Goal: Task Accomplishment & Management: Manage account settings

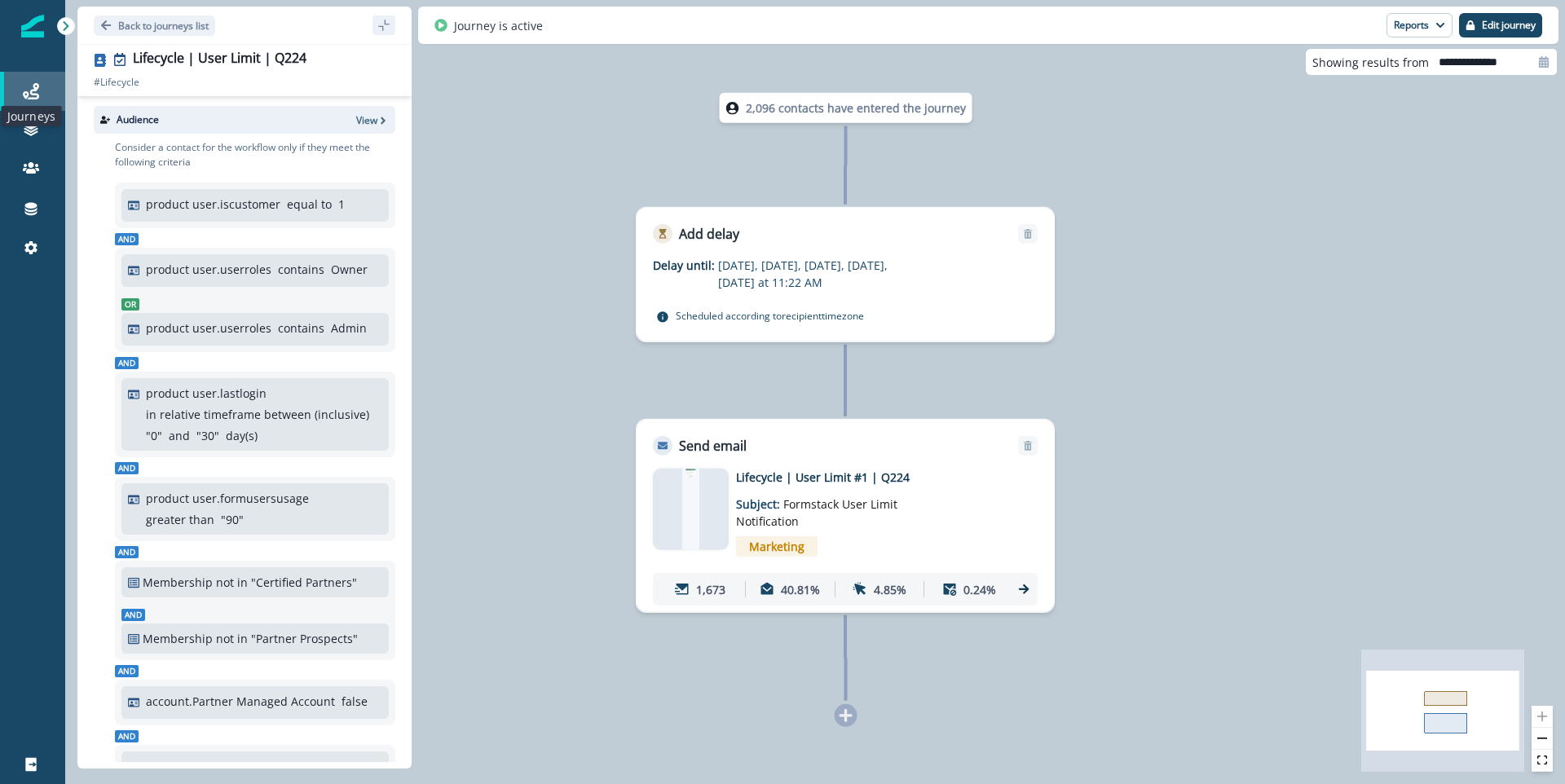
click at [26, 87] on icon at bounding box center [31, 91] width 16 height 16
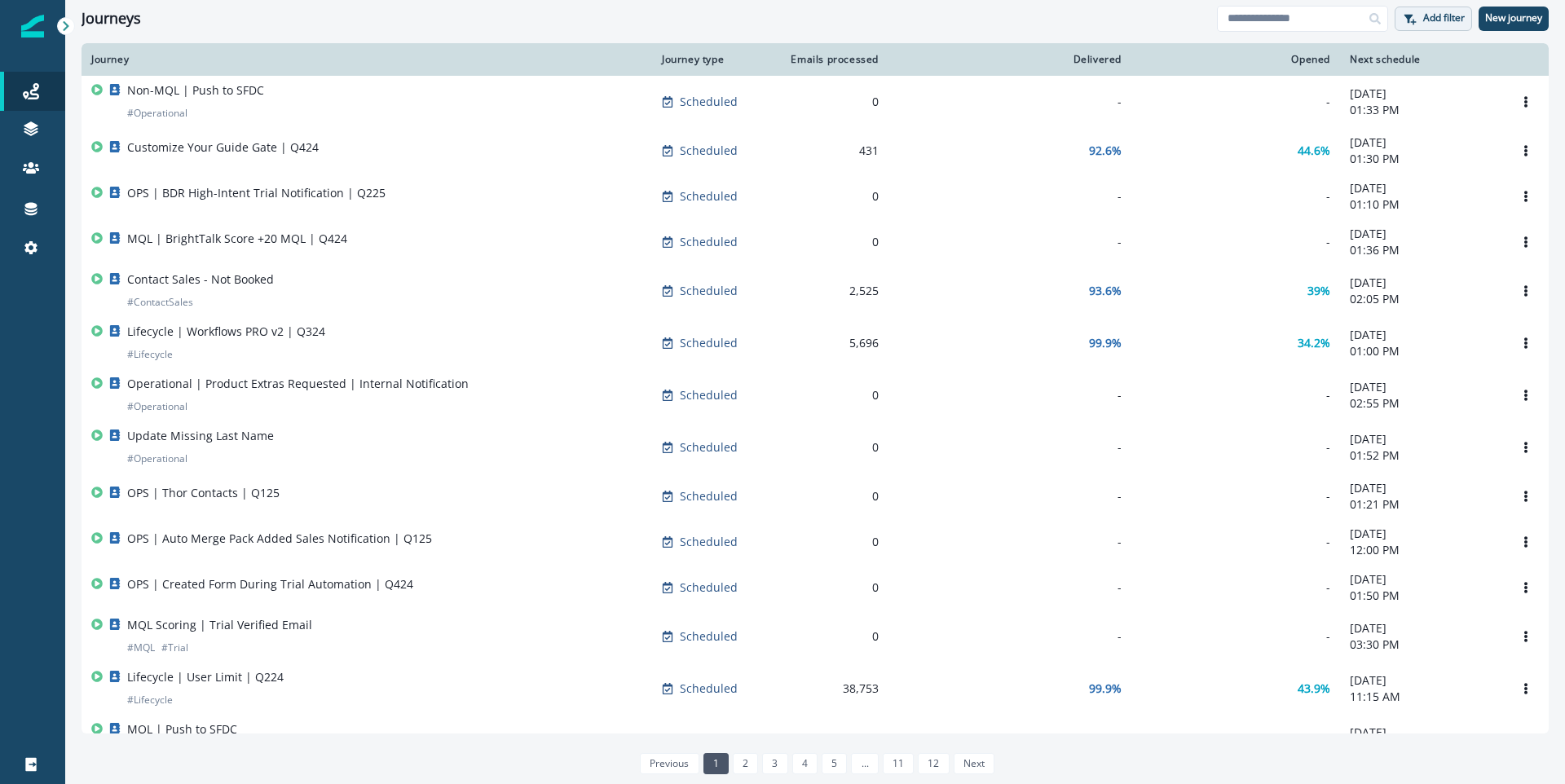
click at [1424, 21] on p "Add filter" at bounding box center [1444, 17] width 41 height 11
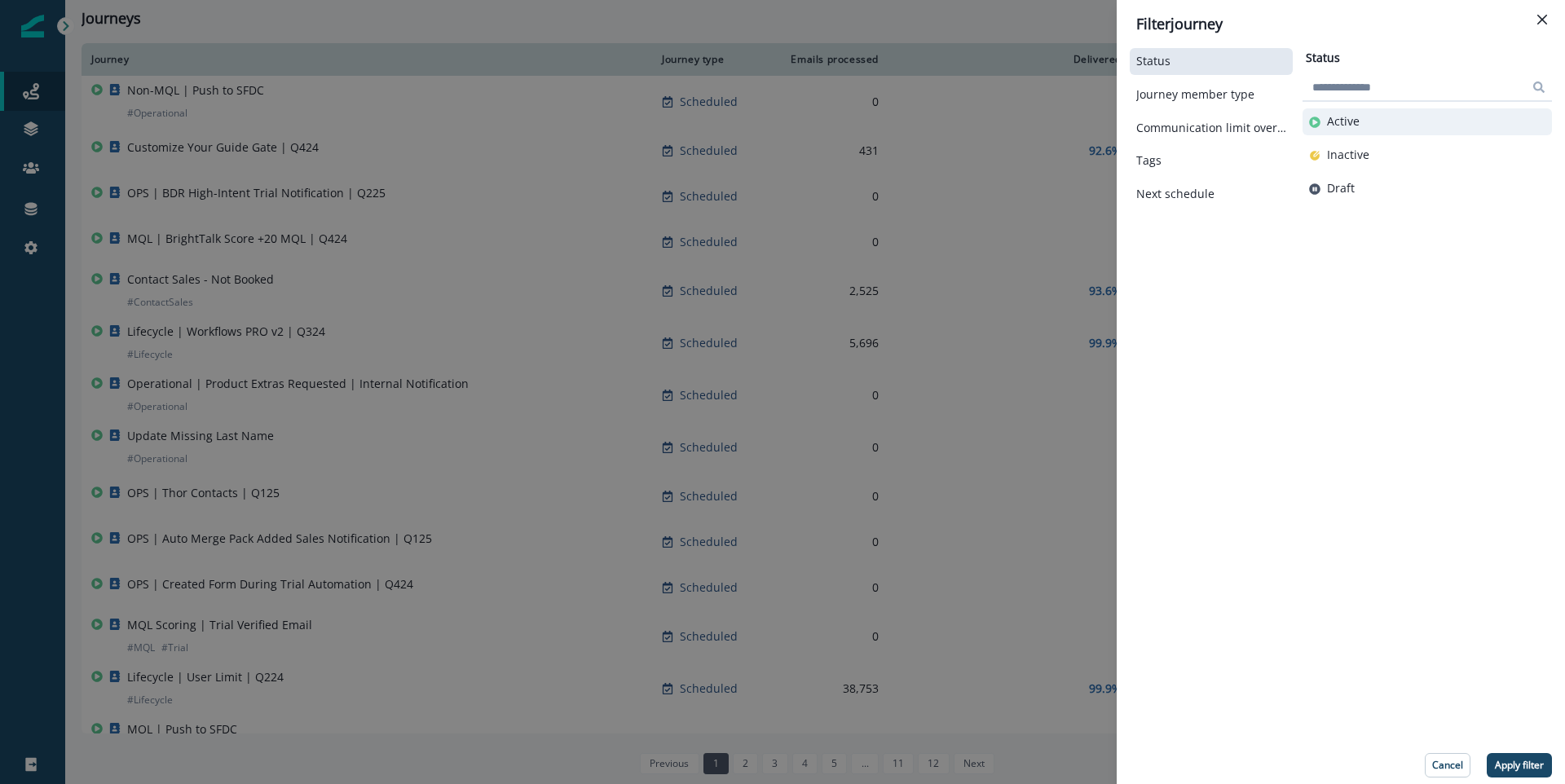
click at [1395, 118] on button "Active" at bounding box center [1427, 122] width 236 height 14
click at [1519, 762] on p "Apply filter" at bounding box center [1519, 765] width 49 height 11
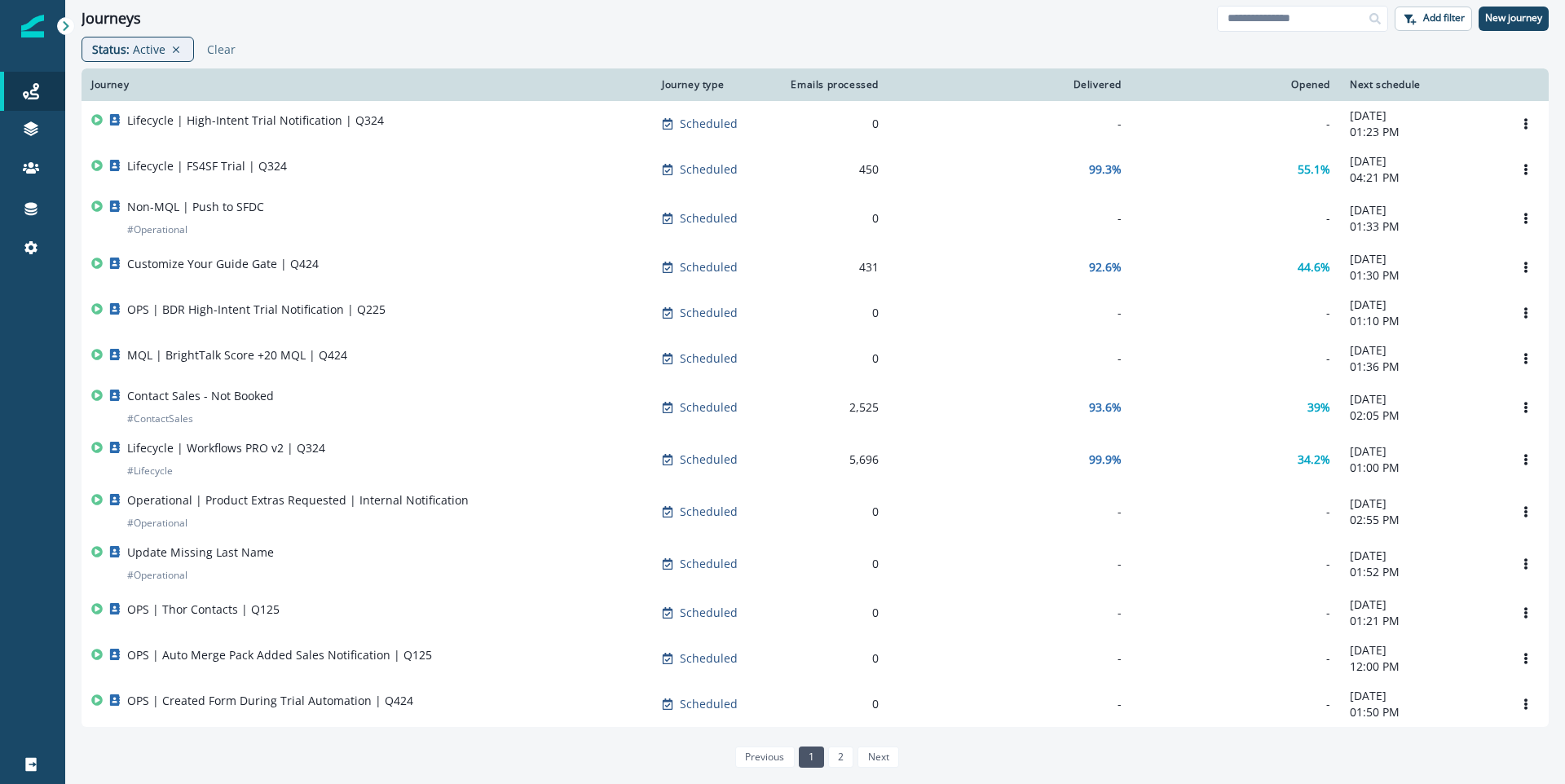
click at [1288, 32] on div "Journeys Add filter New journey" at bounding box center [815, 18] width 1501 height 37
click at [1290, 22] on input at bounding box center [1303, 19] width 171 height 26
type input "**********"
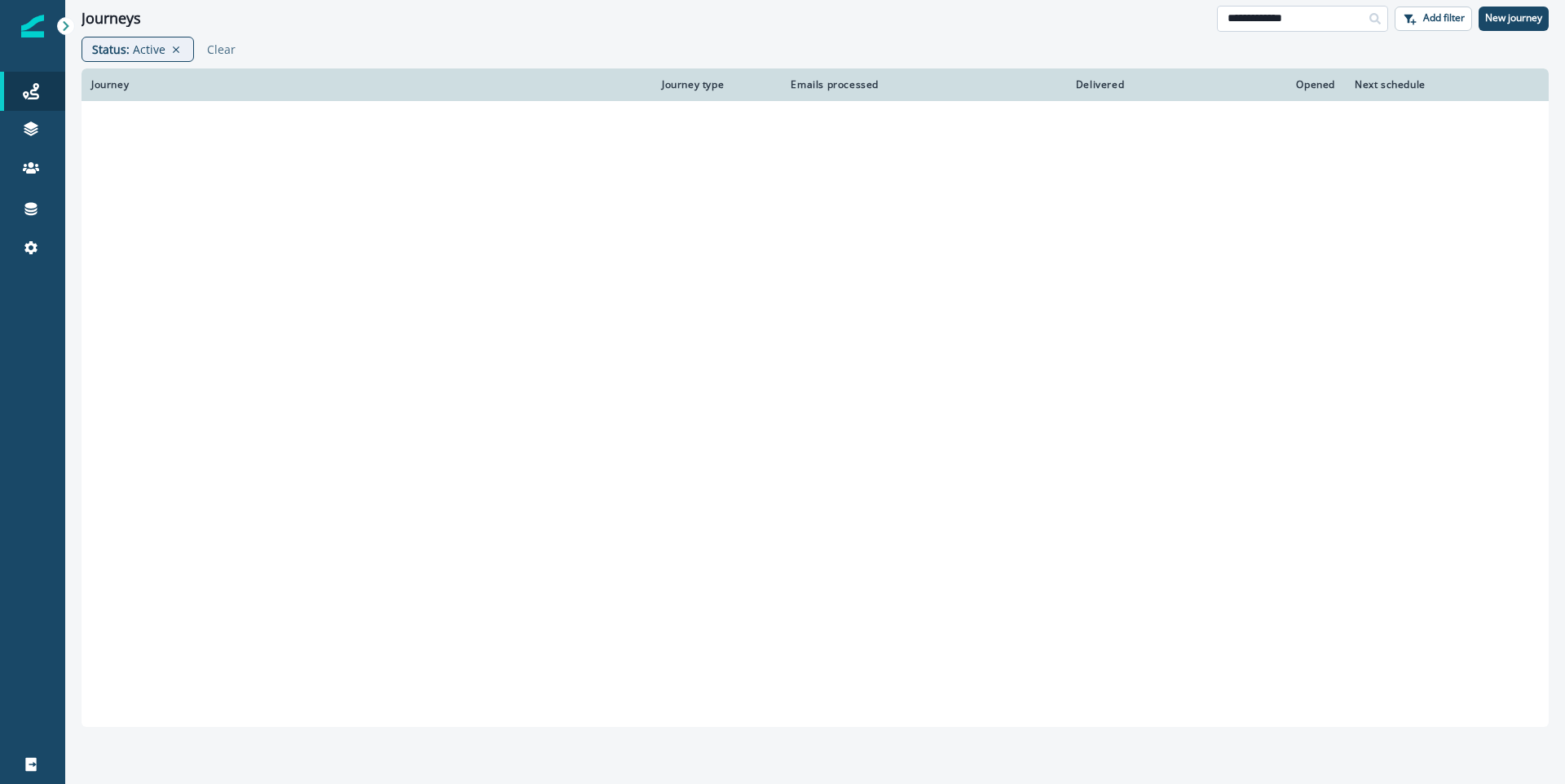
click at [1296, 16] on input "**********" at bounding box center [1303, 19] width 171 height 26
type input "*****"
click at [759, 38] on div "Status : Active Clear" at bounding box center [815, 52] width 1501 height 32
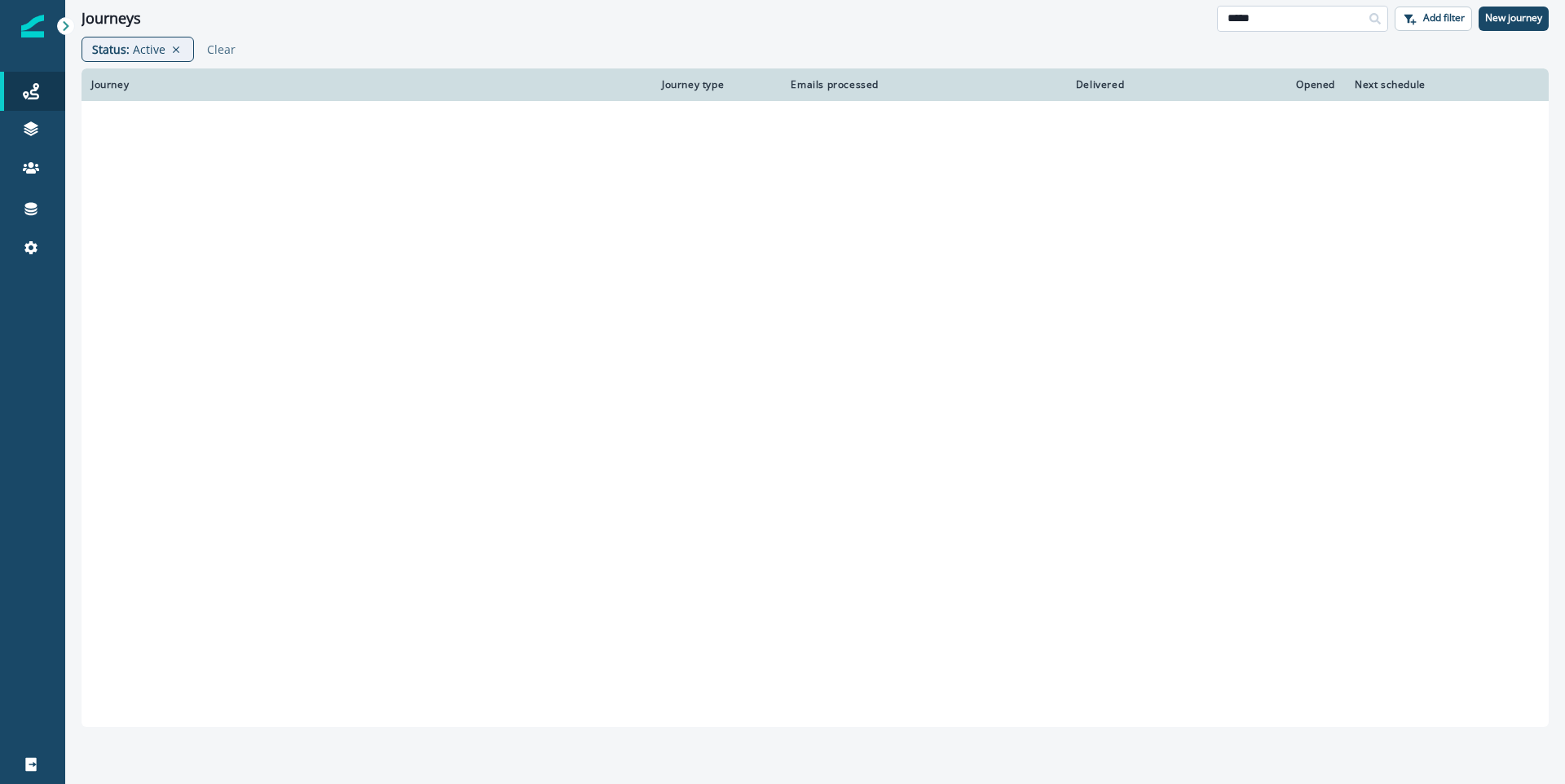
click at [1338, 21] on input "*****" at bounding box center [1303, 19] width 171 height 26
click at [230, 48] on p "Clear" at bounding box center [221, 49] width 28 height 15
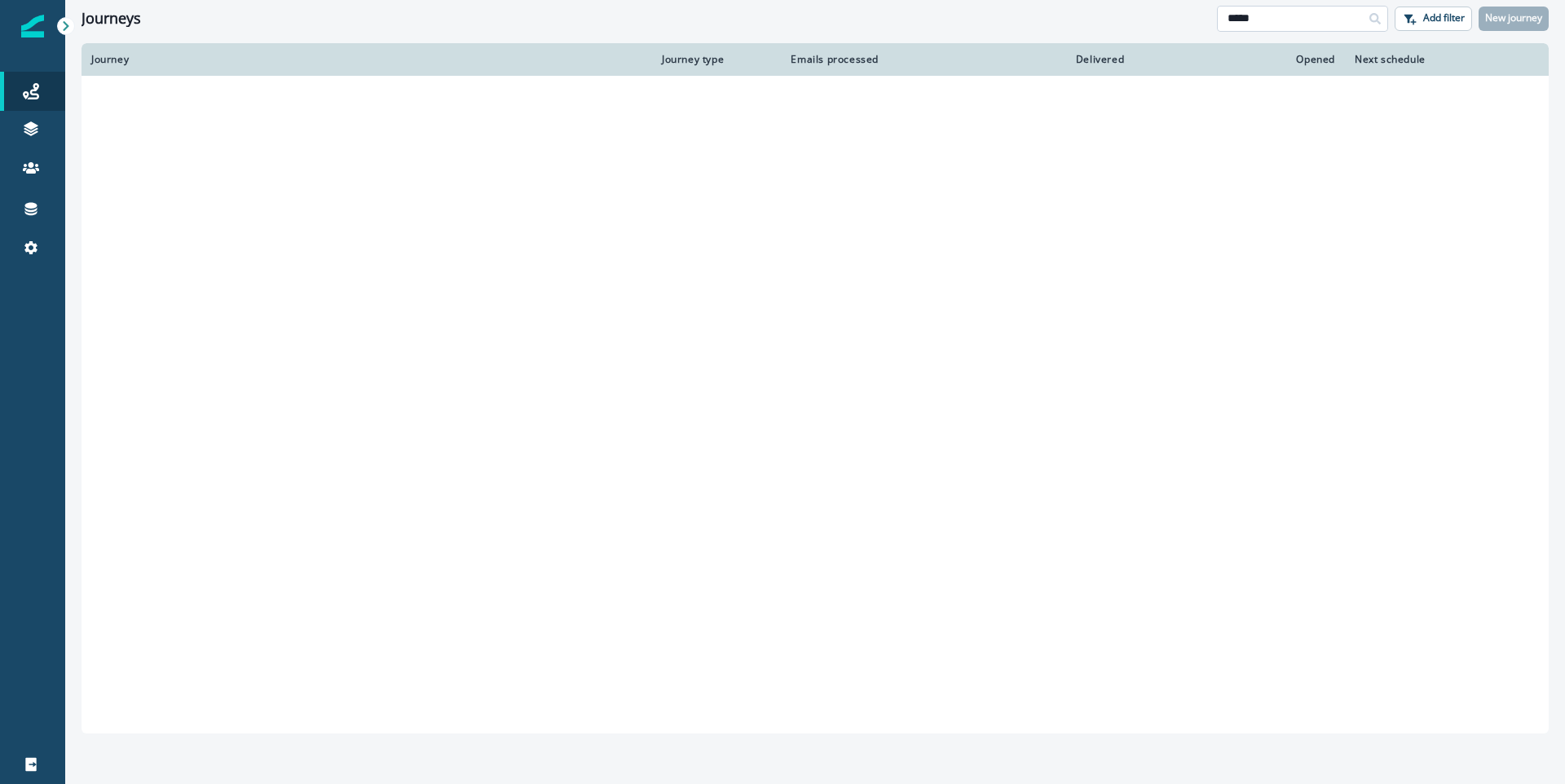
click at [1329, 21] on input "*****" at bounding box center [1303, 19] width 171 height 26
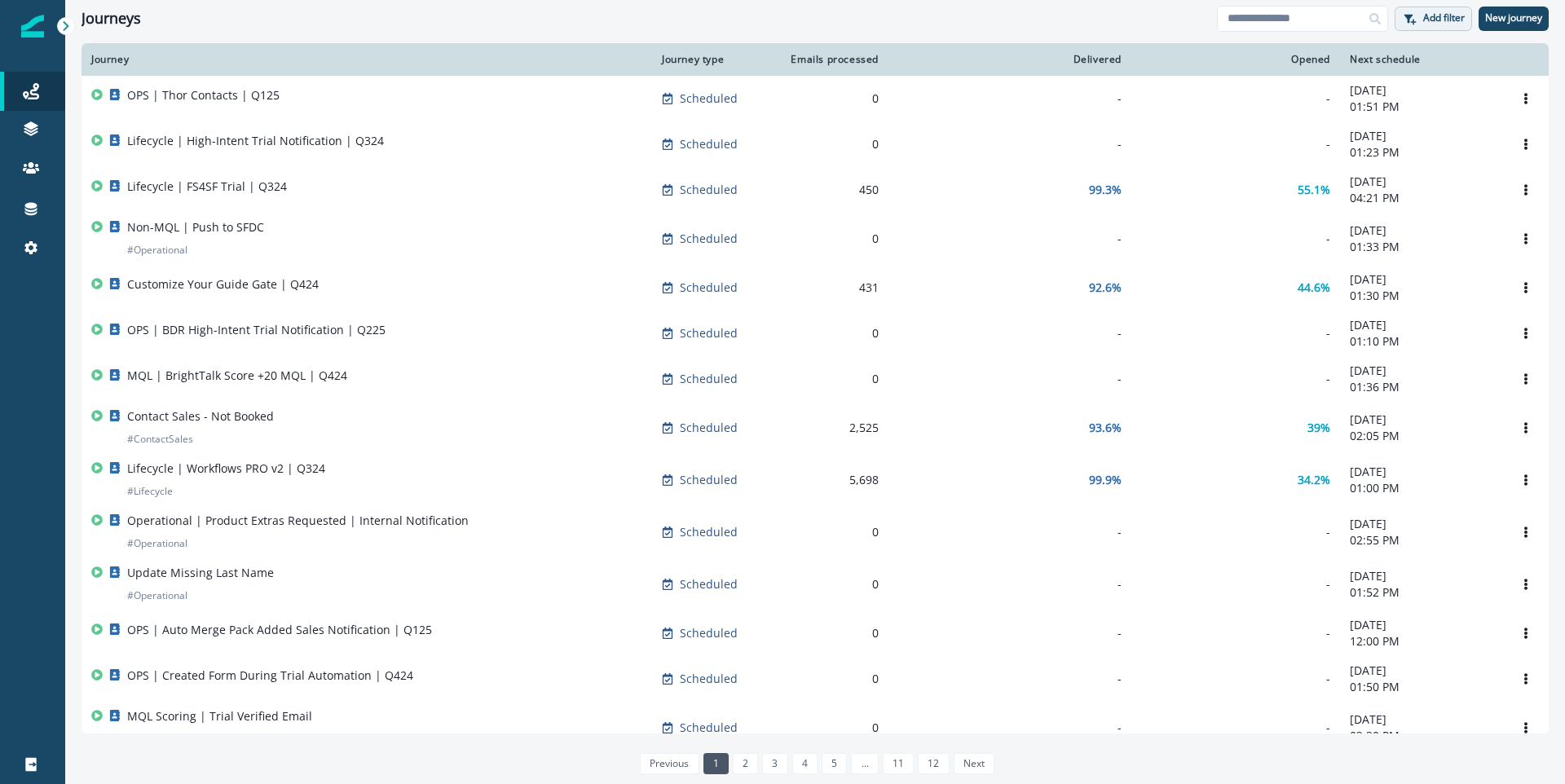
click at [1445, 19] on p "Add filter" at bounding box center [1444, 17] width 41 height 11
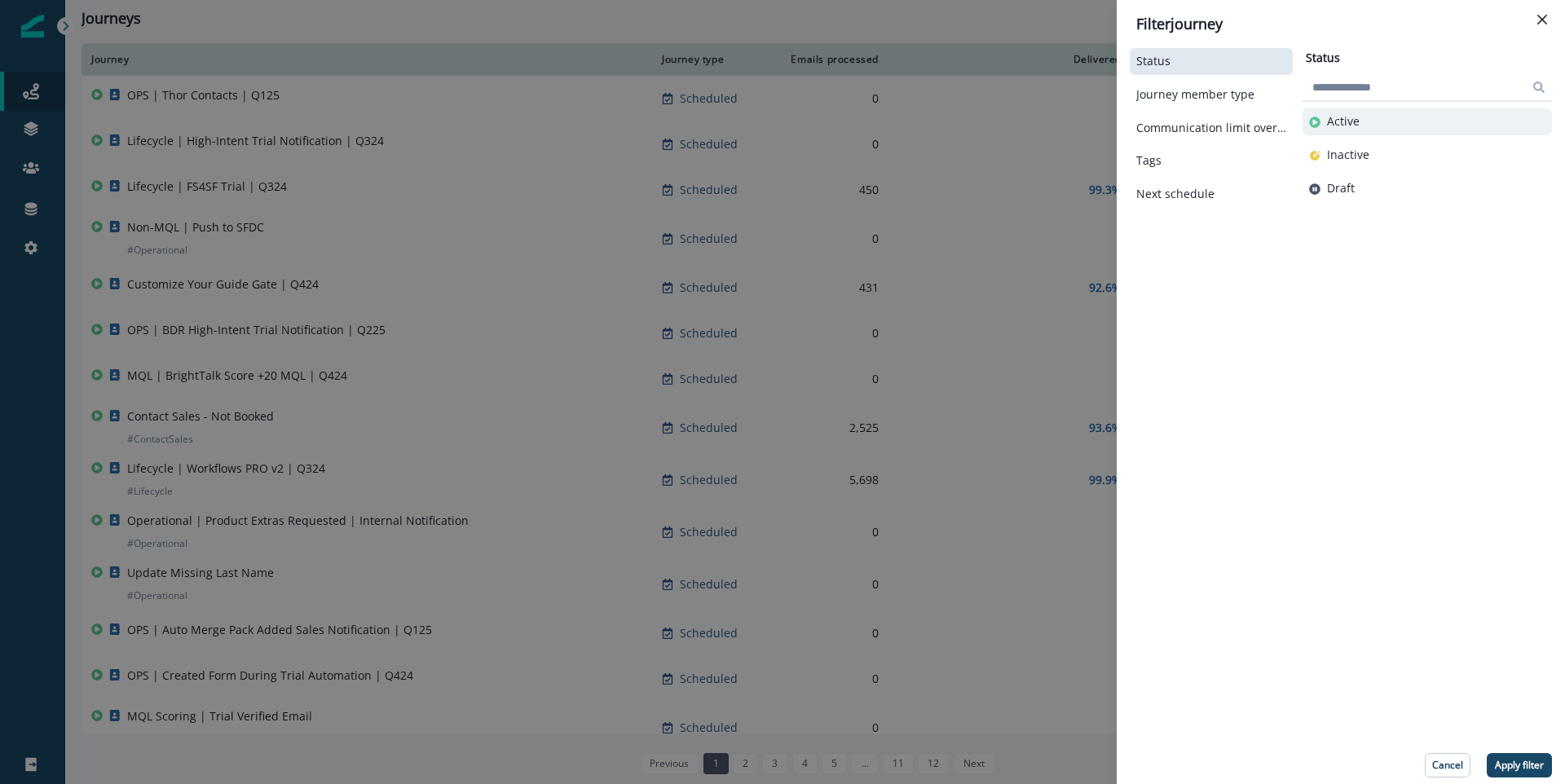
click at [1392, 133] on div "Active" at bounding box center [1427, 121] width 249 height 27
click at [1527, 760] on p "Apply filter" at bounding box center [1519, 765] width 49 height 11
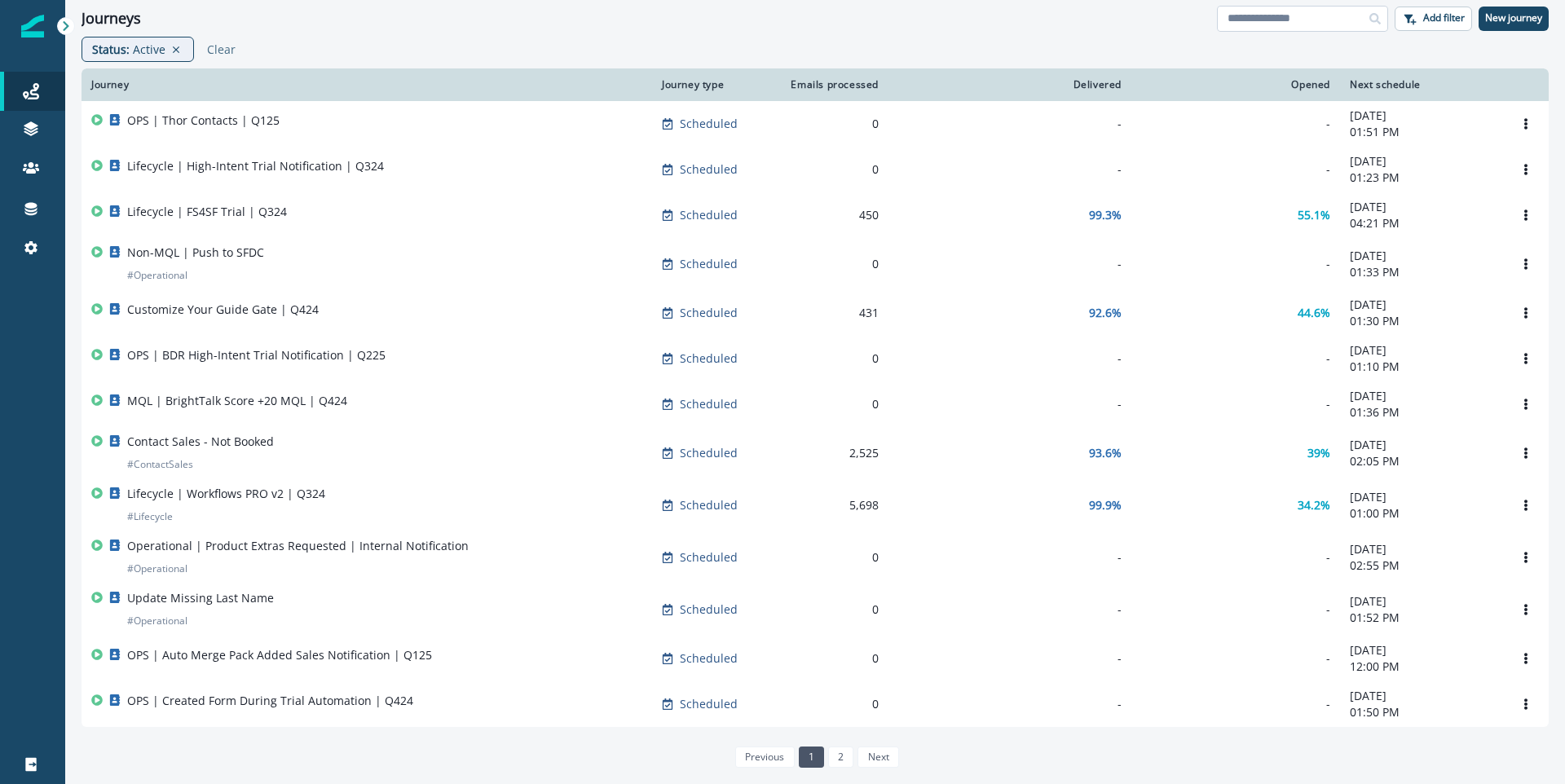
click at [1284, 21] on input at bounding box center [1303, 19] width 171 height 26
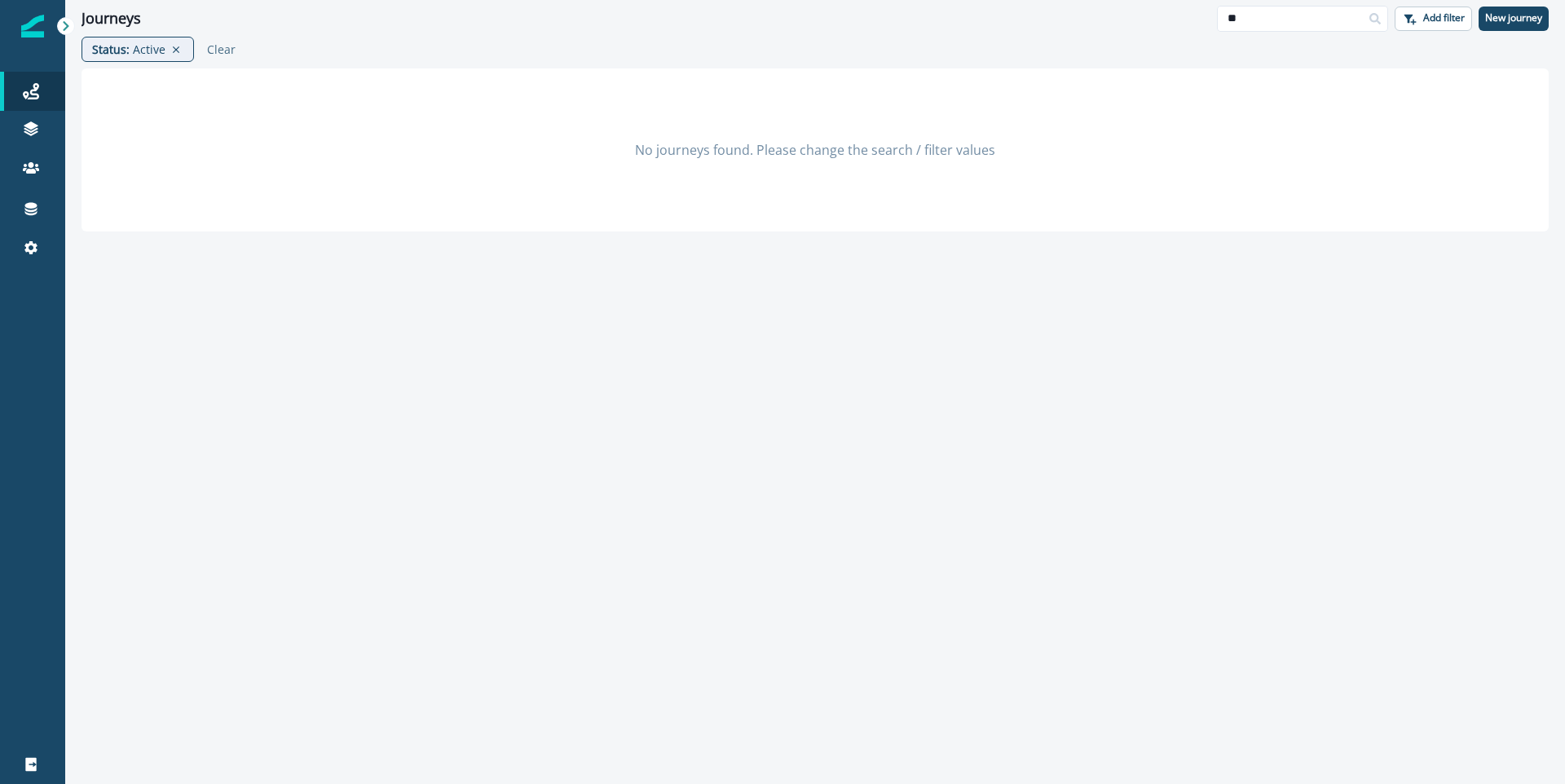
type input "*"
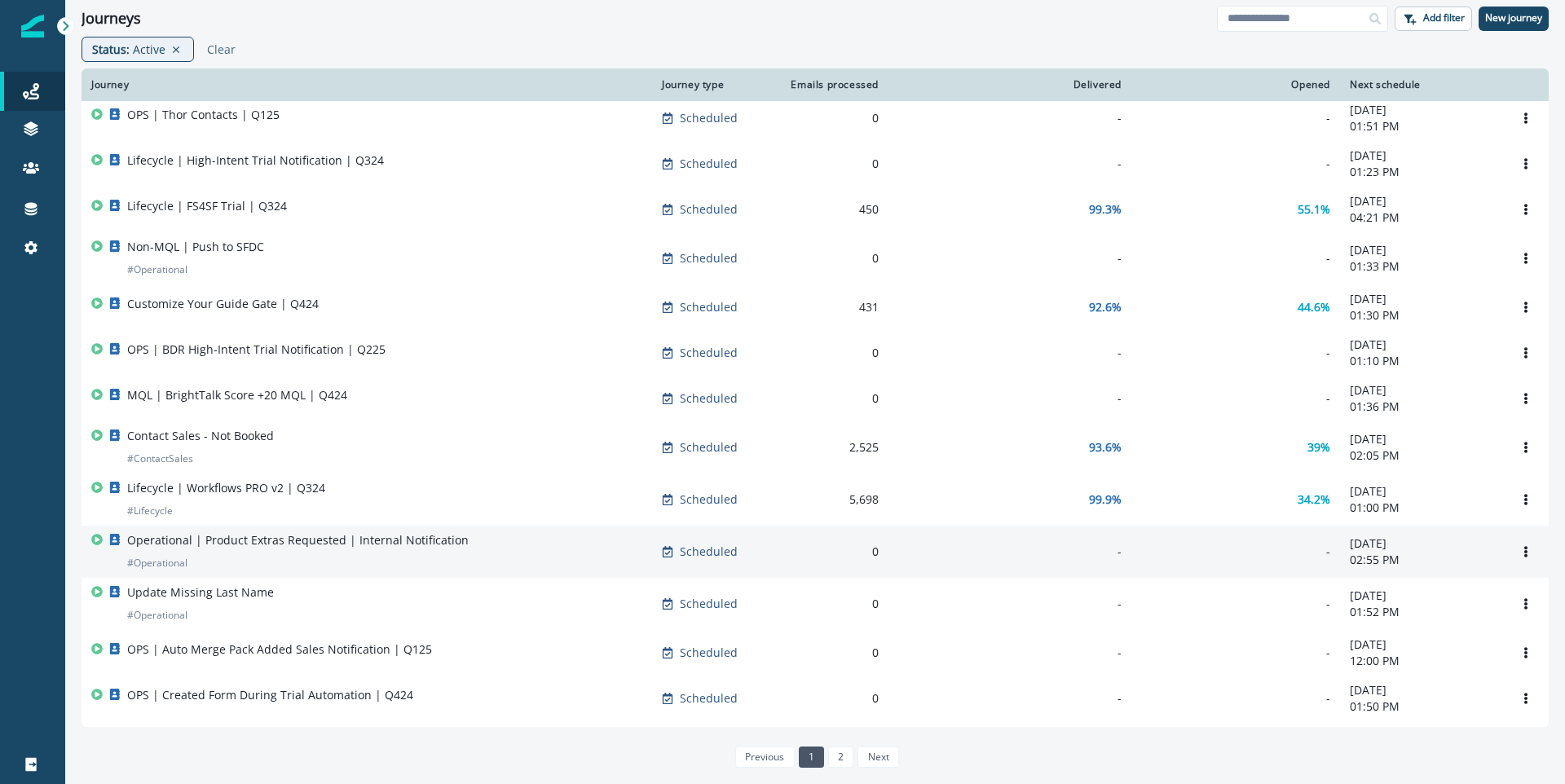
scroll to position [7, 0]
click at [401, 558] on div "Operational | Product Extras Requested | Internal Notification # Operational" at bounding box center [298, 551] width 341 height 40
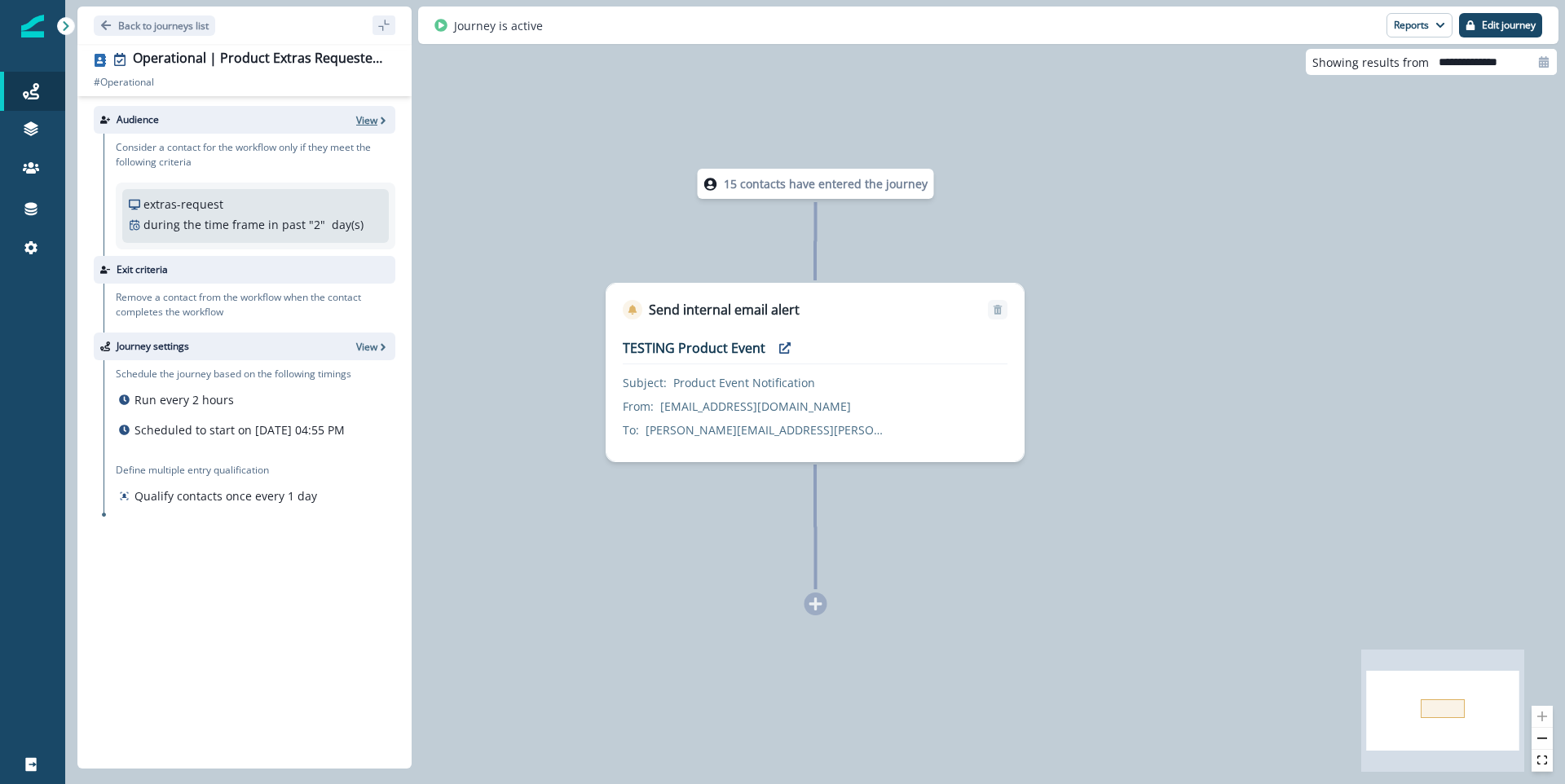
click at [372, 116] on p "View" at bounding box center [366, 120] width 21 height 14
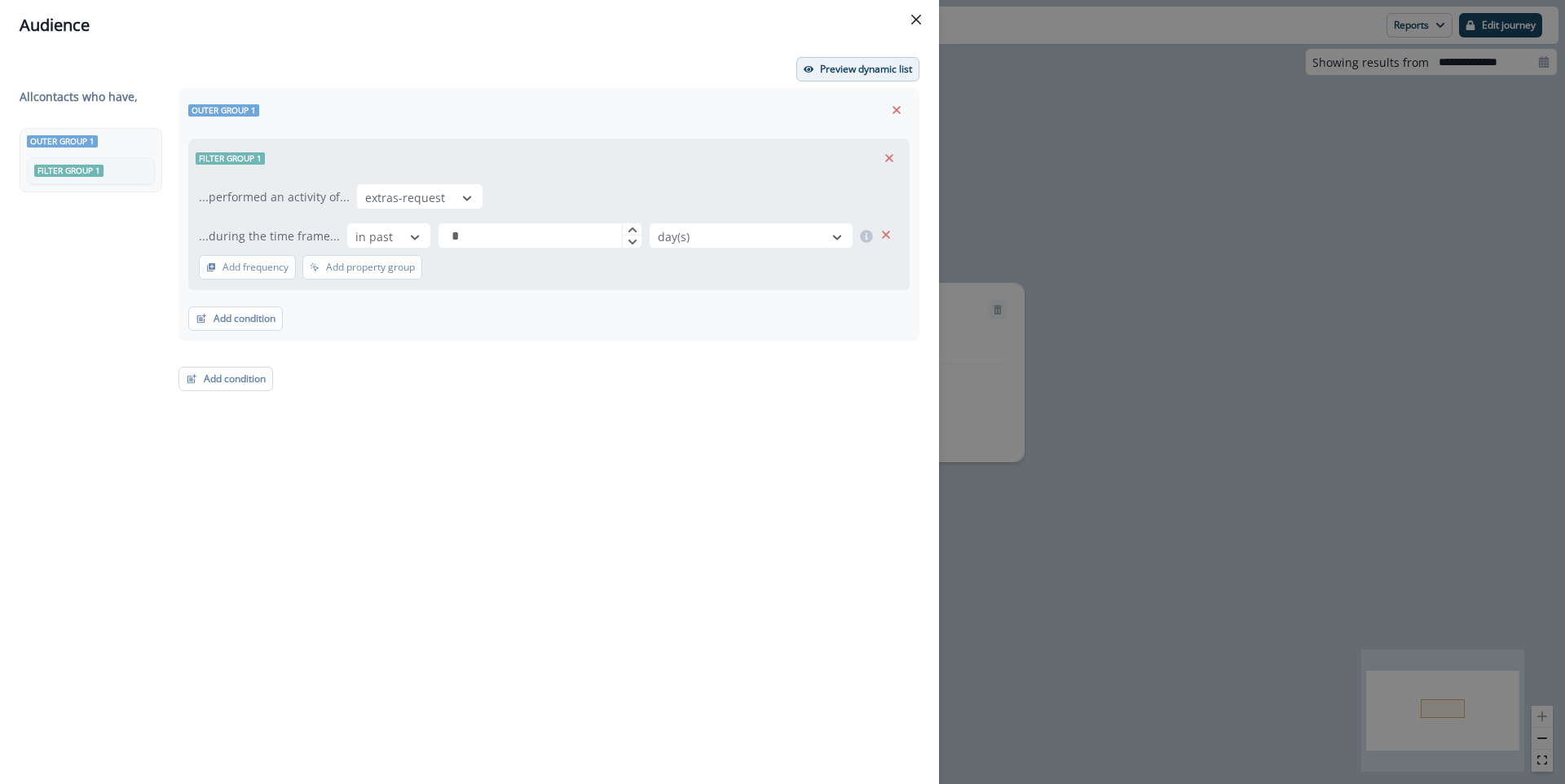
click at [858, 58] on button "Preview dynamic list" at bounding box center [857, 69] width 123 height 24
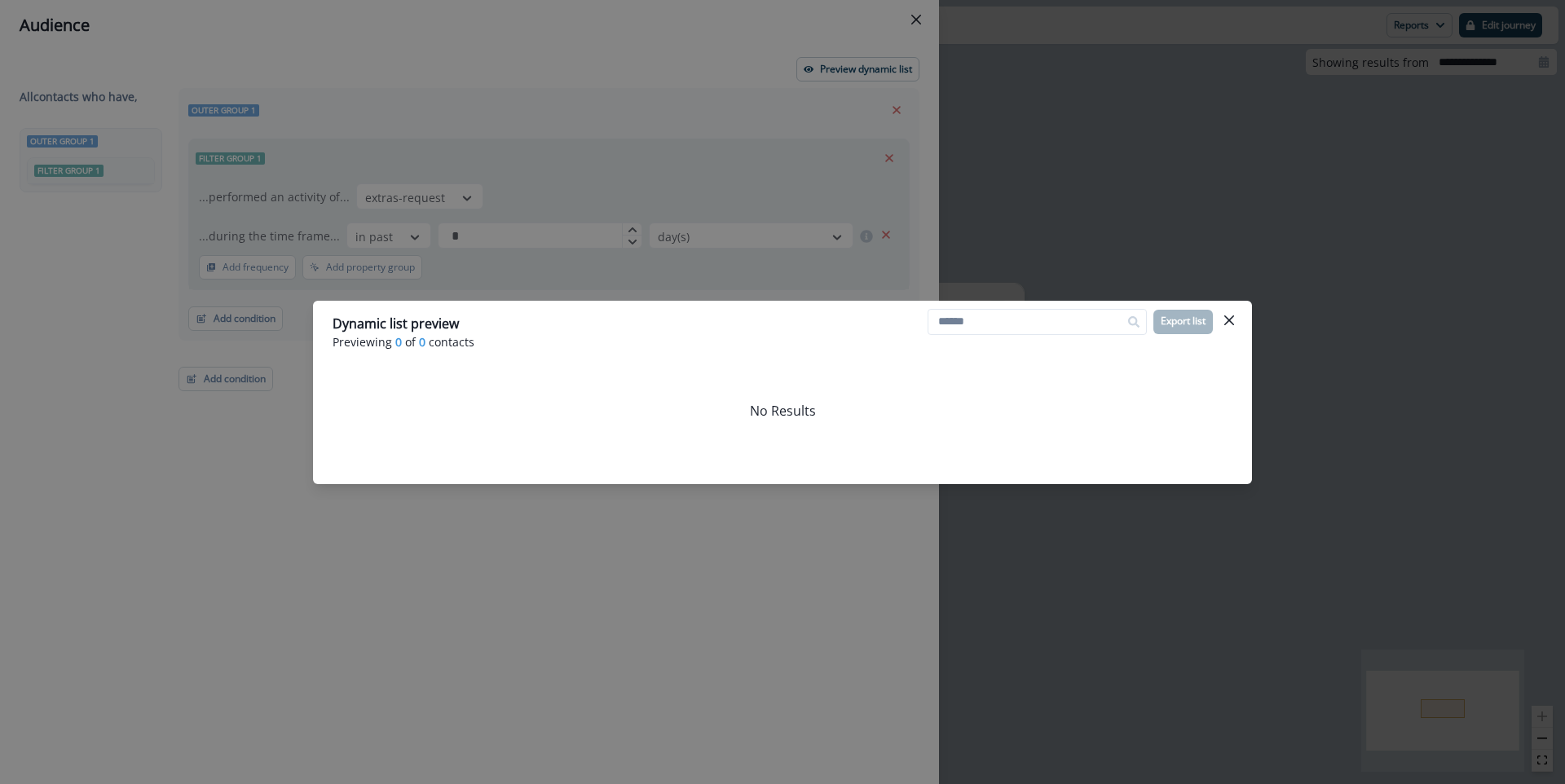
click at [1121, 212] on div "Dynamic list preview Previewing 0 of 0 contacts Export list No Results" at bounding box center [782, 392] width 1565 height 784
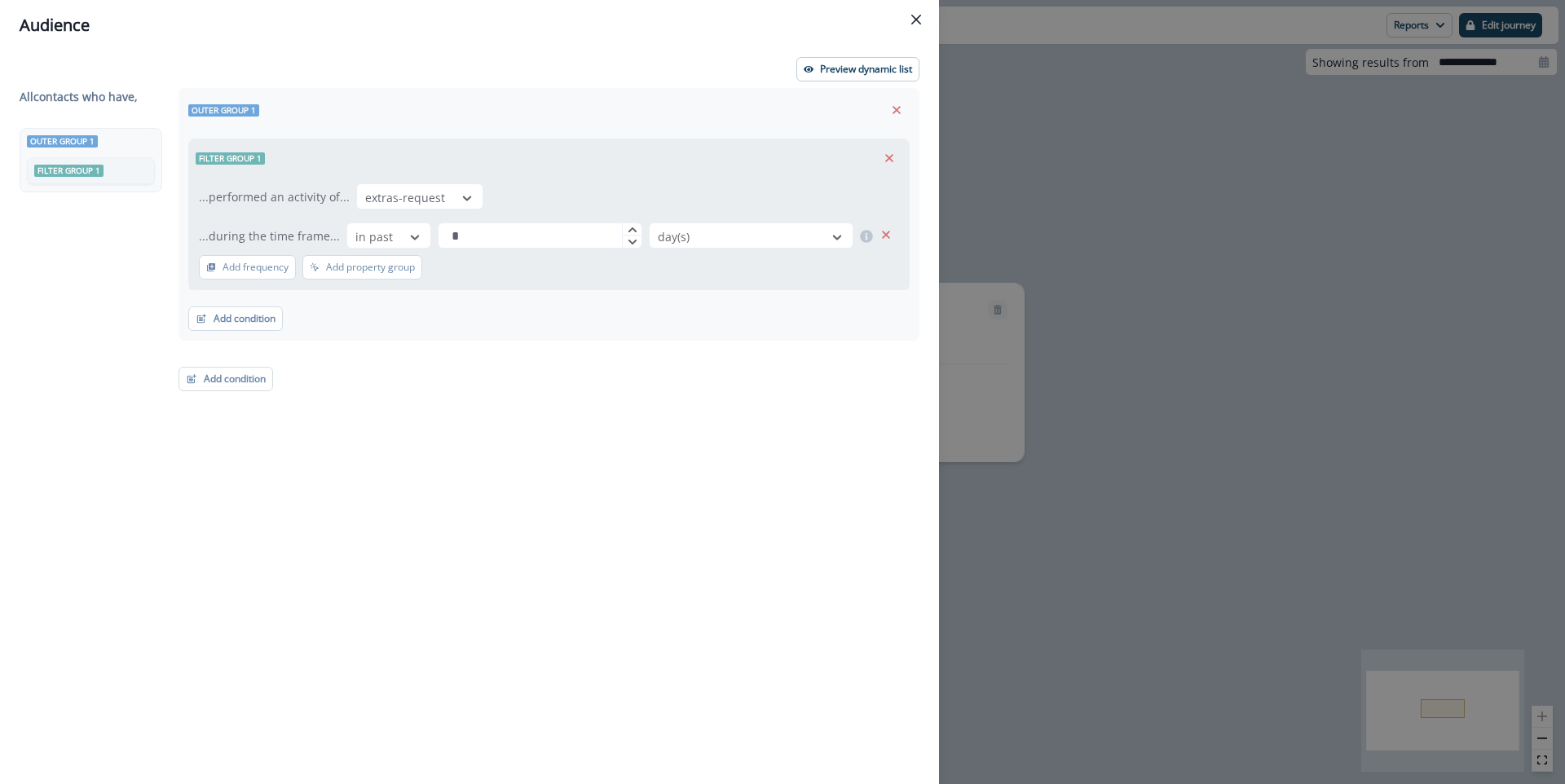
click at [1161, 164] on div "Audience Preview dynamic list All contact s who have, Outer group 1 Filter grou…" at bounding box center [782, 392] width 1565 height 784
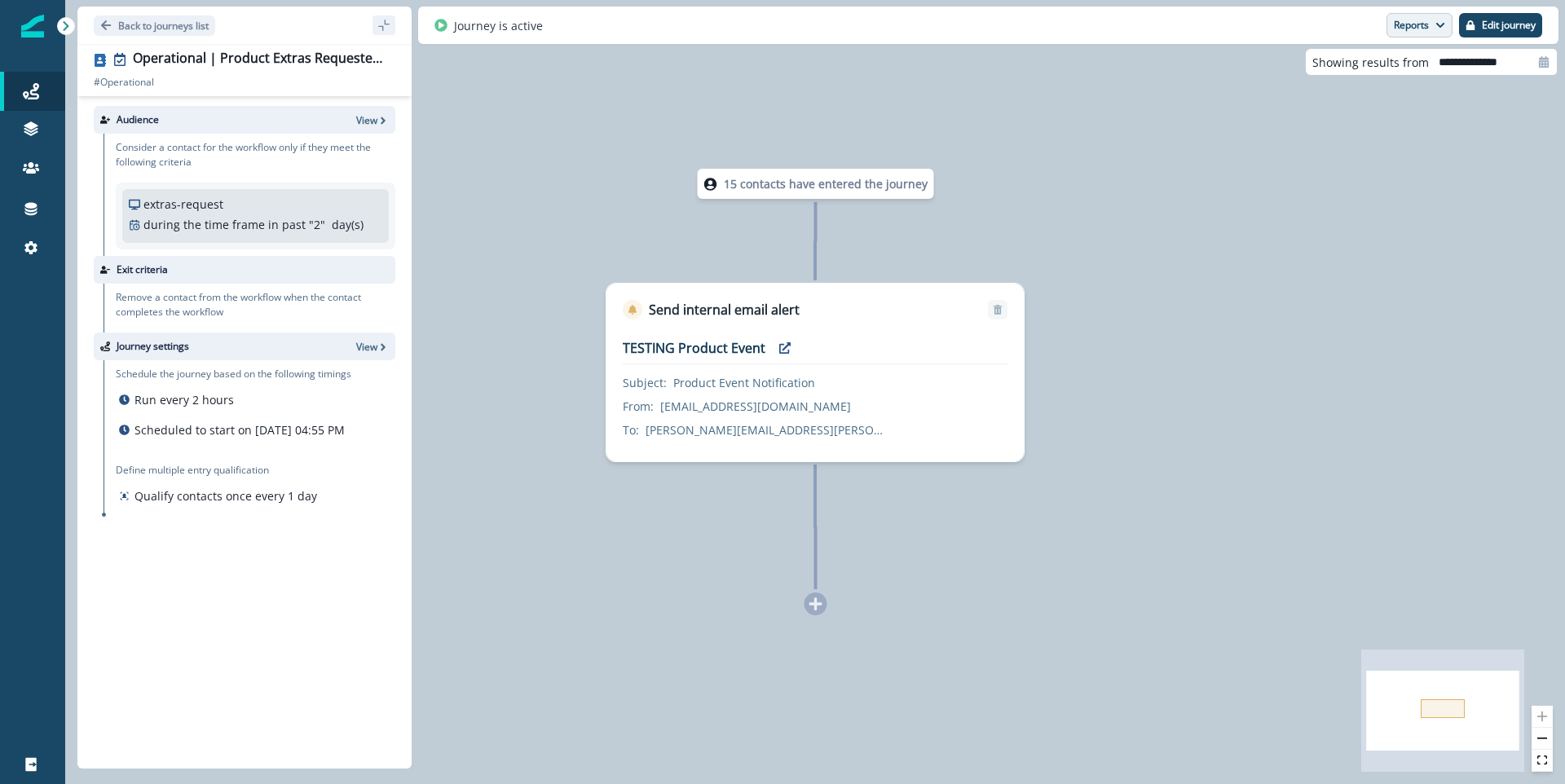
click at [1419, 22] on button "Reports" at bounding box center [1420, 25] width 66 height 24
click at [1389, 55] on button "Email Report" at bounding box center [1359, 66] width 184 height 29
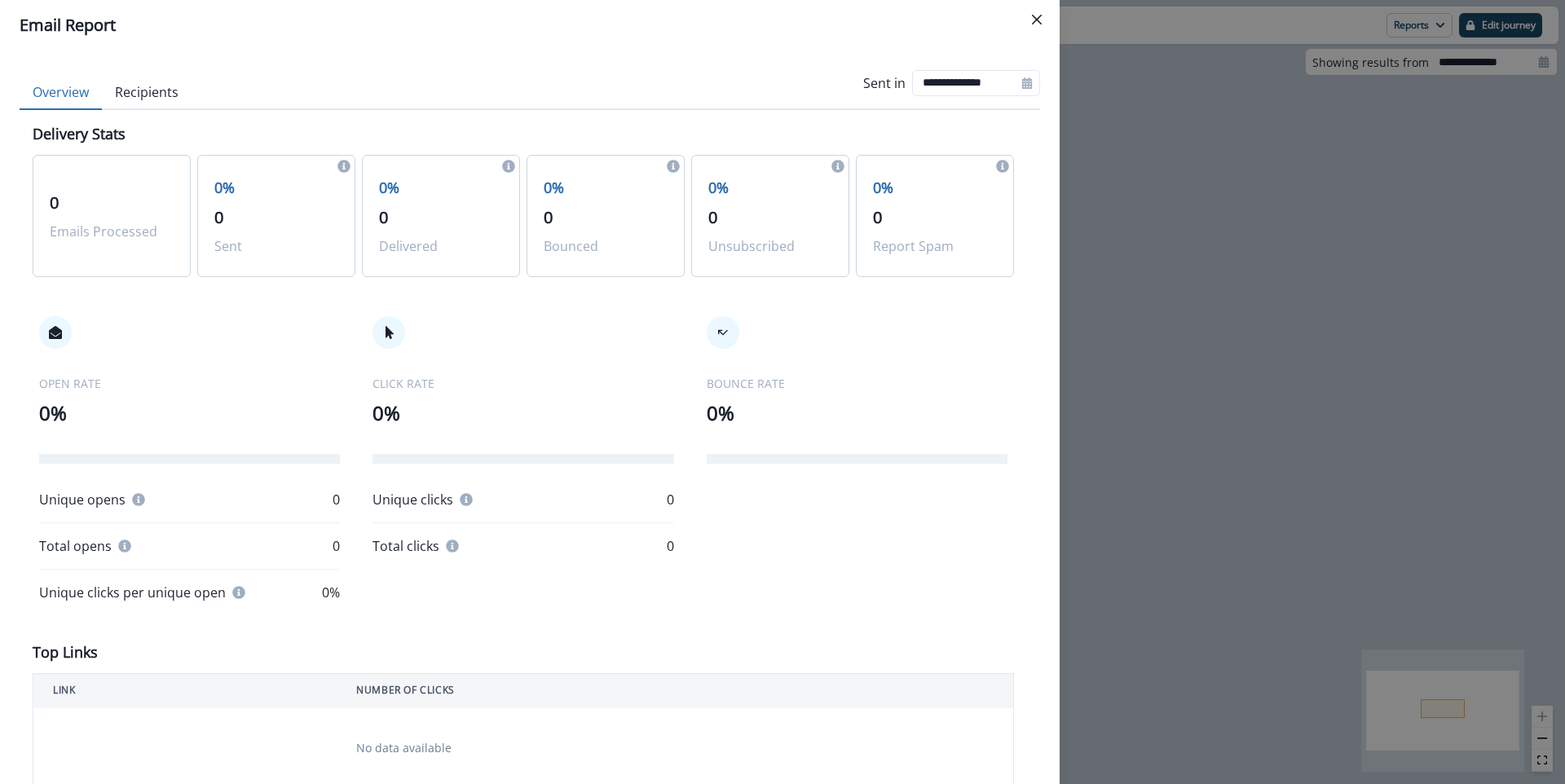
click at [1135, 116] on div "**********" at bounding box center [782, 392] width 1565 height 784
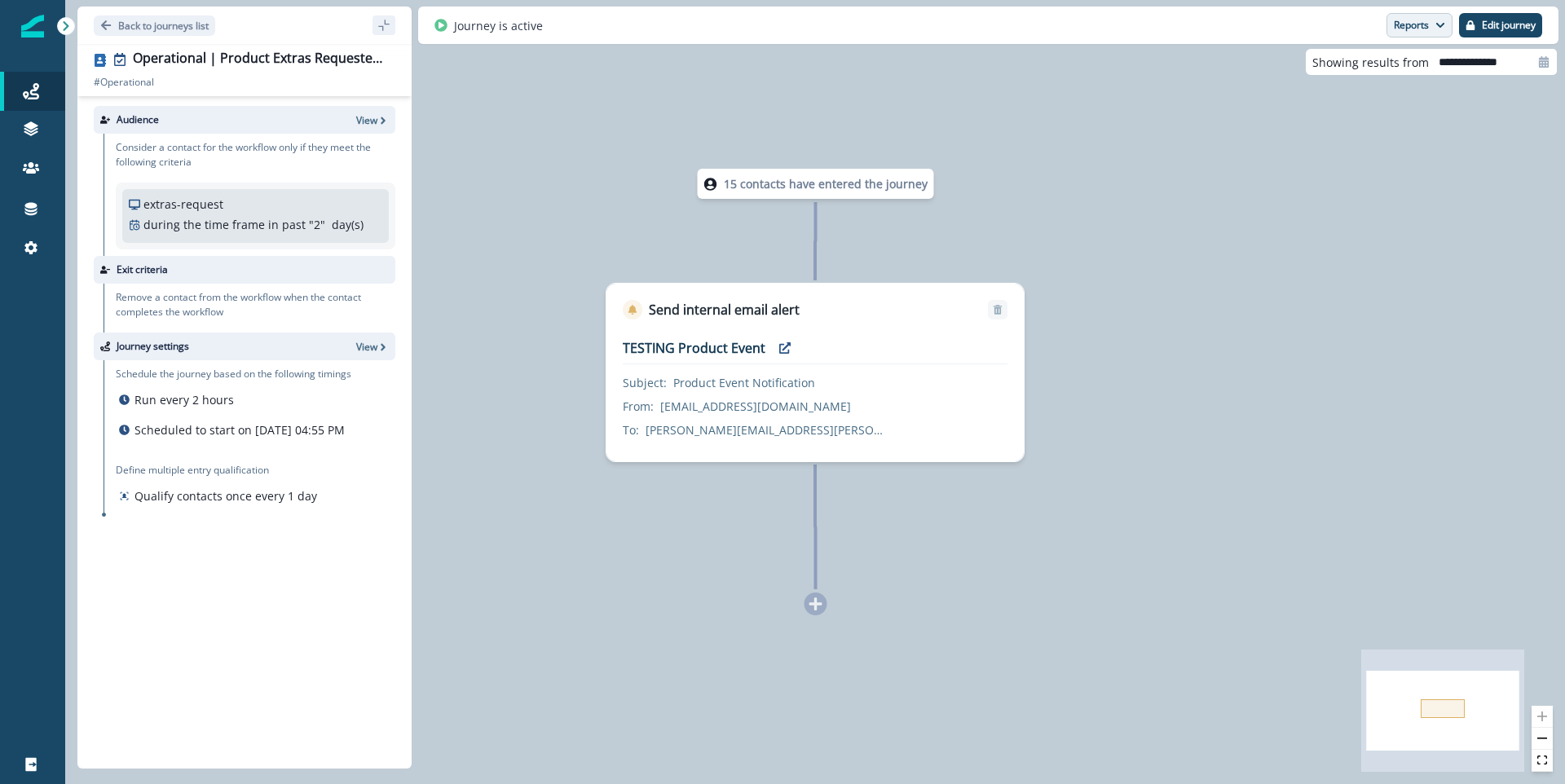
click at [1409, 28] on button "Reports" at bounding box center [1420, 25] width 66 height 24
click at [1390, 98] on p "Journey Member Report" at bounding box center [1367, 95] width 149 height 20
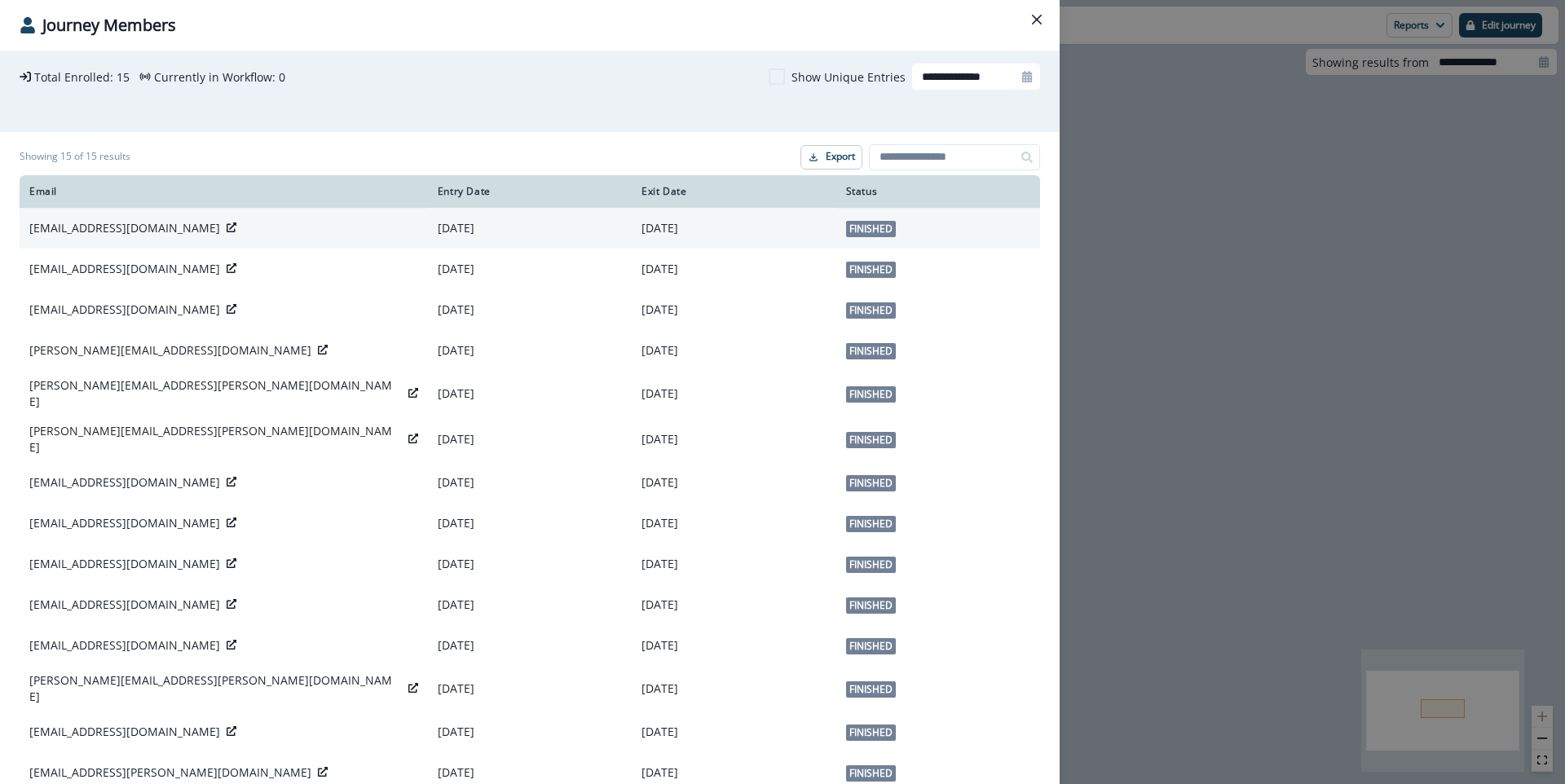
click at [227, 231] on icon at bounding box center [231, 227] width 9 height 9
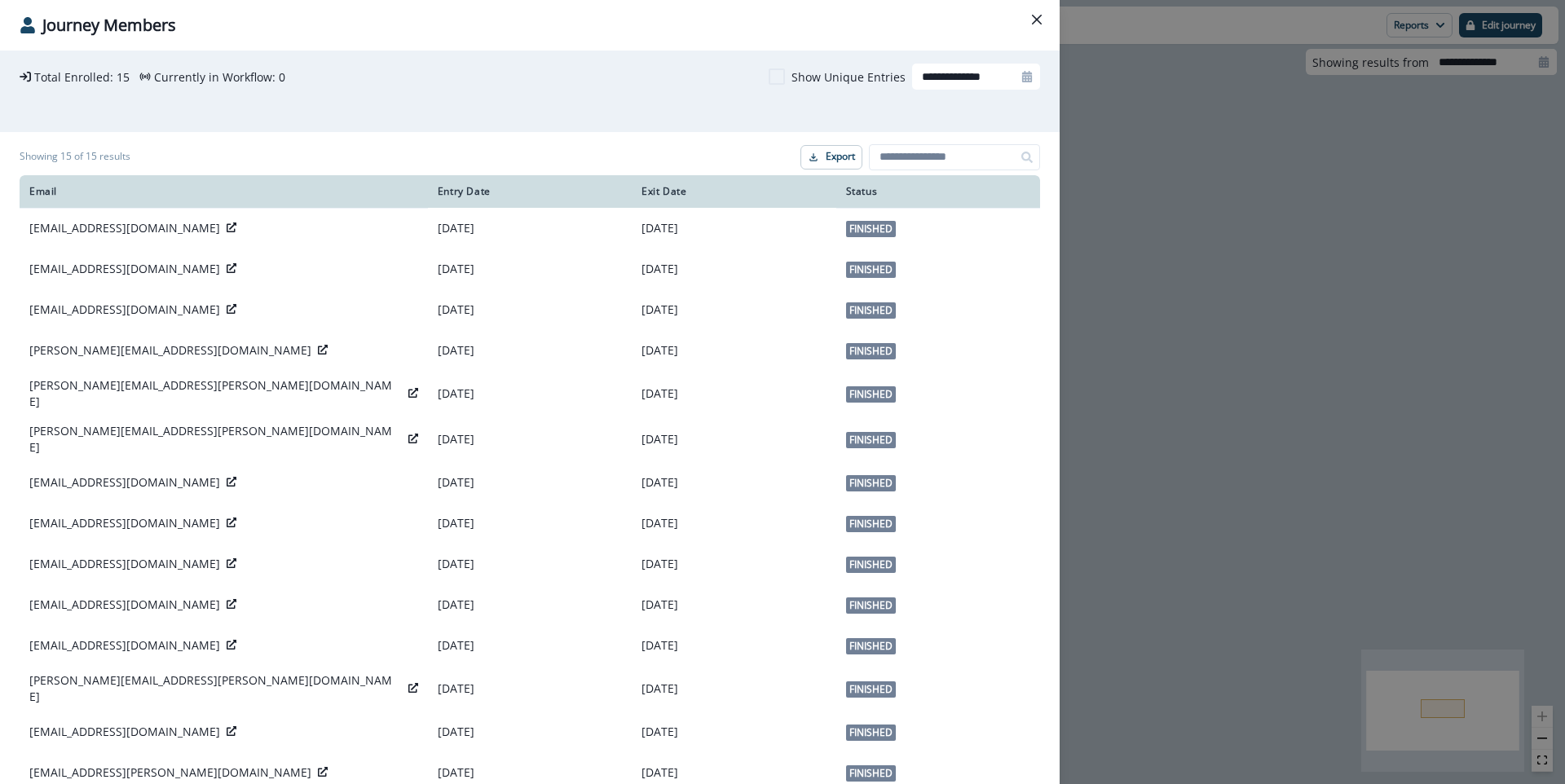
click at [1353, 166] on div "**********" at bounding box center [782, 392] width 1565 height 784
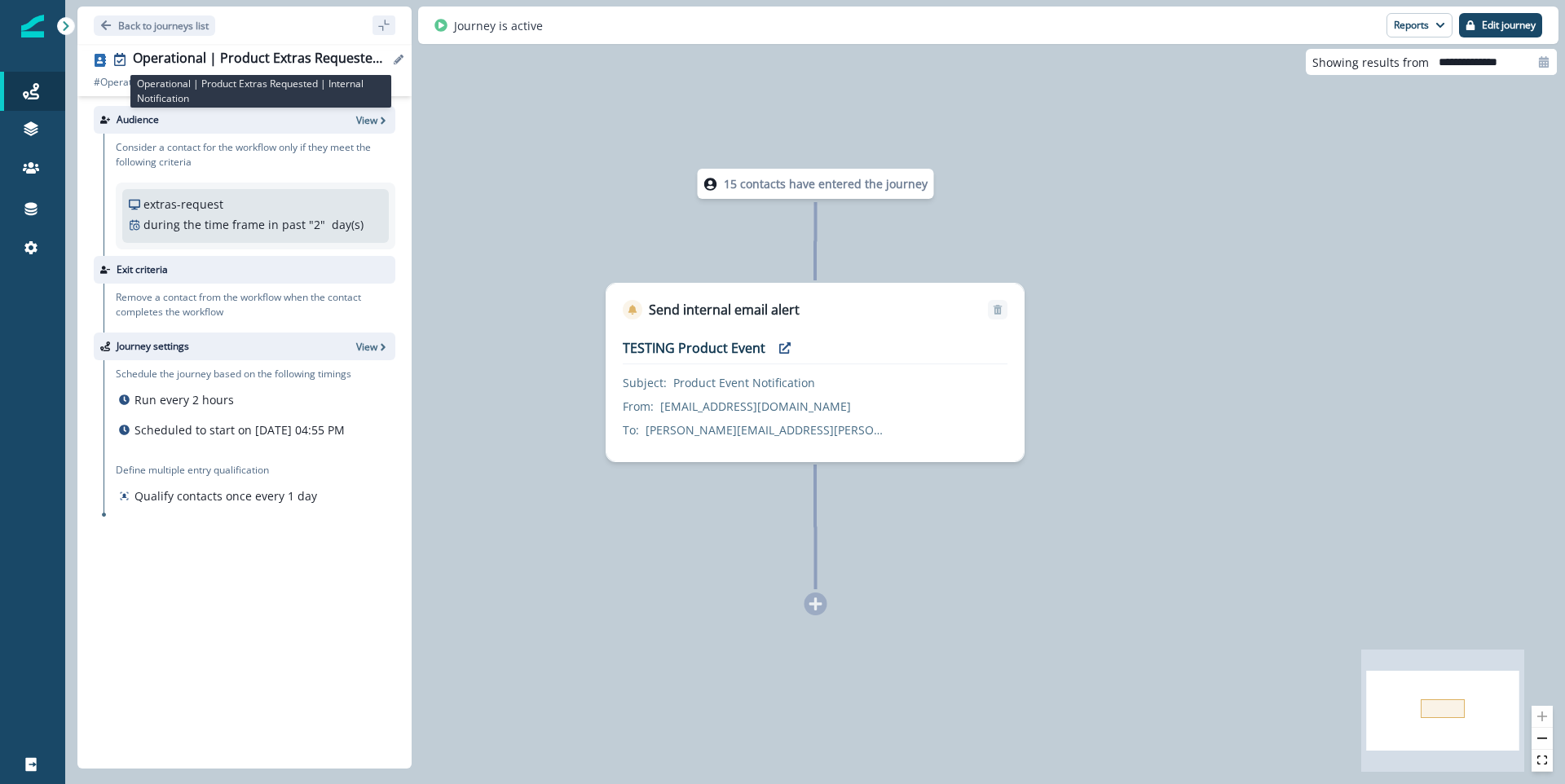
click at [251, 55] on div "Operational | Product Extras Requested | Internal Notification" at bounding box center [261, 59] width 256 height 18
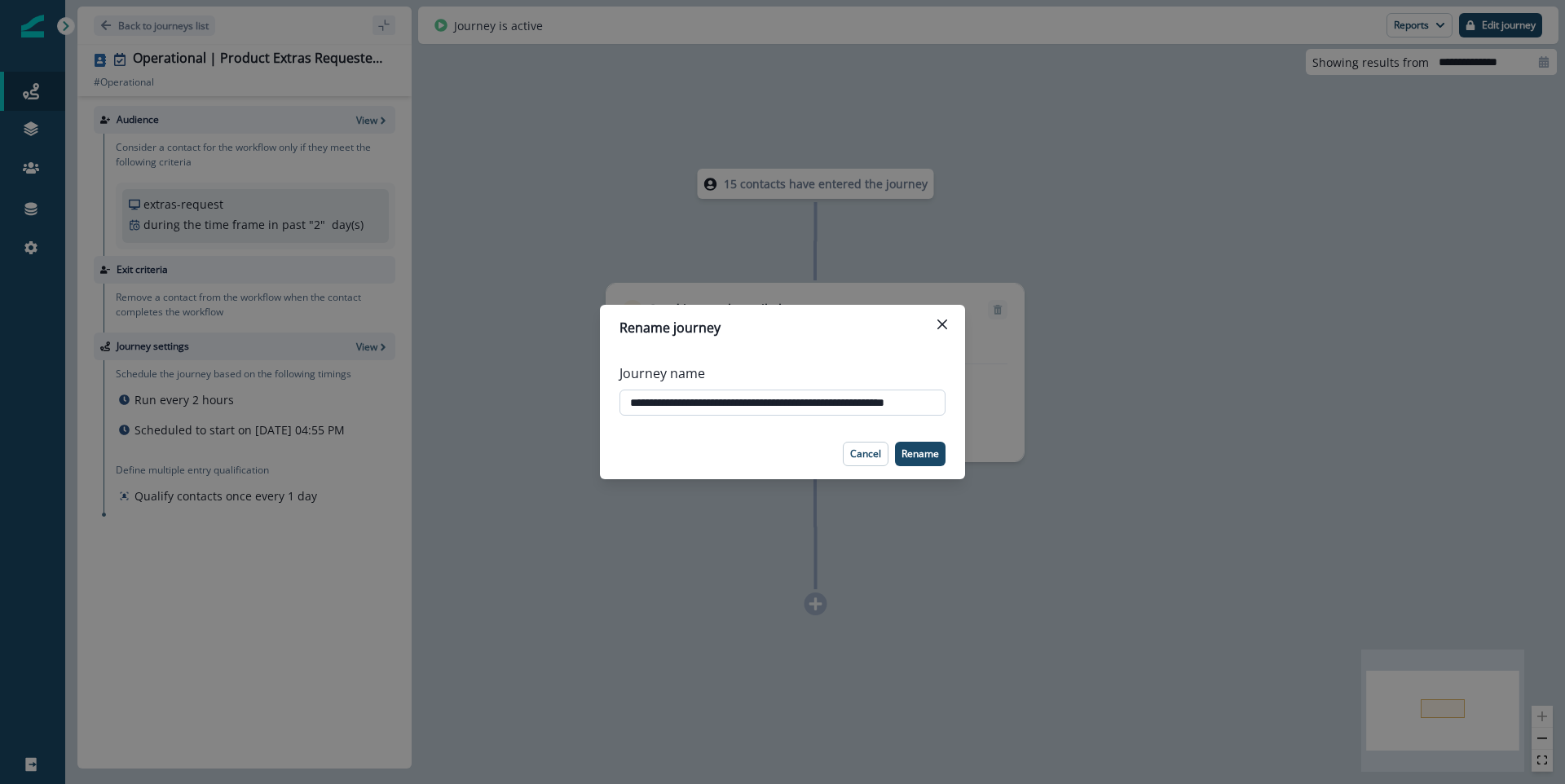
click at [730, 393] on input "**********" at bounding box center [782, 402] width 326 height 26
click at [872, 453] on p "Cancel" at bounding box center [866, 453] width 31 height 11
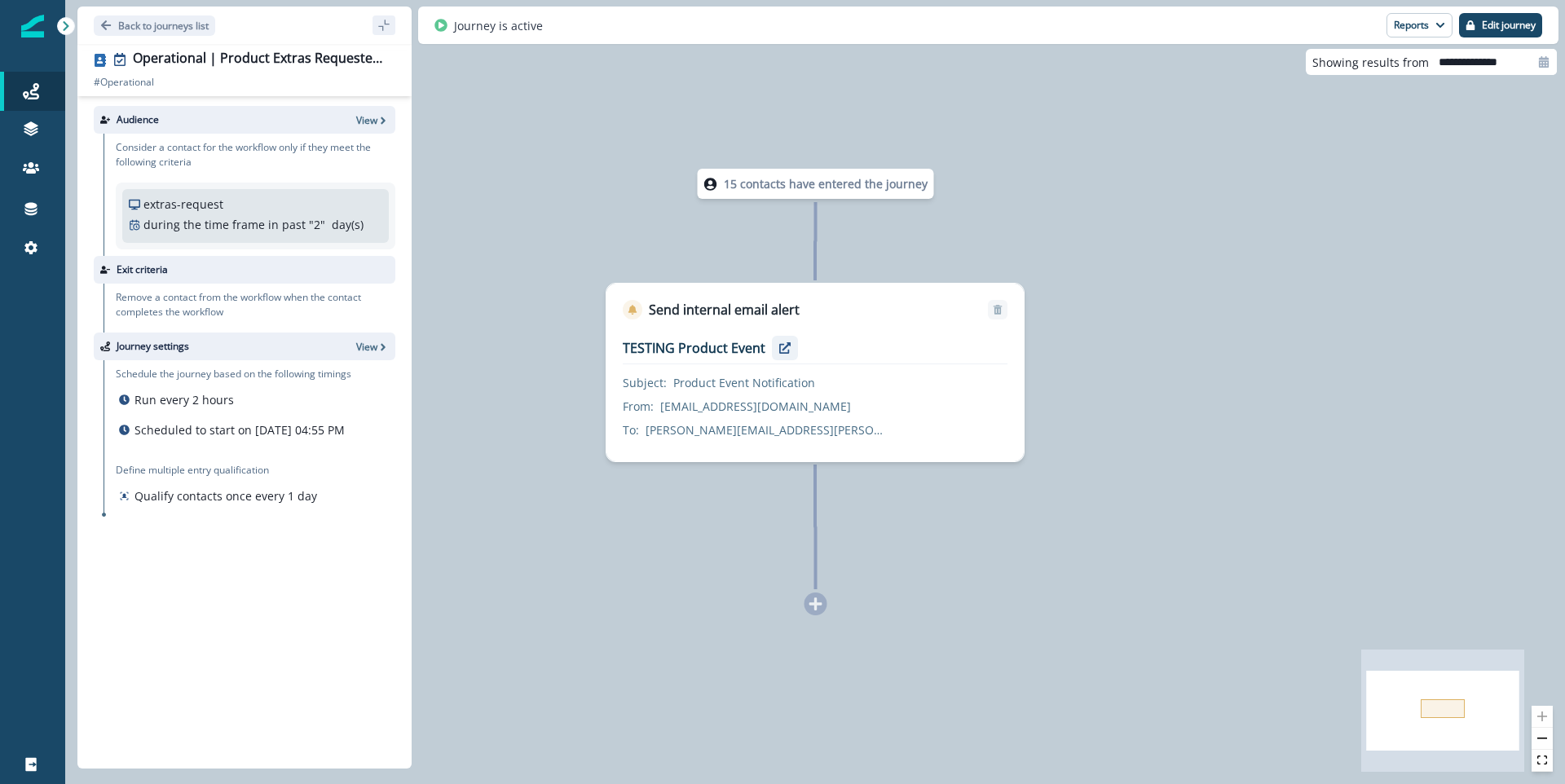
click at [779, 345] on icon "preview" at bounding box center [784, 347] width 11 height 11
drag, startPoint x: 227, startPoint y: 205, endPoint x: 126, endPoint y: 202, distance: 101.0
click at [126, 202] on div "extras-request during the time frame in past " 2 " day(s) Add frequency Add pro…" at bounding box center [255, 216] width 267 height 54
copy p "extras-request"
click at [170, 19] on p "Back to journeys list" at bounding box center [163, 26] width 90 height 14
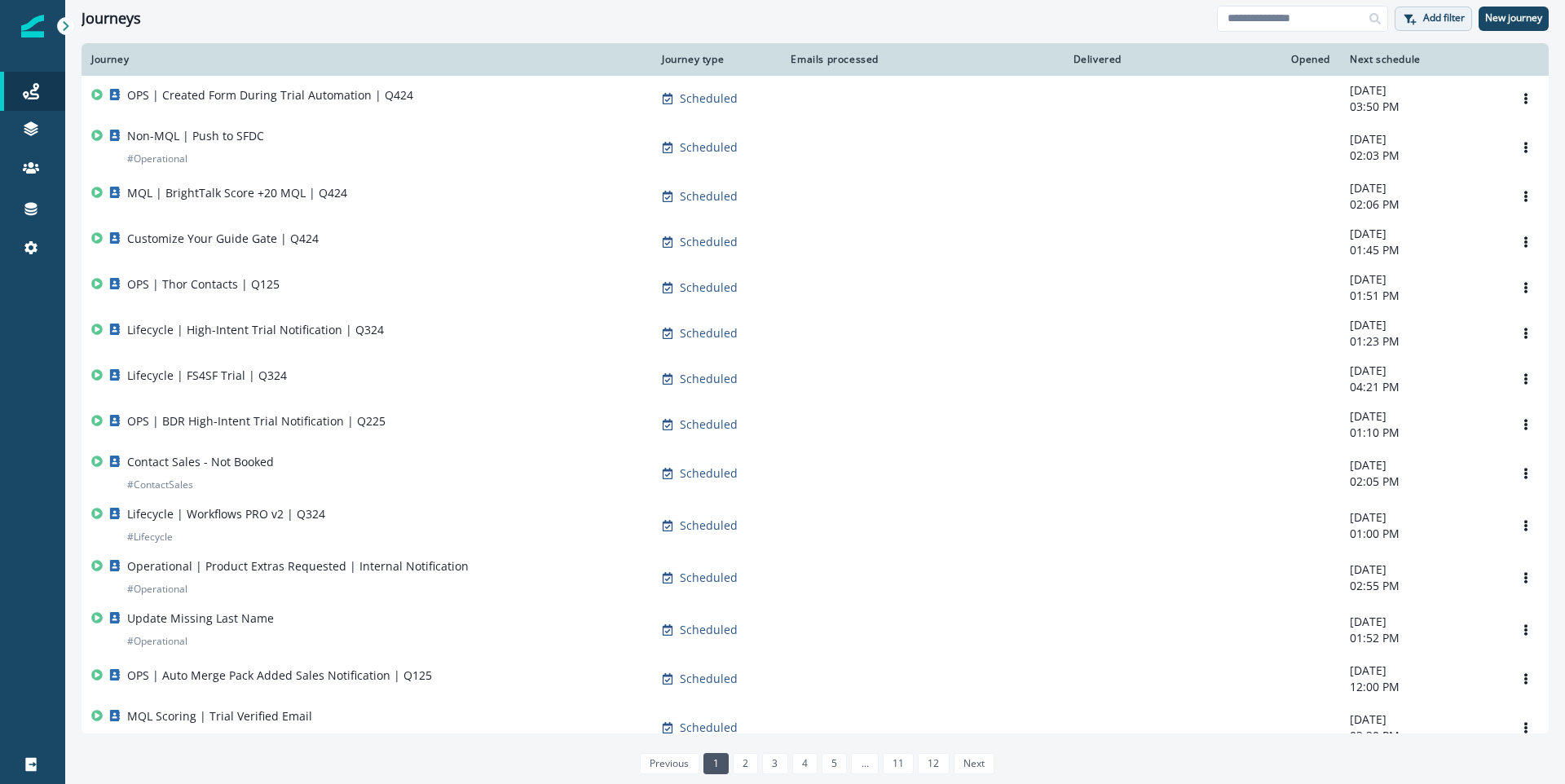
click at [1464, 7] on button "Add filter" at bounding box center [1433, 19] width 77 height 24
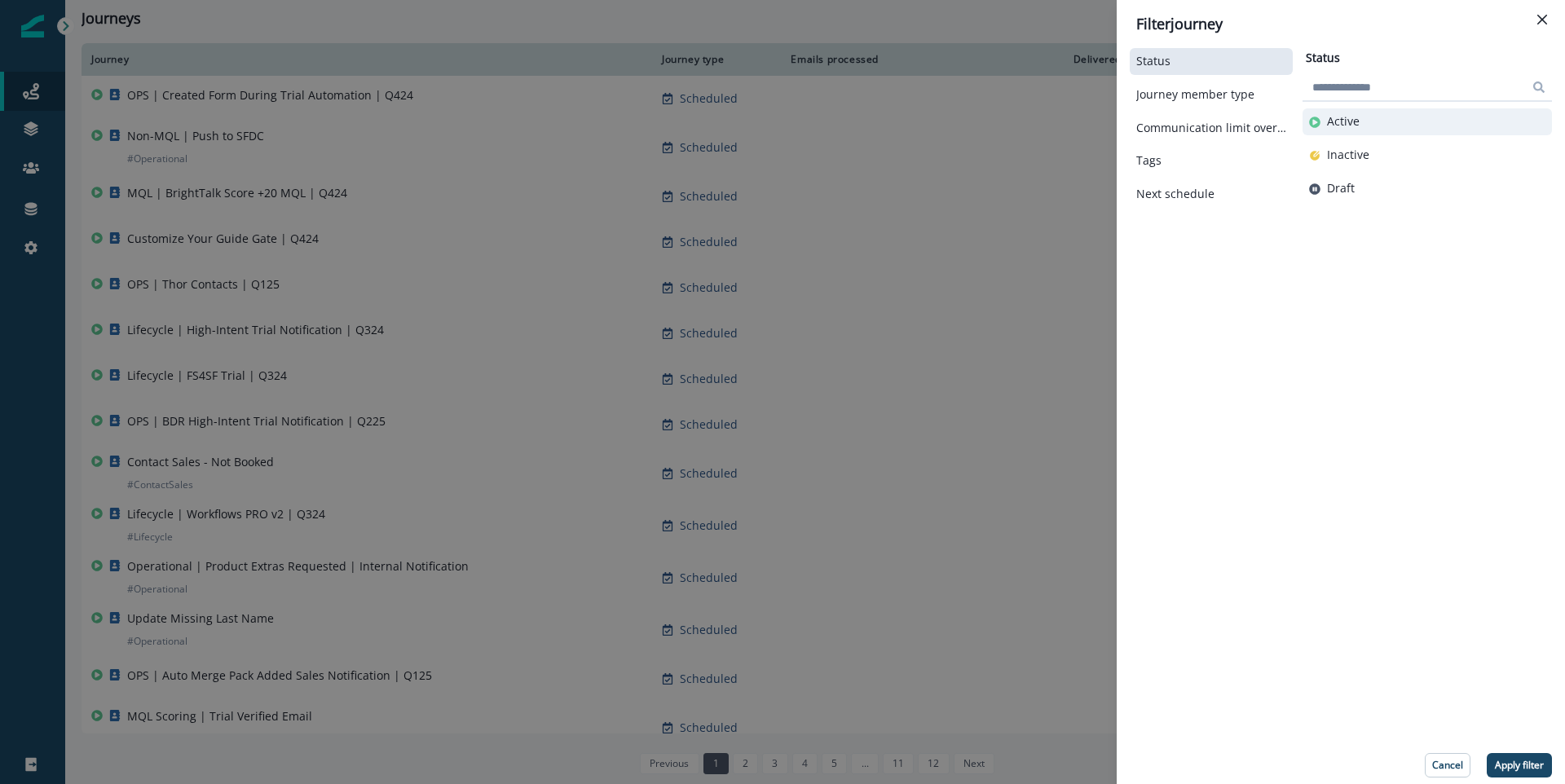
click at [1375, 119] on button "Active" at bounding box center [1427, 122] width 236 height 14
click at [1532, 761] on p "Apply filter" at bounding box center [1519, 765] width 49 height 11
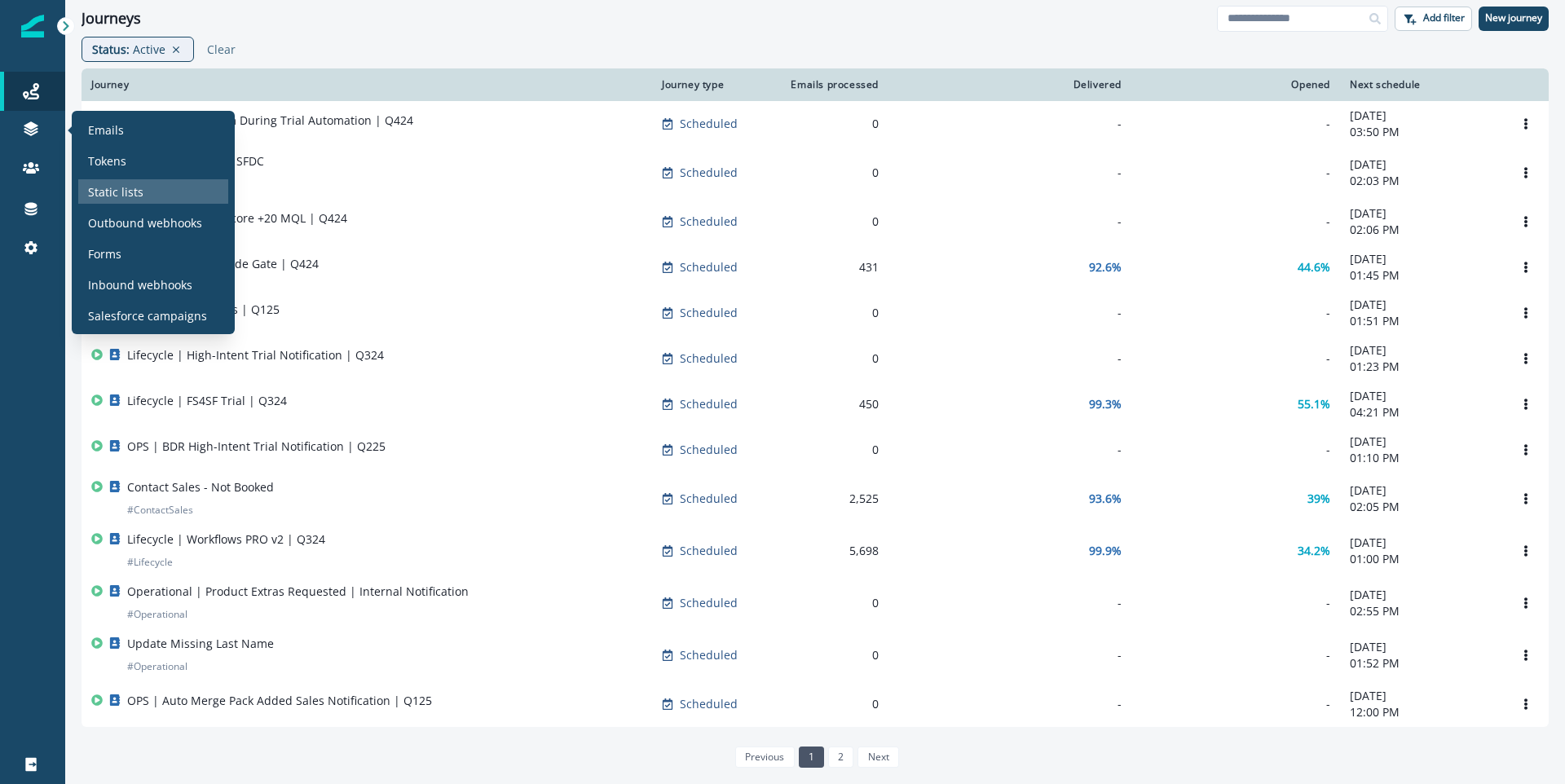
click at [125, 189] on p "Static lists" at bounding box center [115, 192] width 55 height 17
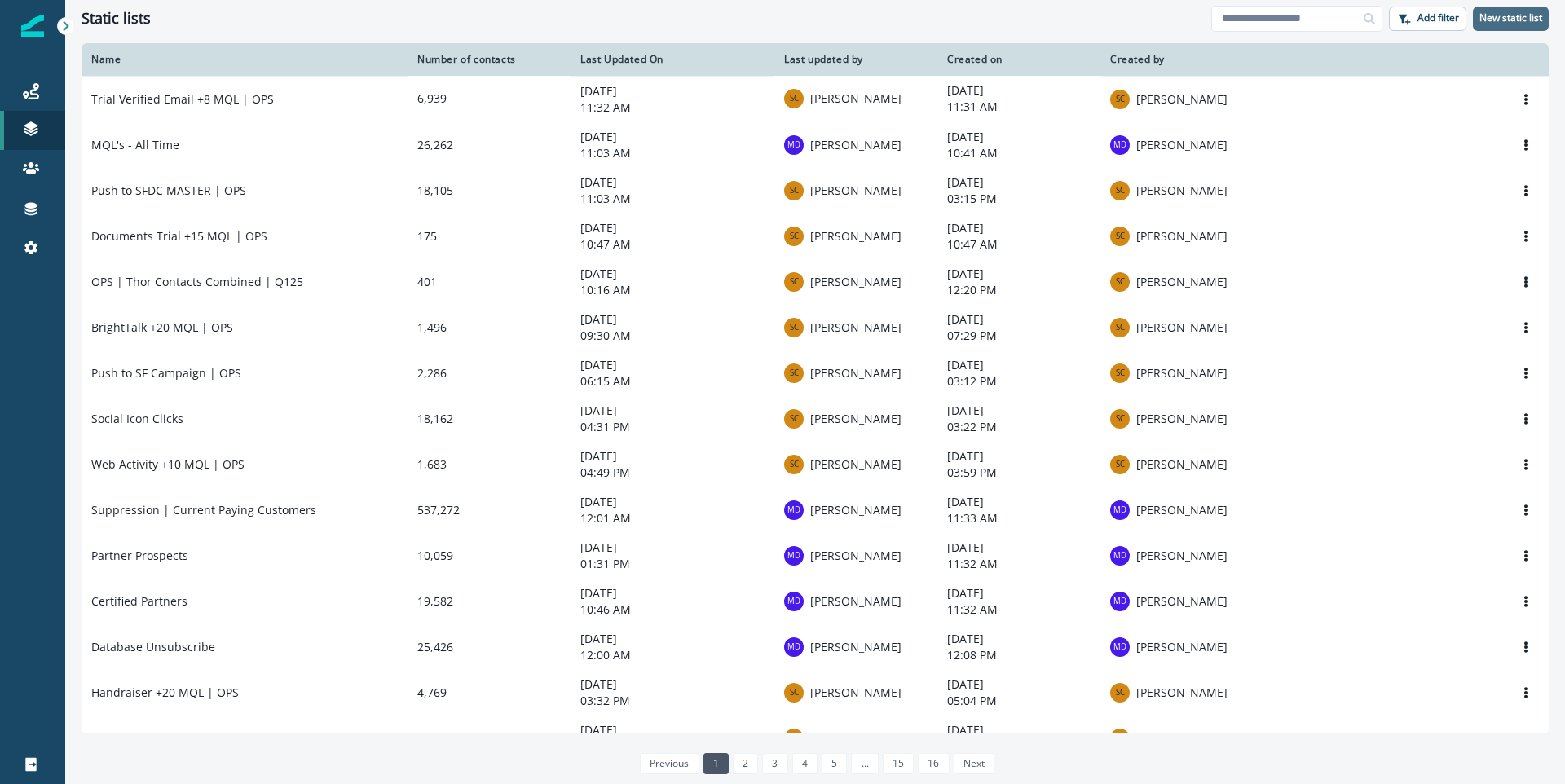
click at [1494, 23] on p "New static list" at bounding box center [1511, 17] width 63 height 11
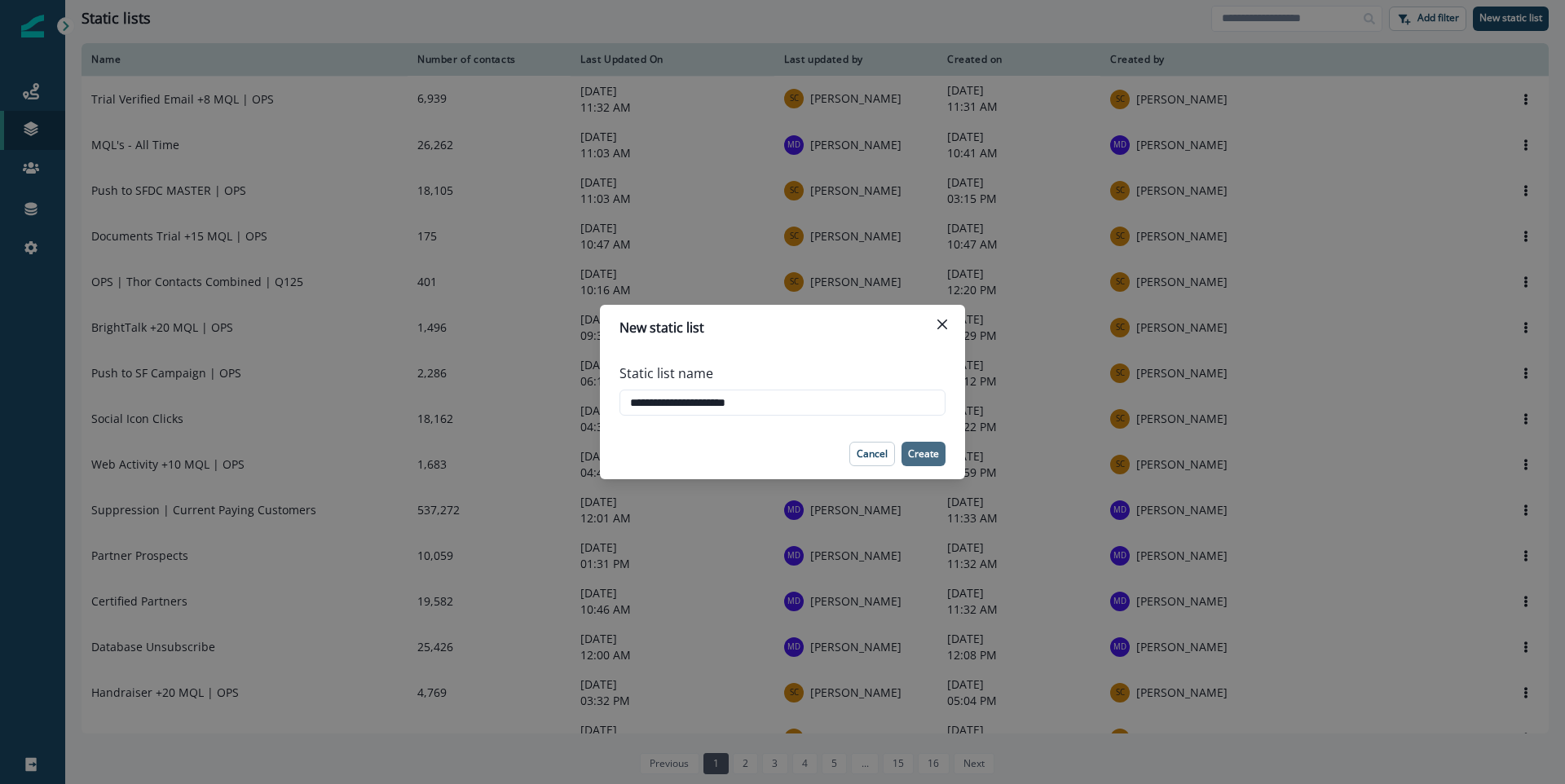
type input "**********"
click at [918, 461] on button "Create" at bounding box center [924, 454] width 44 height 24
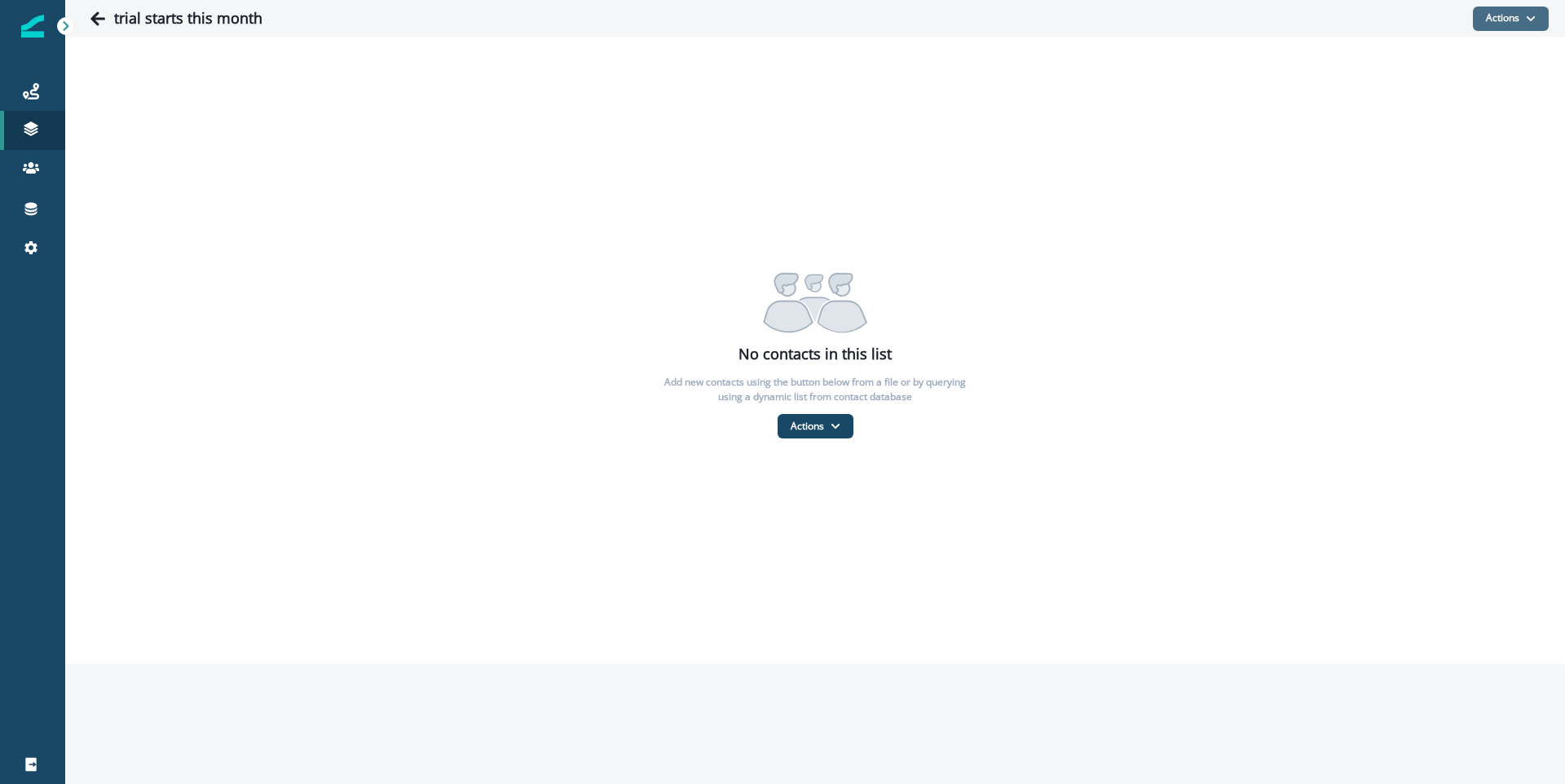
click at [1521, 18] on button "Actions" at bounding box center [1511, 19] width 76 height 24
click at [1452, 111] on button "From a dynamic list" at bounding box center [1476, 115] width 145 height 27
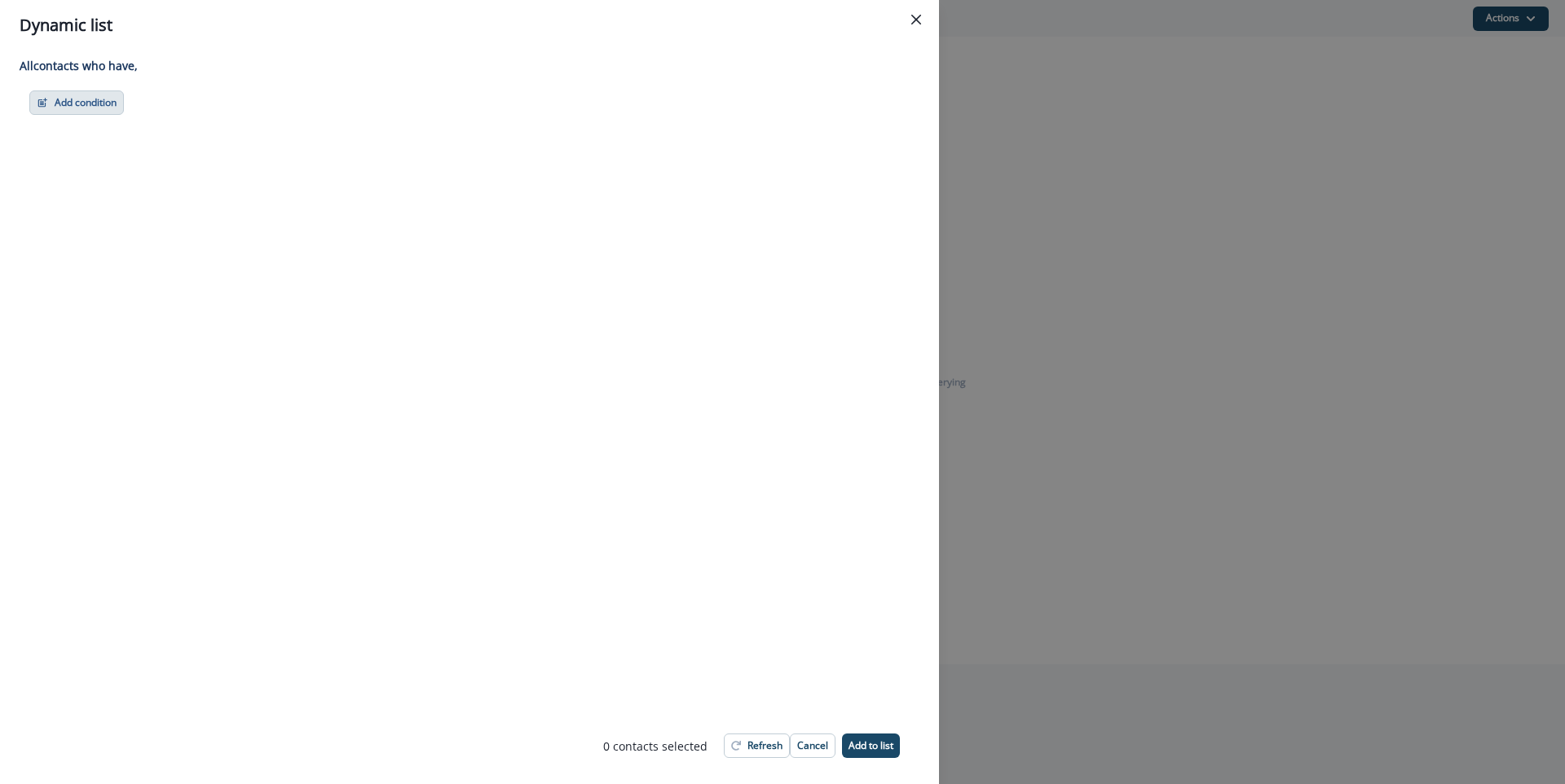
click at [104, 108] on button "Add condition" at bounding box center [77, 102] width 95 height 24
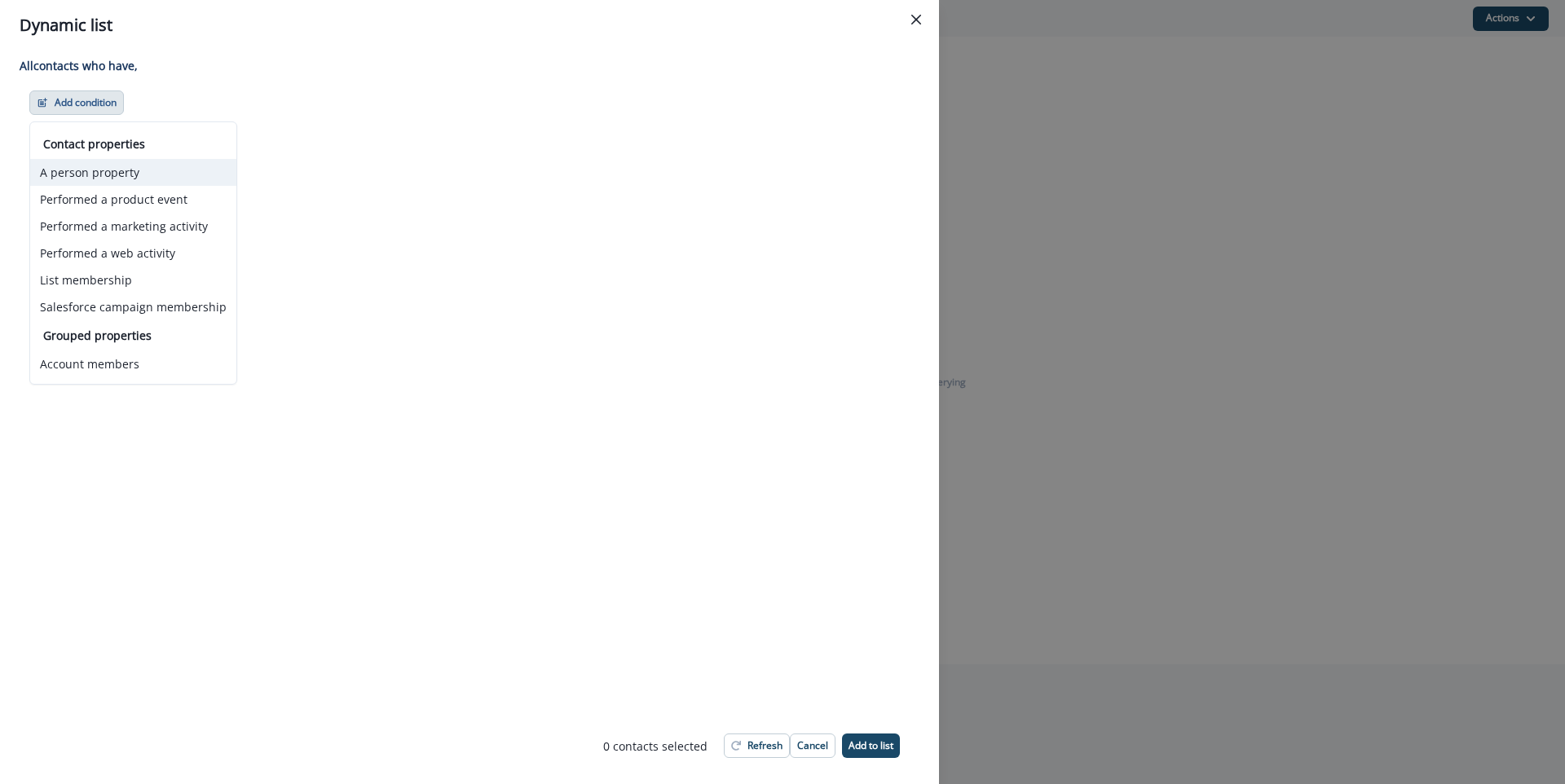
click at [146, 162] on button "A person property" at bounding box center [133, 172] width 206 height 27
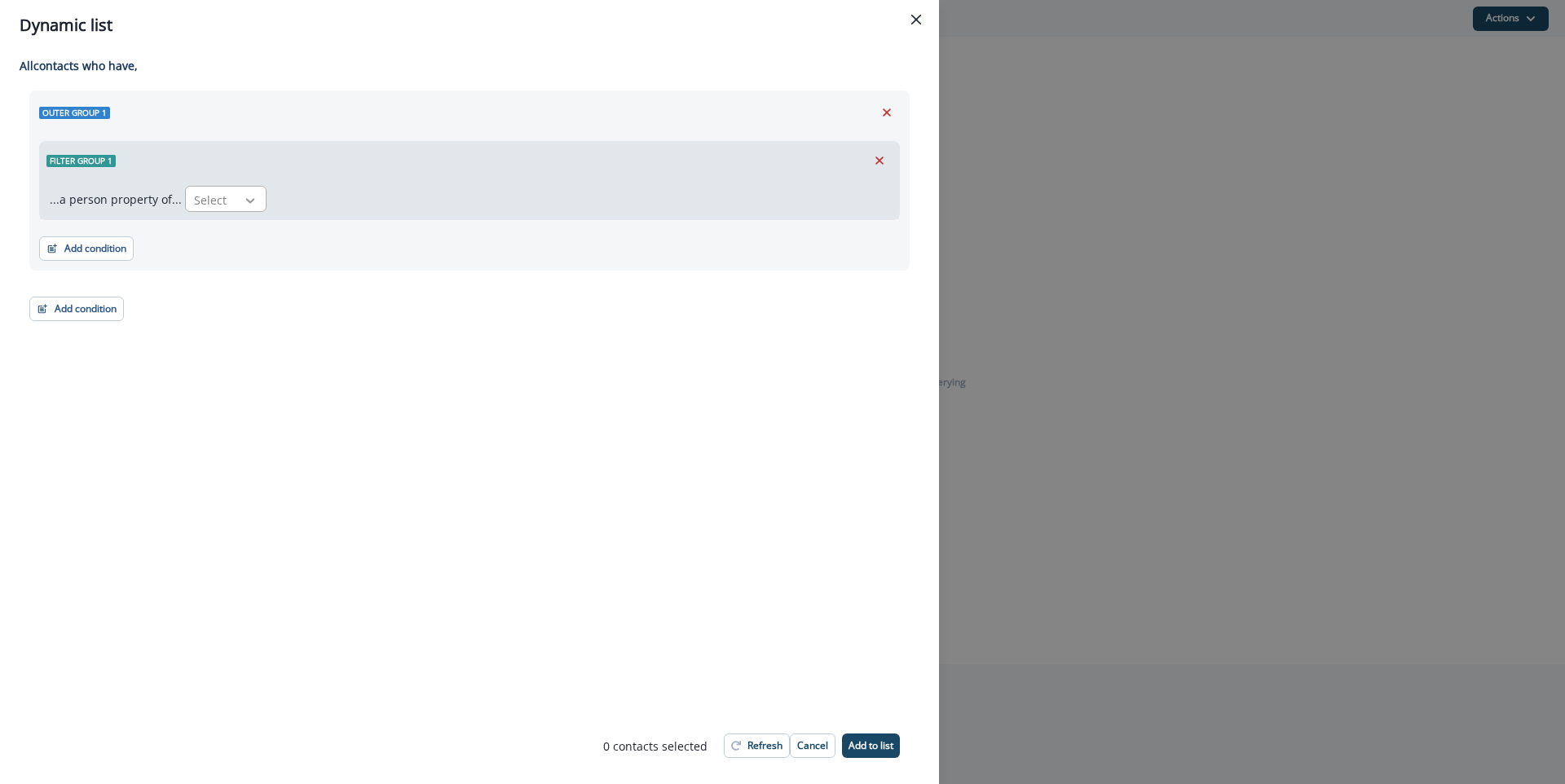
click at [236, 200] on div at bounding box center [250, 200] width 28 height 16
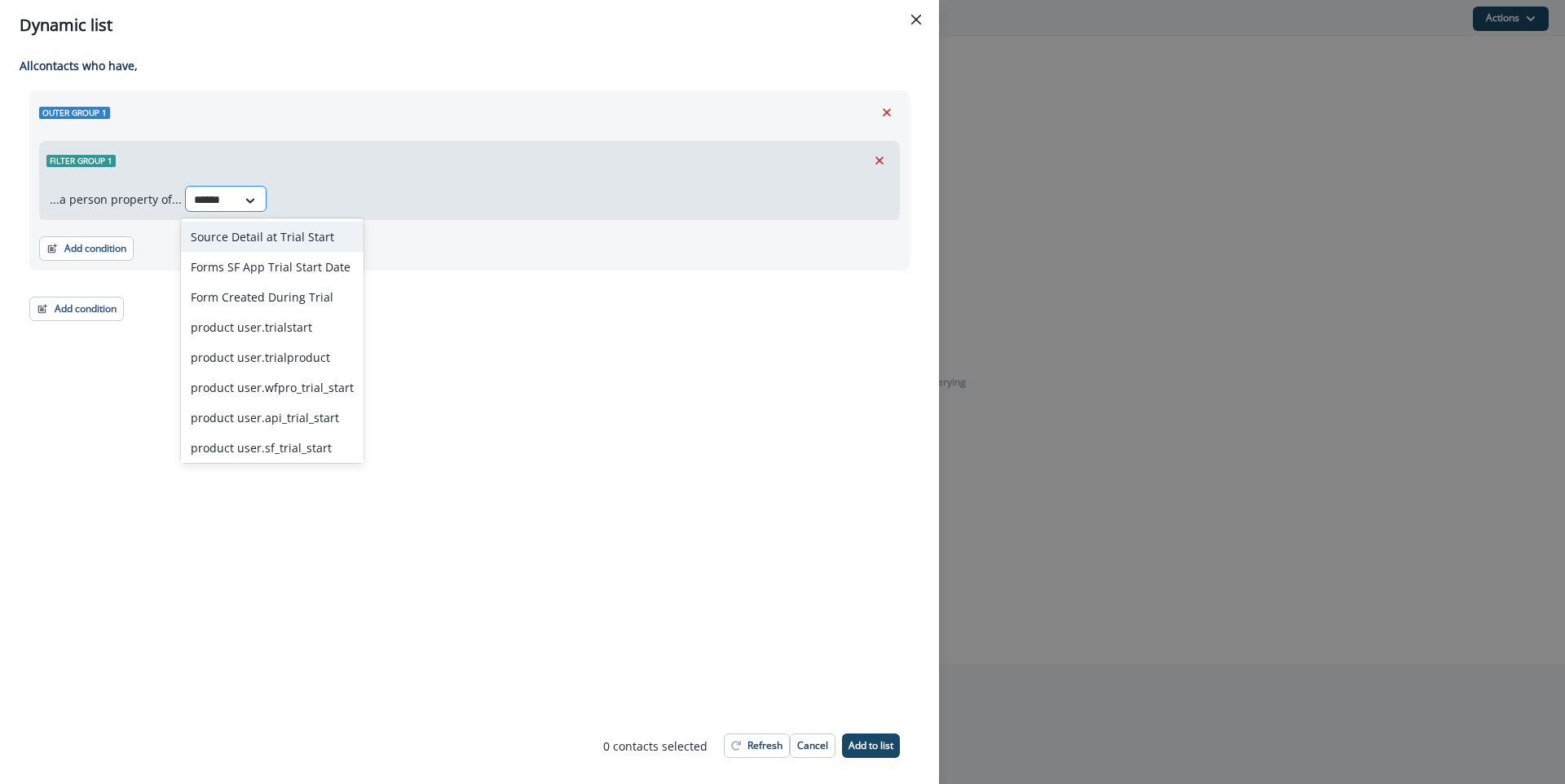
type input "*******"
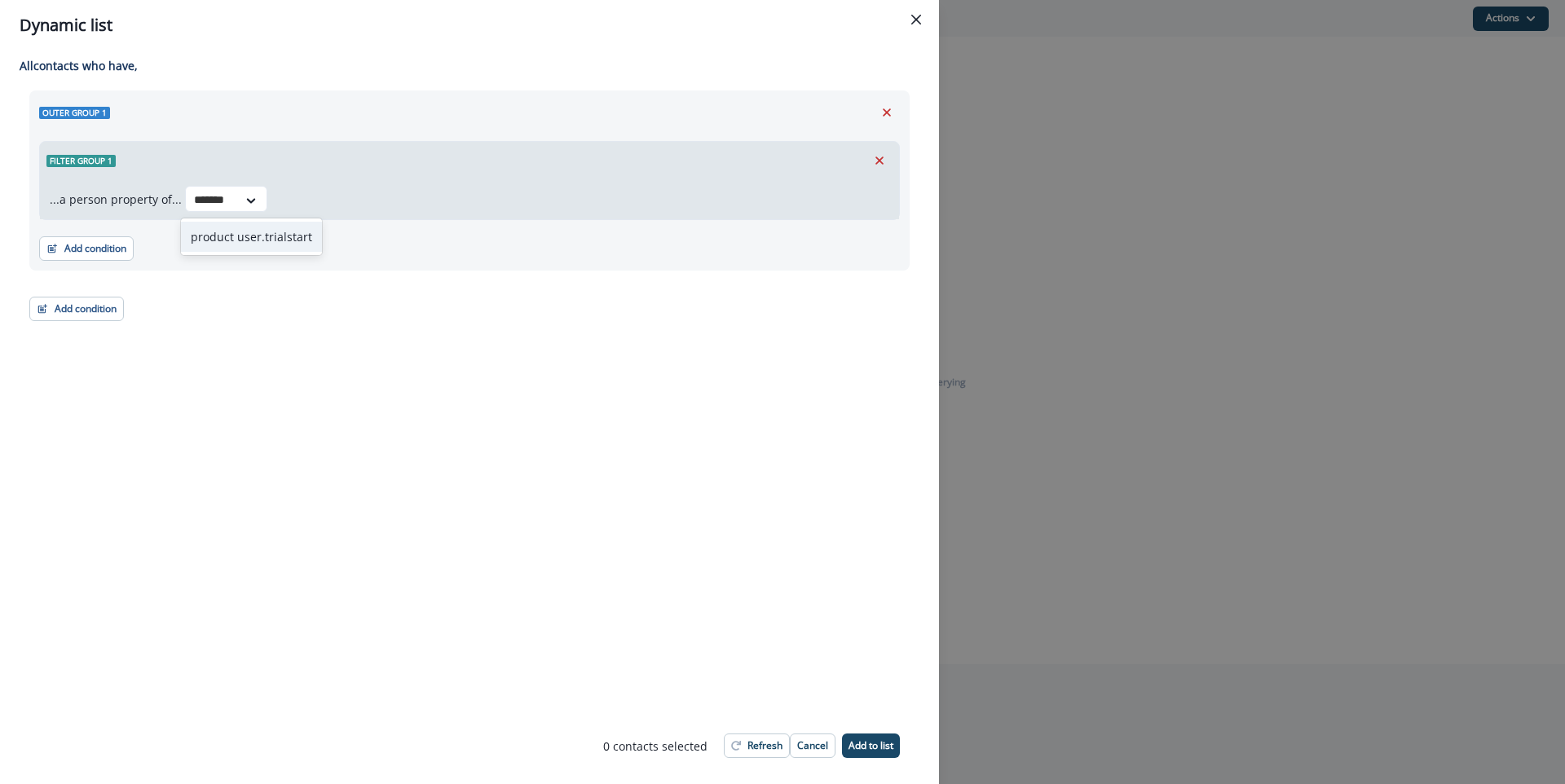
click at [253, 233] on div "product user.trialstart" at bounding box center [251, 236] width 141 height 30
click at [386, 200] on div at bounding box center [386, 200] width 34 height 21
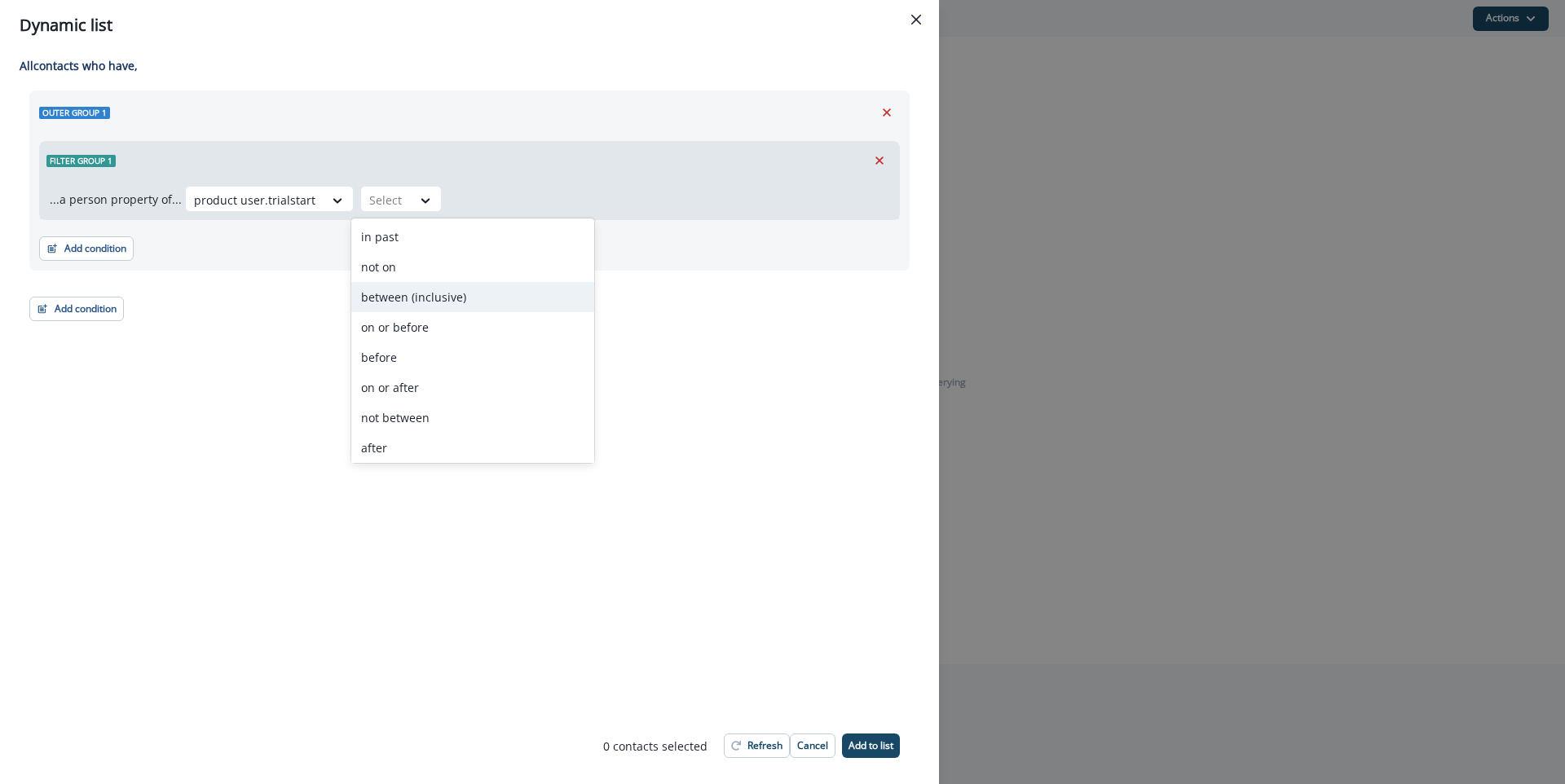
drag, startPoint x: 423, startPoint y: 299, endPoint x: 437, endPoint y: 289, distance: 17.2
click at [423, 298] on div "between (inclusive)" at bounding box center [473, 297] width 243 height 30
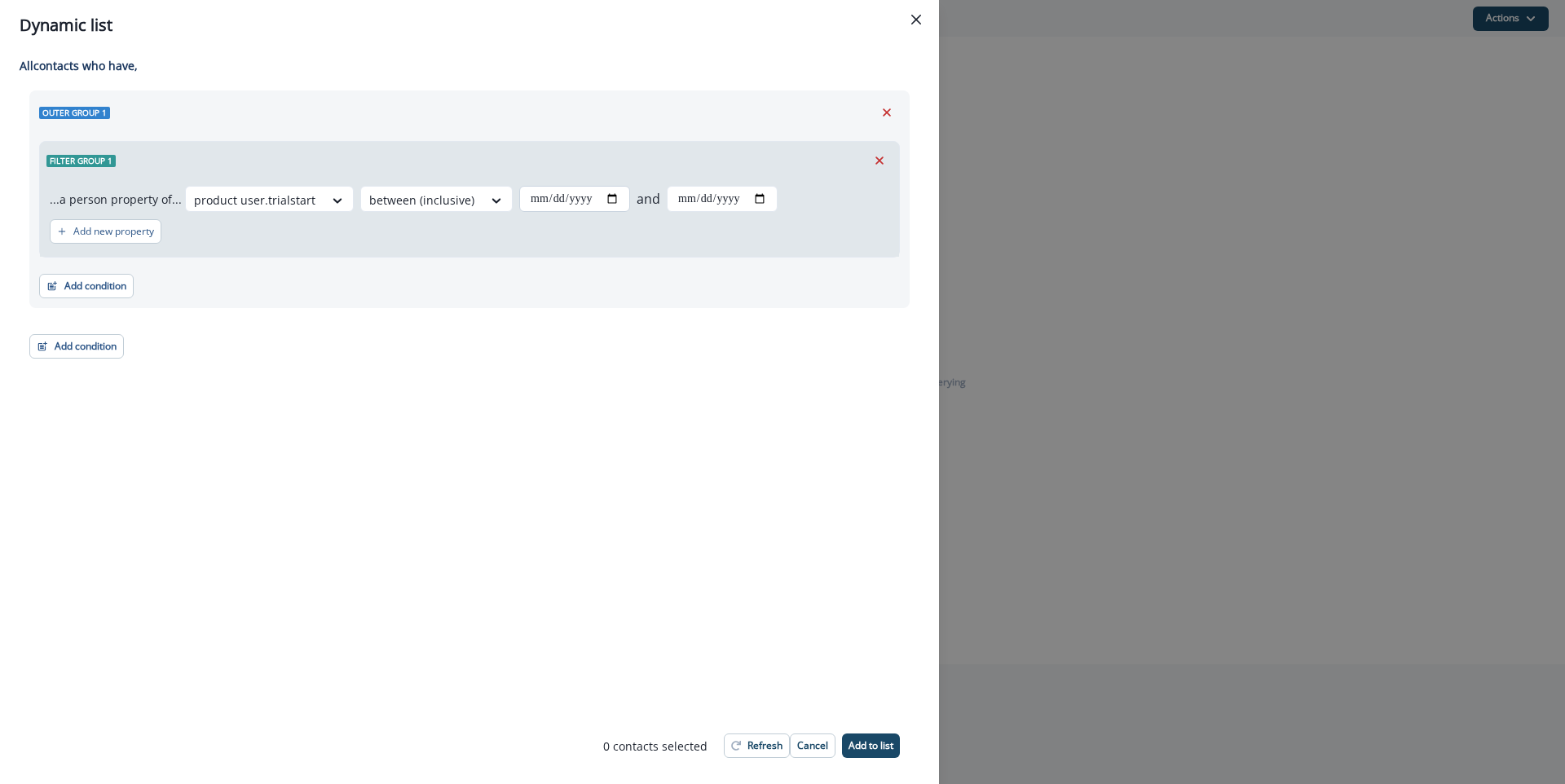
click at [607, 196] on input "date" at bounding box center [574, 199] width 111 height 26
type input "**********"
click at [762, 199] on input "date" at bounding box center [722, 199] width 111 height 26
type input "**********"
click at [766, 742] on p "Refresh" at bounding box center [764, 745] width 35 height 11
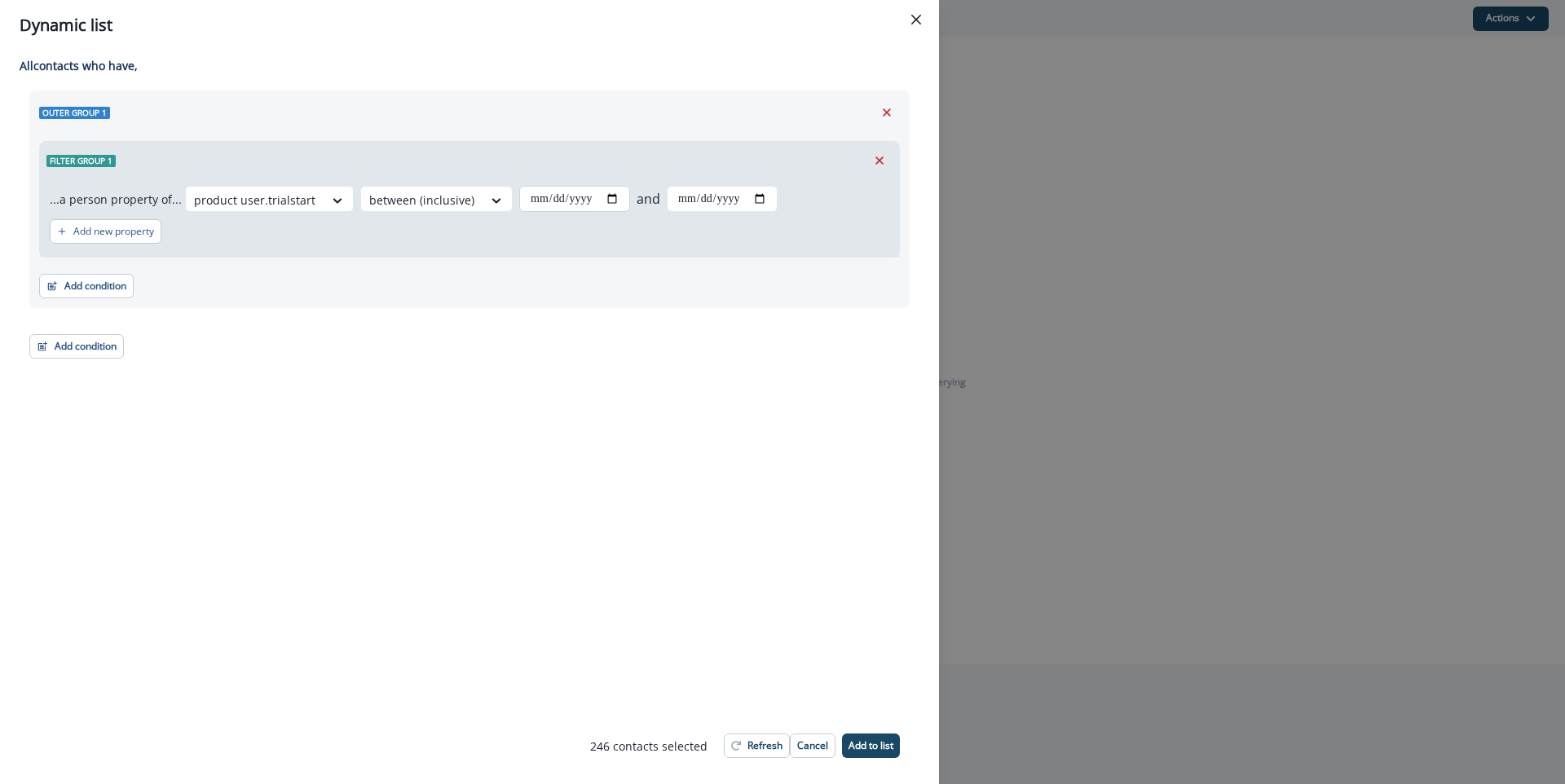
click at [608, 200] on input "**********" at bounding box center [574, 199] width 111 height 26
click at [732, 133] on div "**********" at bounding box center [470, 199] width 881 height 217
click at [399, 203] on div at bounding box center [421, 200] width 105 height 21
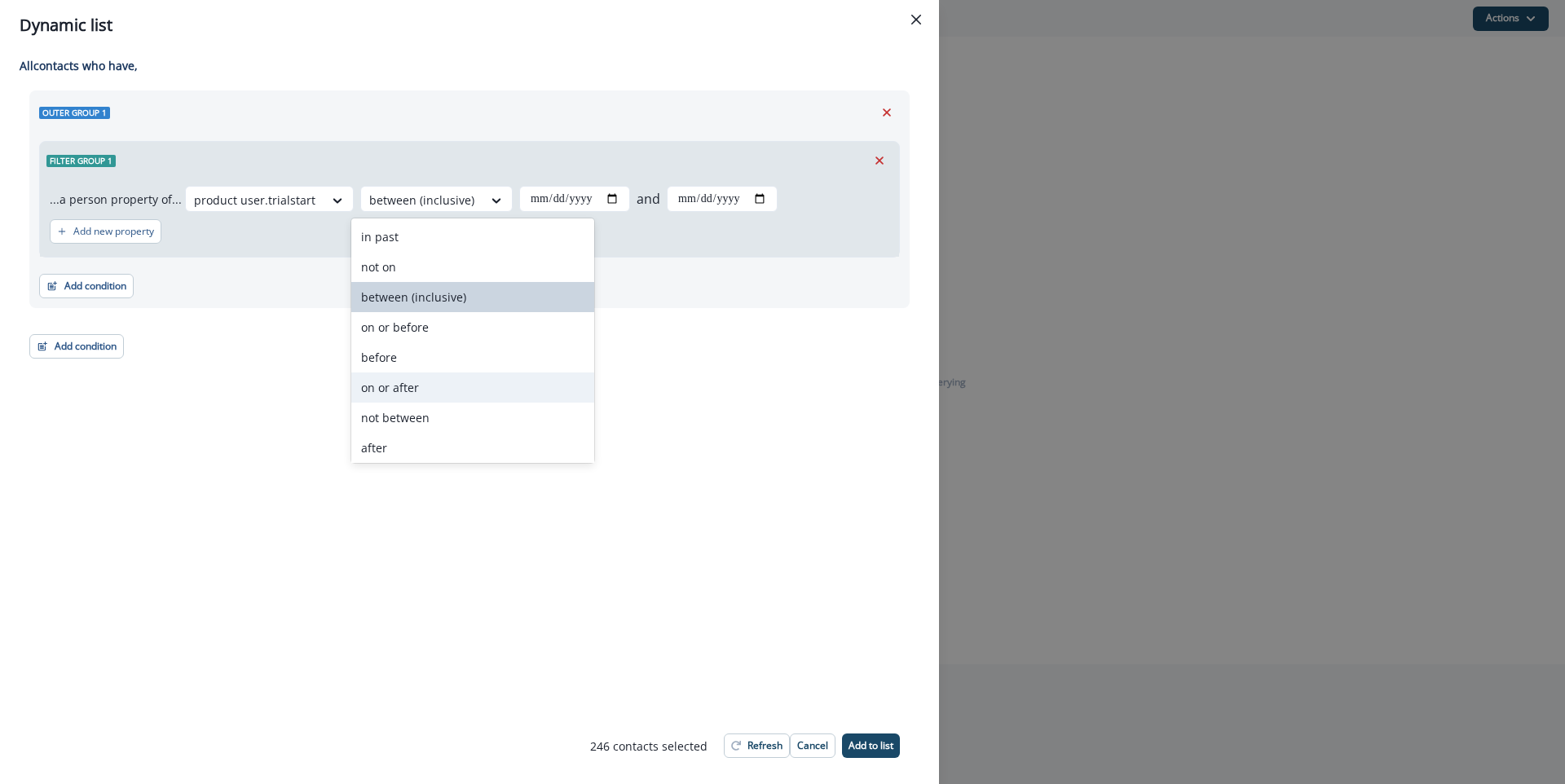
click at [434, 395] on div "on or after" at bounding box center [473, 387] width 243 height 30
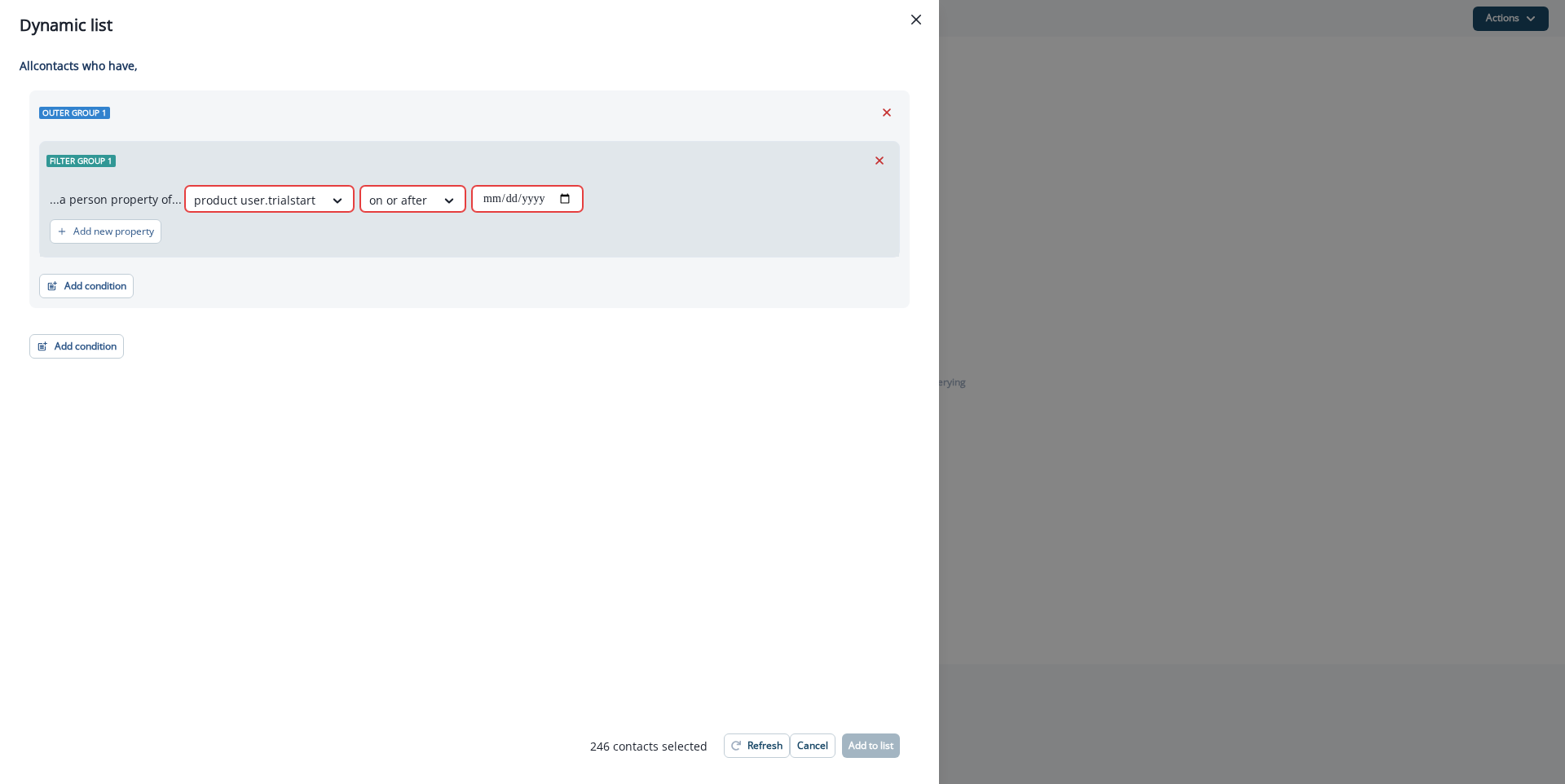
click at [571, 193] on input "date" at bounding box center [527, 199] width 111 height 26
type input "**********"
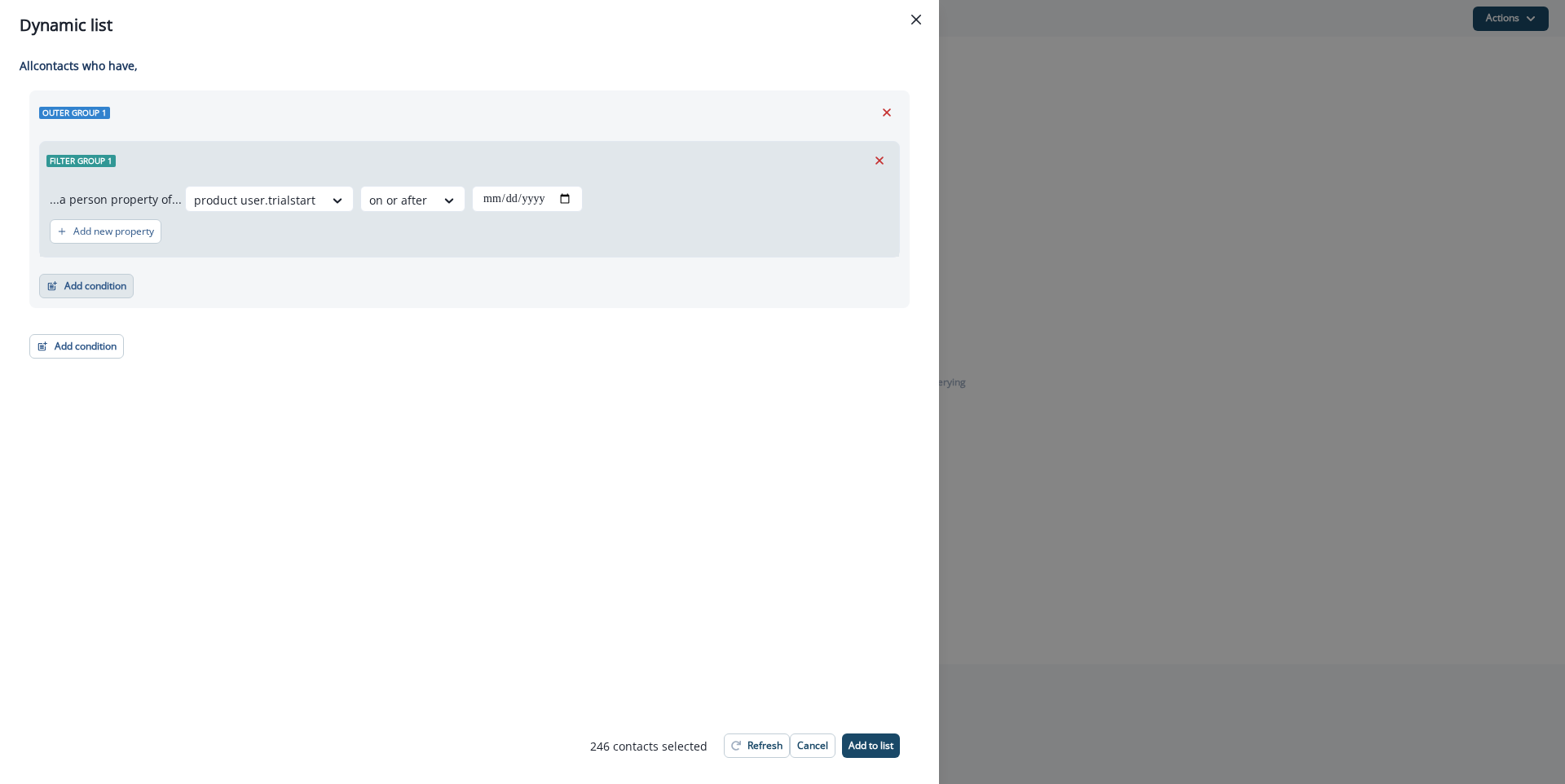
click at [67, 291] on button "Add condition" at bounding box center [87, 286] width 95 height 24
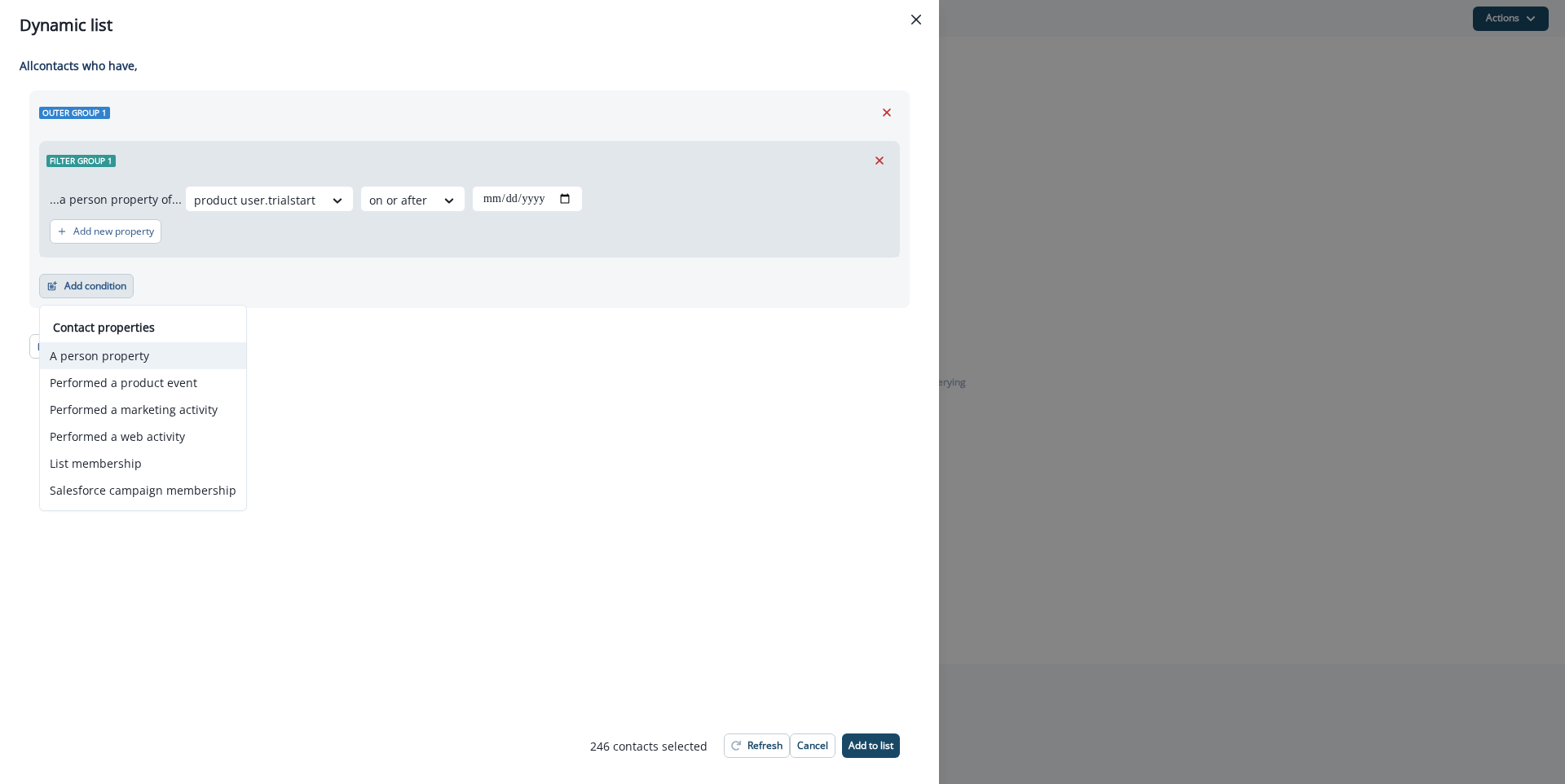
click at [151, 354] on button "A person property" at bounding box center [143, 355] width 206 height 27
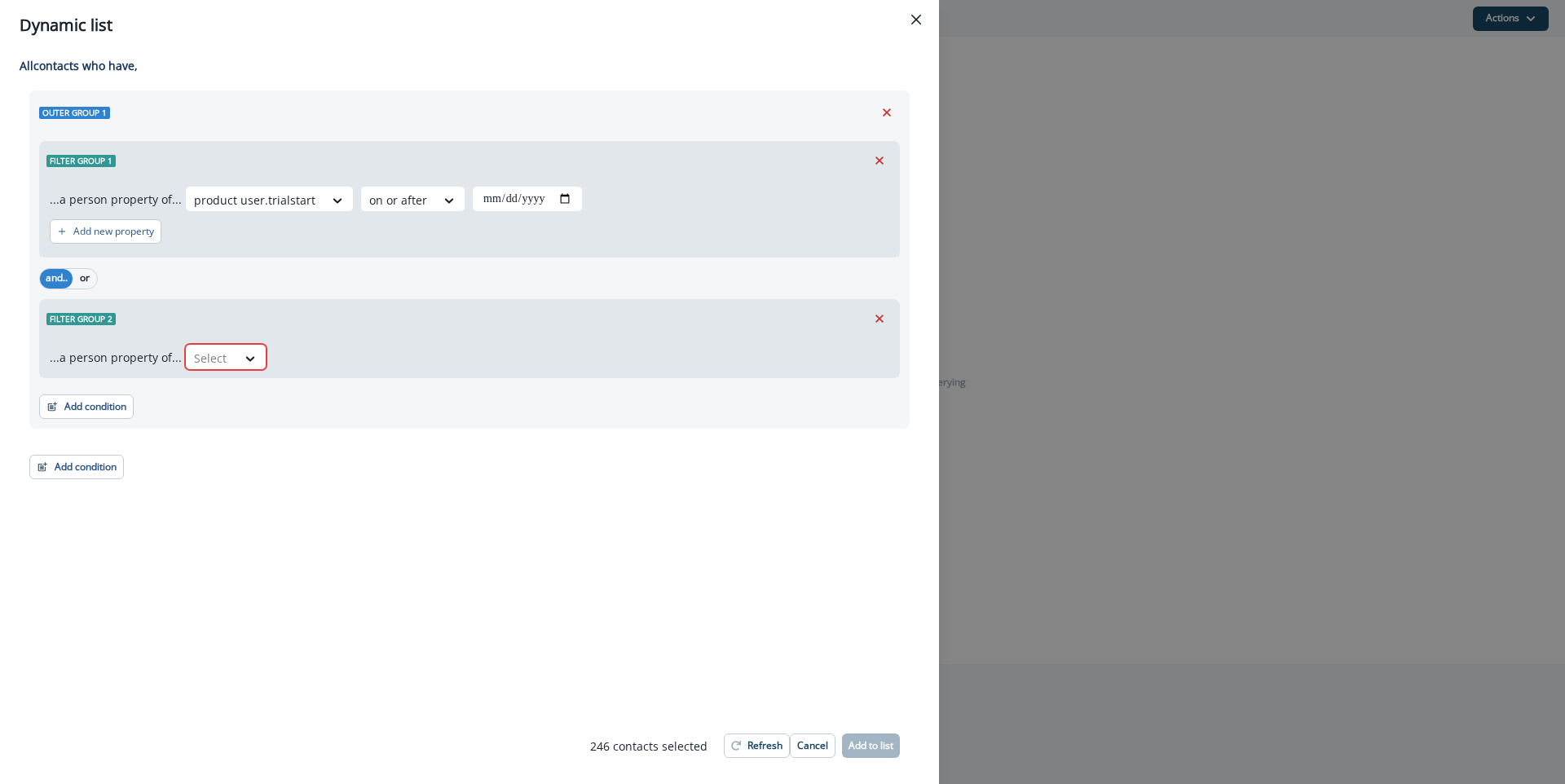
click at [215, 340] on div "...a person property of... Select" at bounding box center [469, 358] width 859 height 40
click at [222, 352] on div at bounding box center [212, 358] width 34 height 21
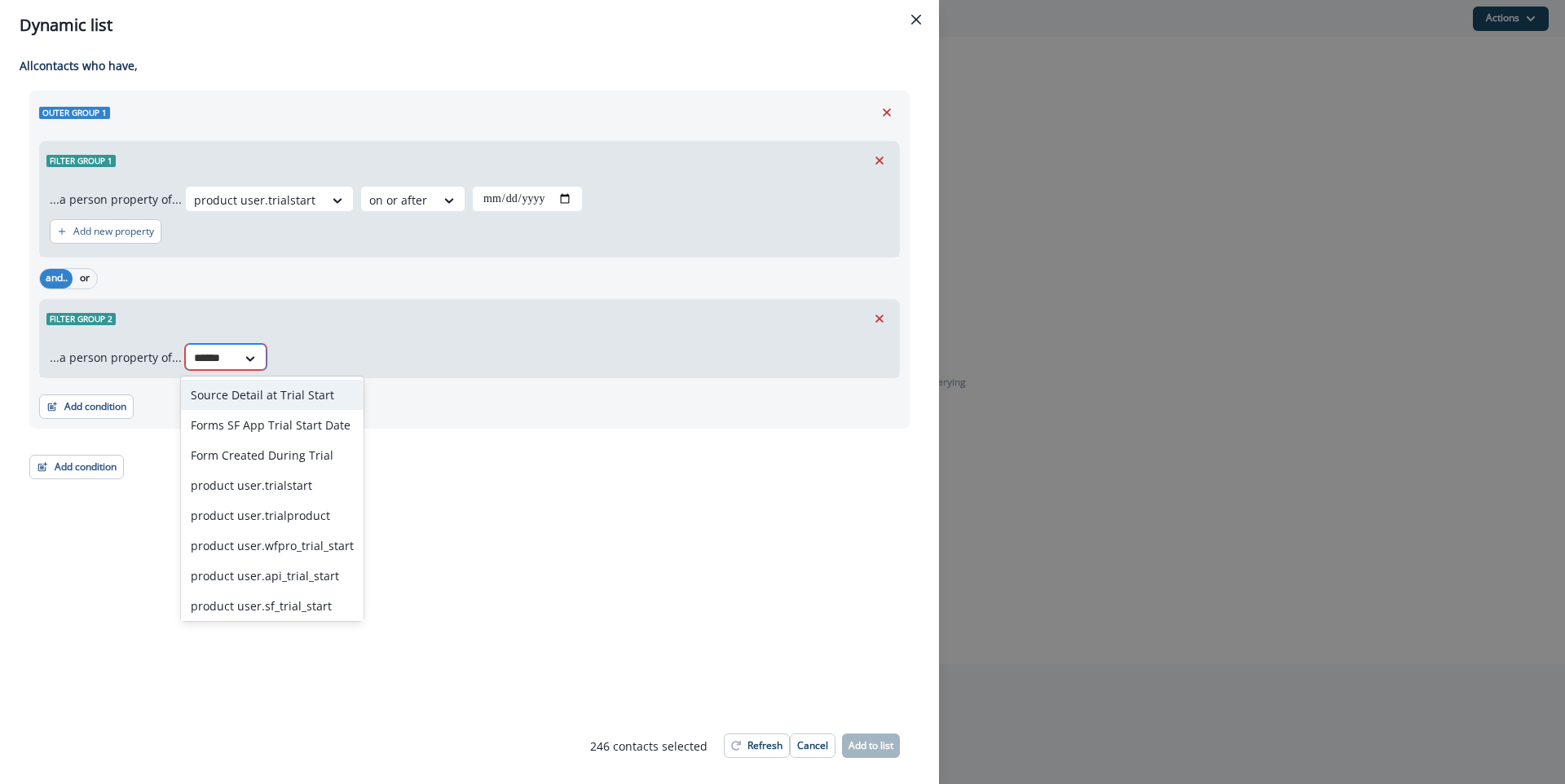
type input "*******"
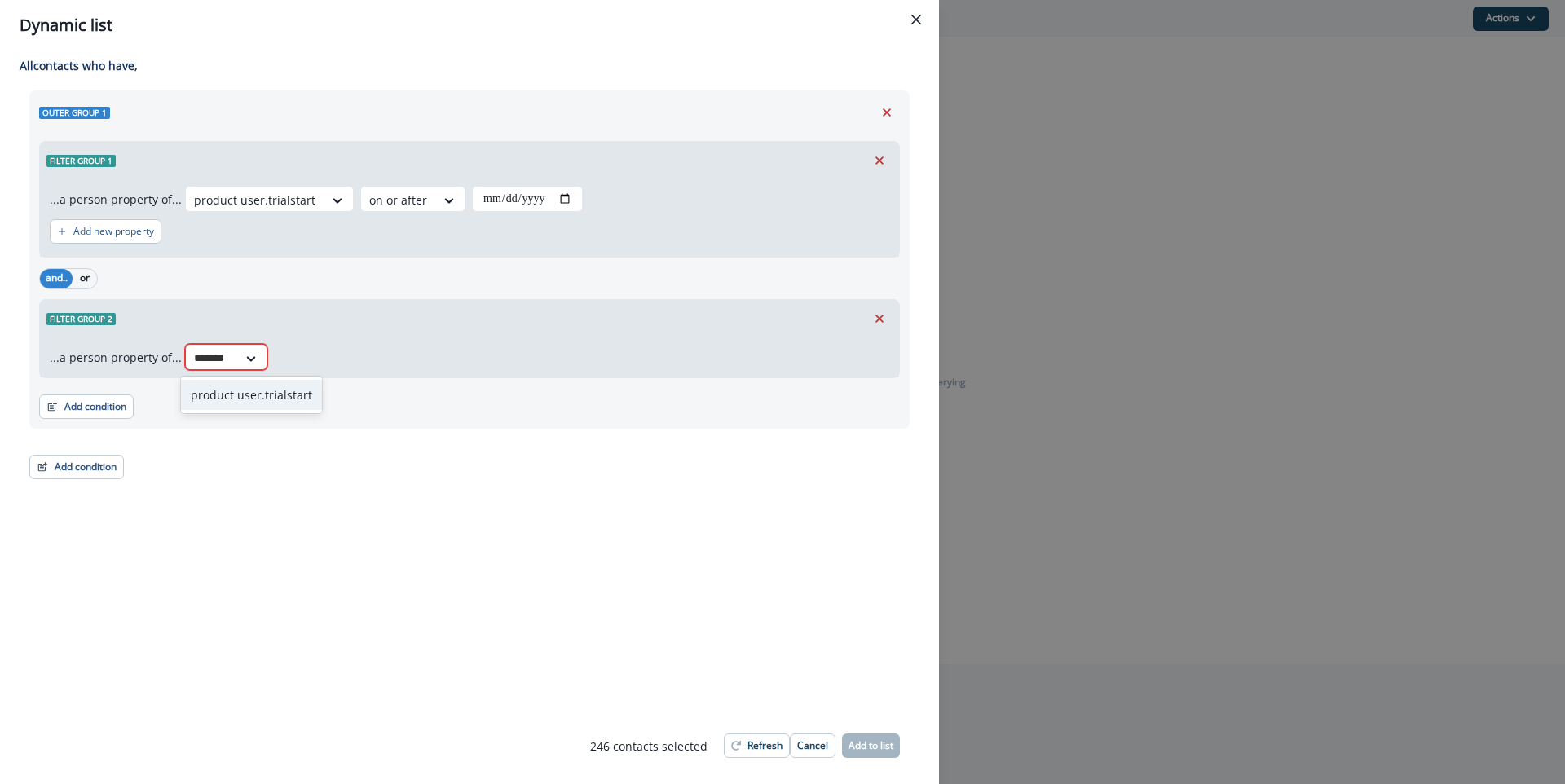
click at [245, 392] on div "product user.trialstart" at bounding box center [251, 395] width 141 height 30
click at [418, 353] on icon at bounding box center [425, 358] width 15 height 16
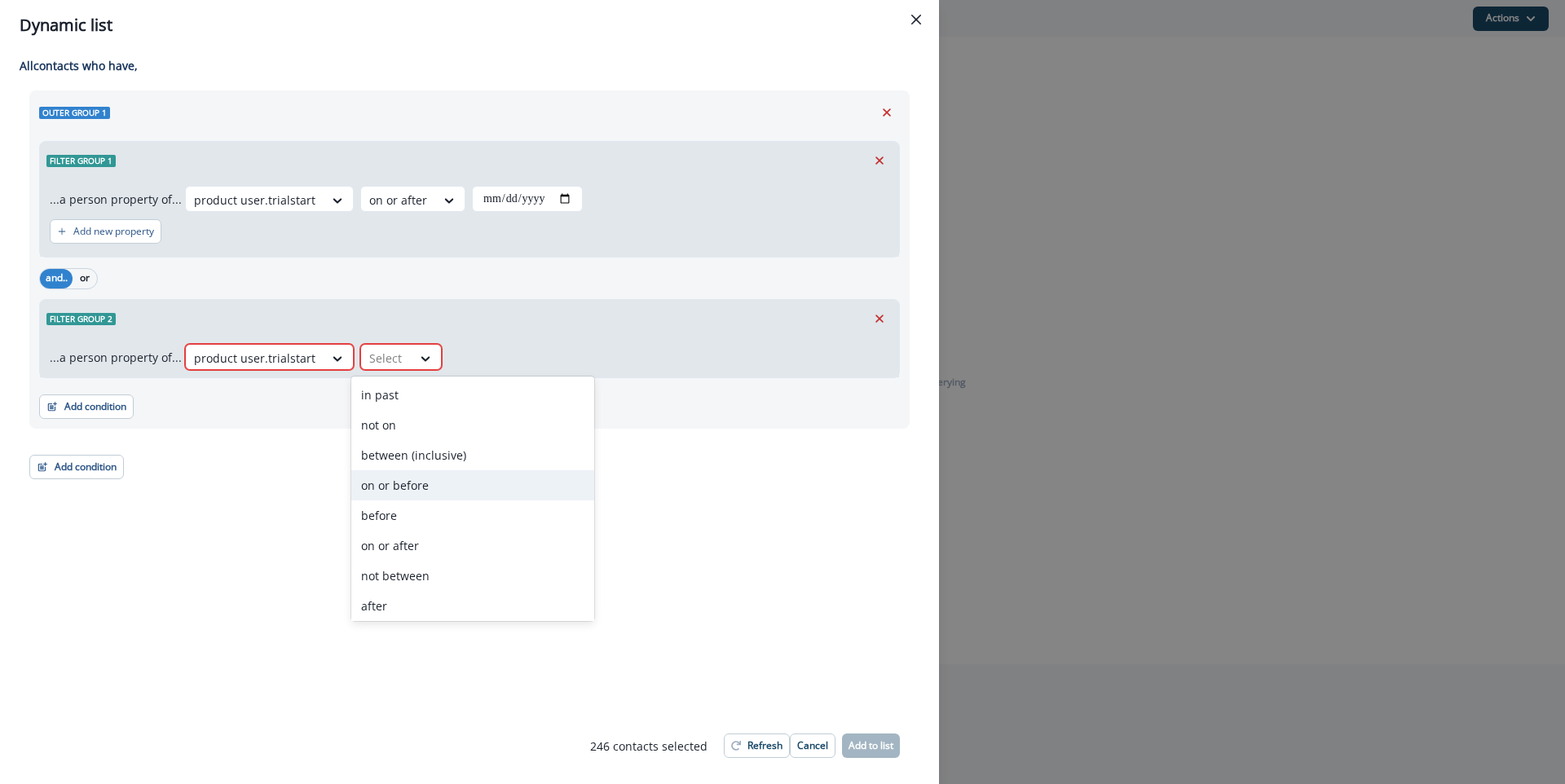
click at [445, 487] on div "on or before" at bounding box center [473, 485] width 243 height 30
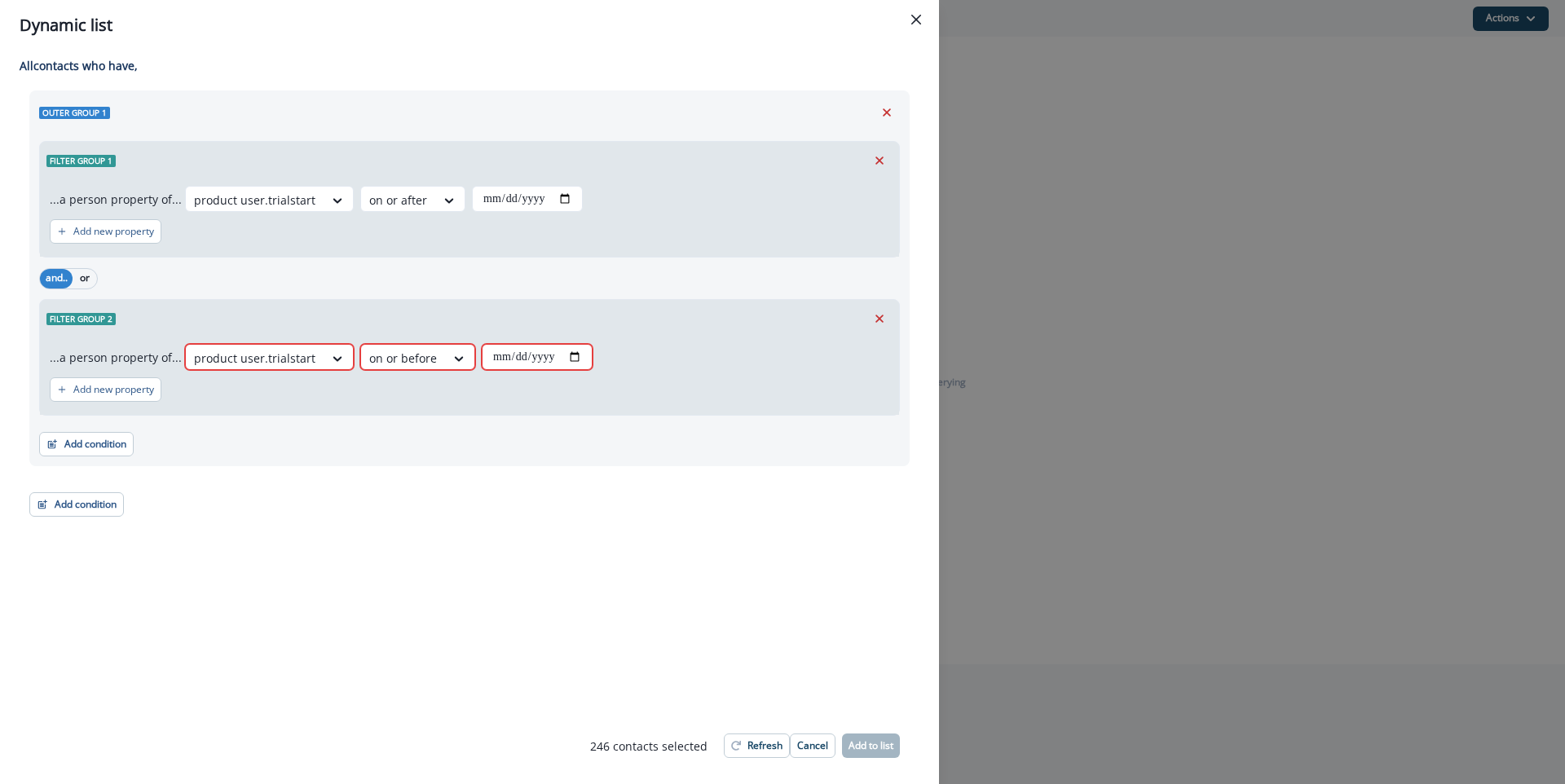
click at [574, 355] on input "date" at bounding box center [537, 357] width 111 height 26
type input "**********"
click at [753, 747] on p "Refresh" at bounding box center [764, 745] width 35 height 11
click at [752, 735] on button "Refresh" at bounding box center [757, 745] width 66 height 24
click at [1068, 587] on div "**********" at bounding box center [782, 392] width 1565 height 784
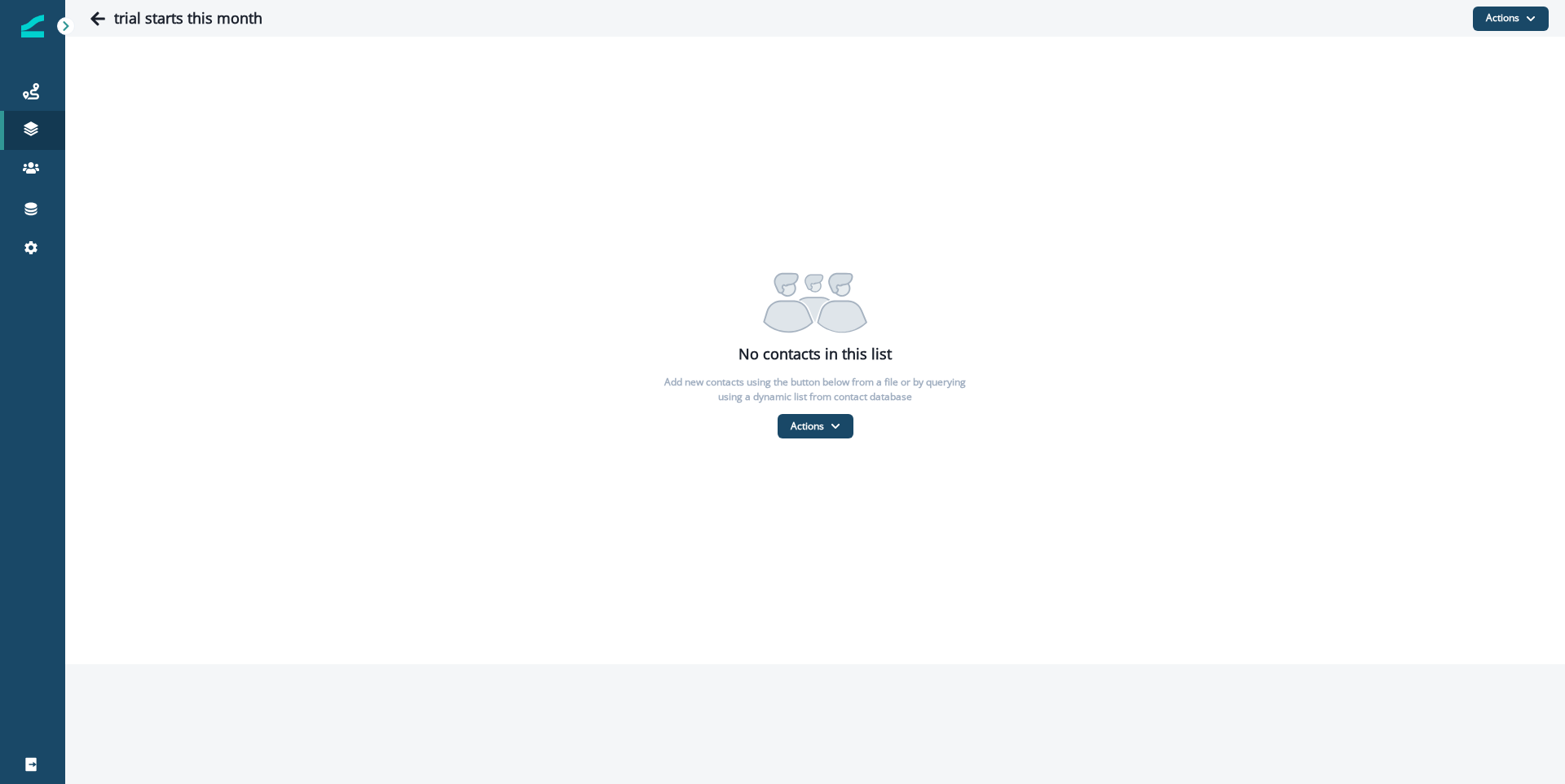
click at [470, 217] on div "No contacts in this list Add new contacts using the button below from a file or…" at bounding box center [815, 351] width 1501 height 628
click at [99, 27] on button "Go back" at bounding box center [98, 19] width 33 height 33
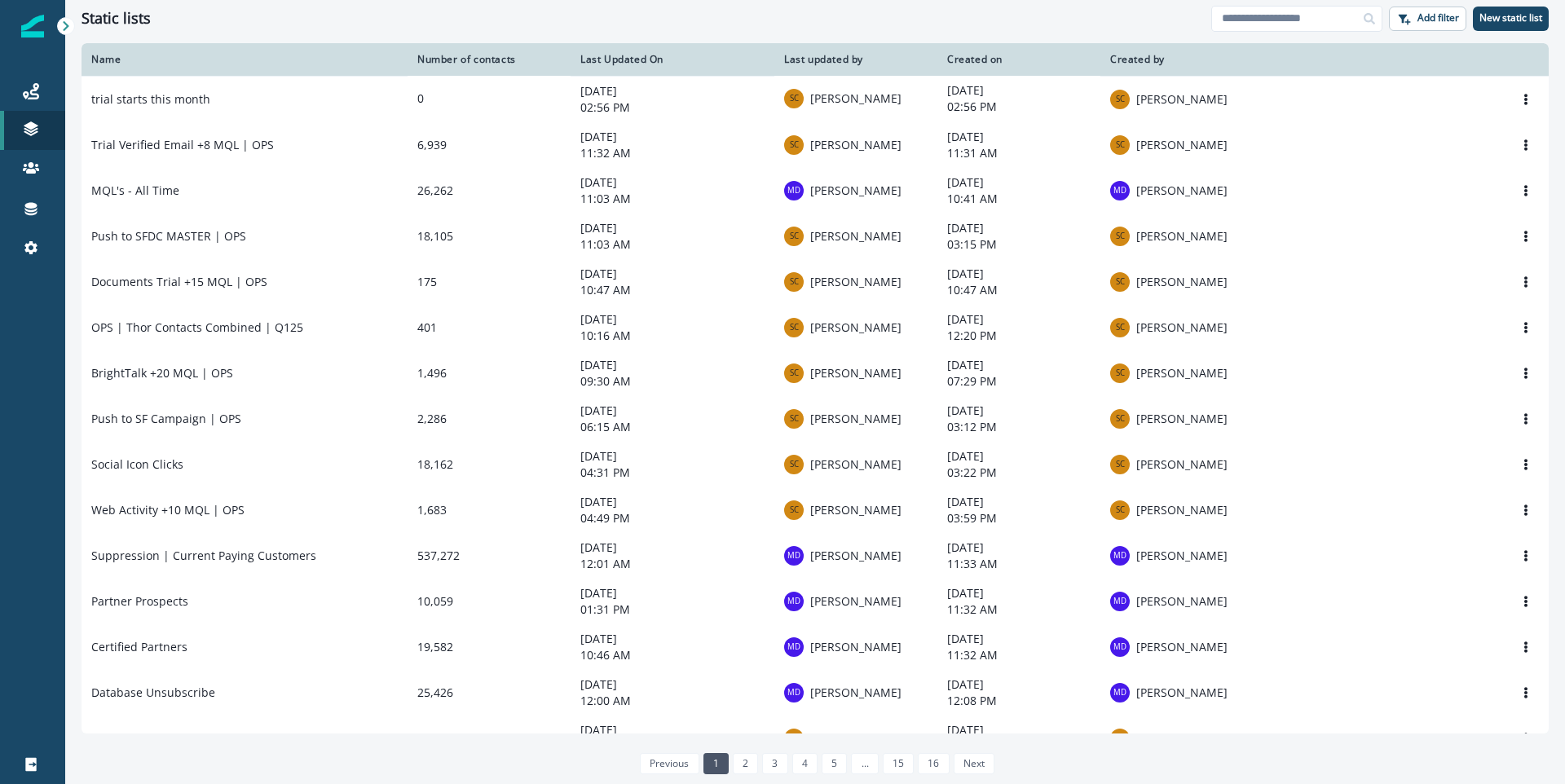
click at [18, 64] on div "Journeys Emails Tokens Static lists Outbound webhooks Forms Inbound webhooks Sa…" at bounding box center [33, 169] width 65 height 235
click at [30, 75] on link "Journeys" at bounding box center [33, 91] width 65 height 40
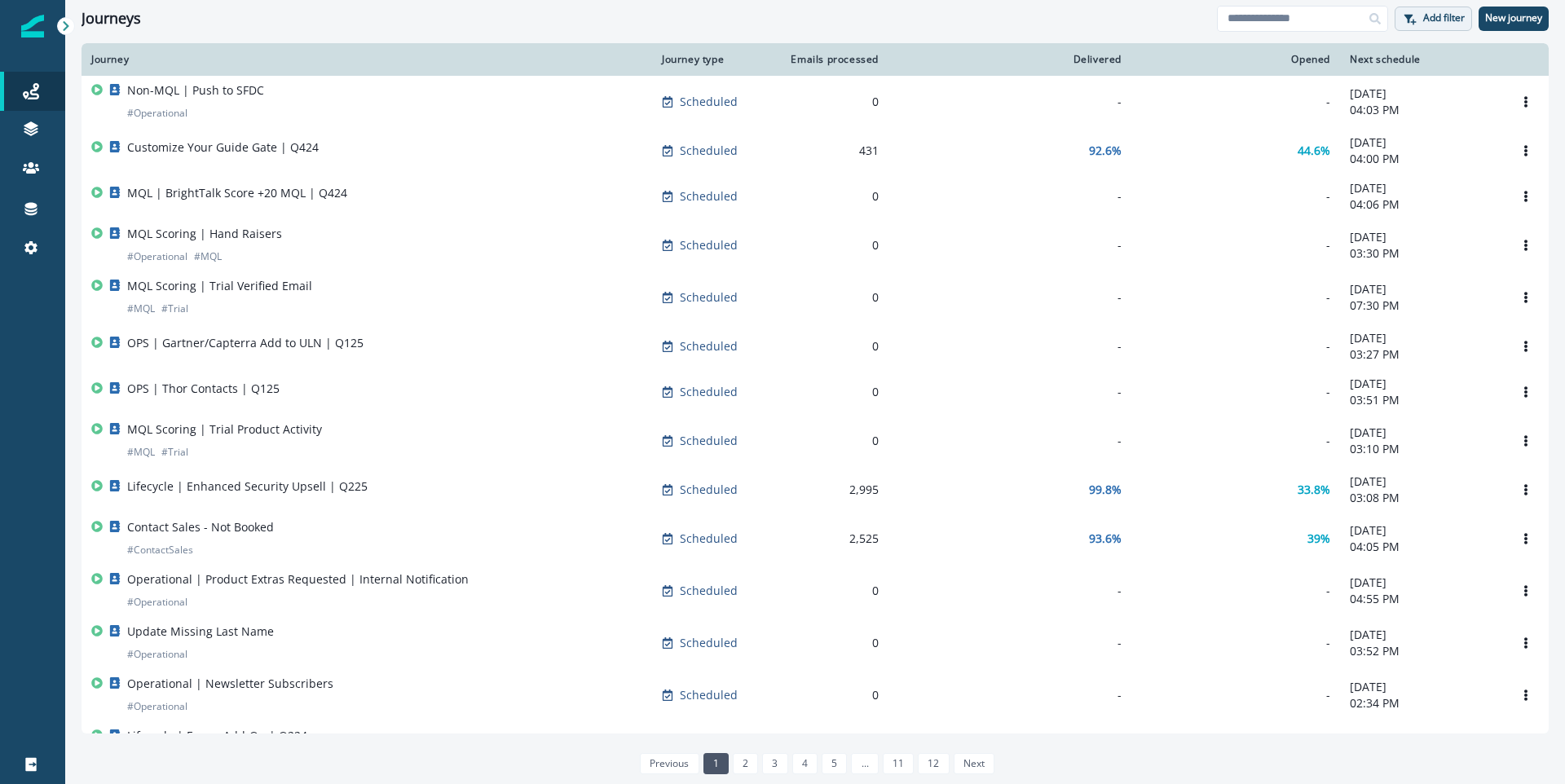
click at [1446, 23] on p "Add filter" at bounding box center [1444, 17] width 41 height 11
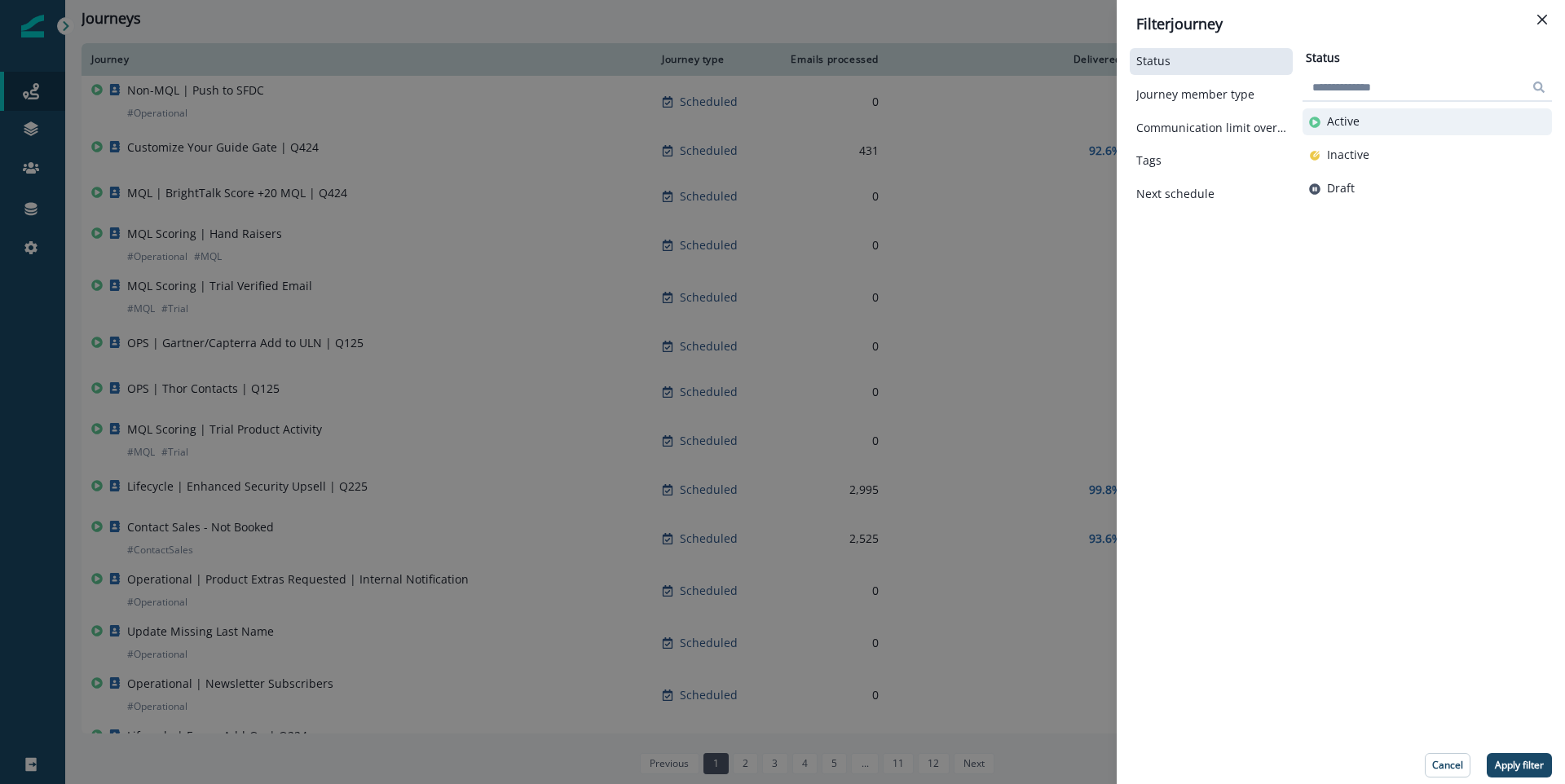
click at [1374, 111] on div "Active" at bounding box center [1427, 121] width 249 height 27
click at [1501, 771] on button "Apply filter" at bounding box center [1519, 765] width 65 height 24
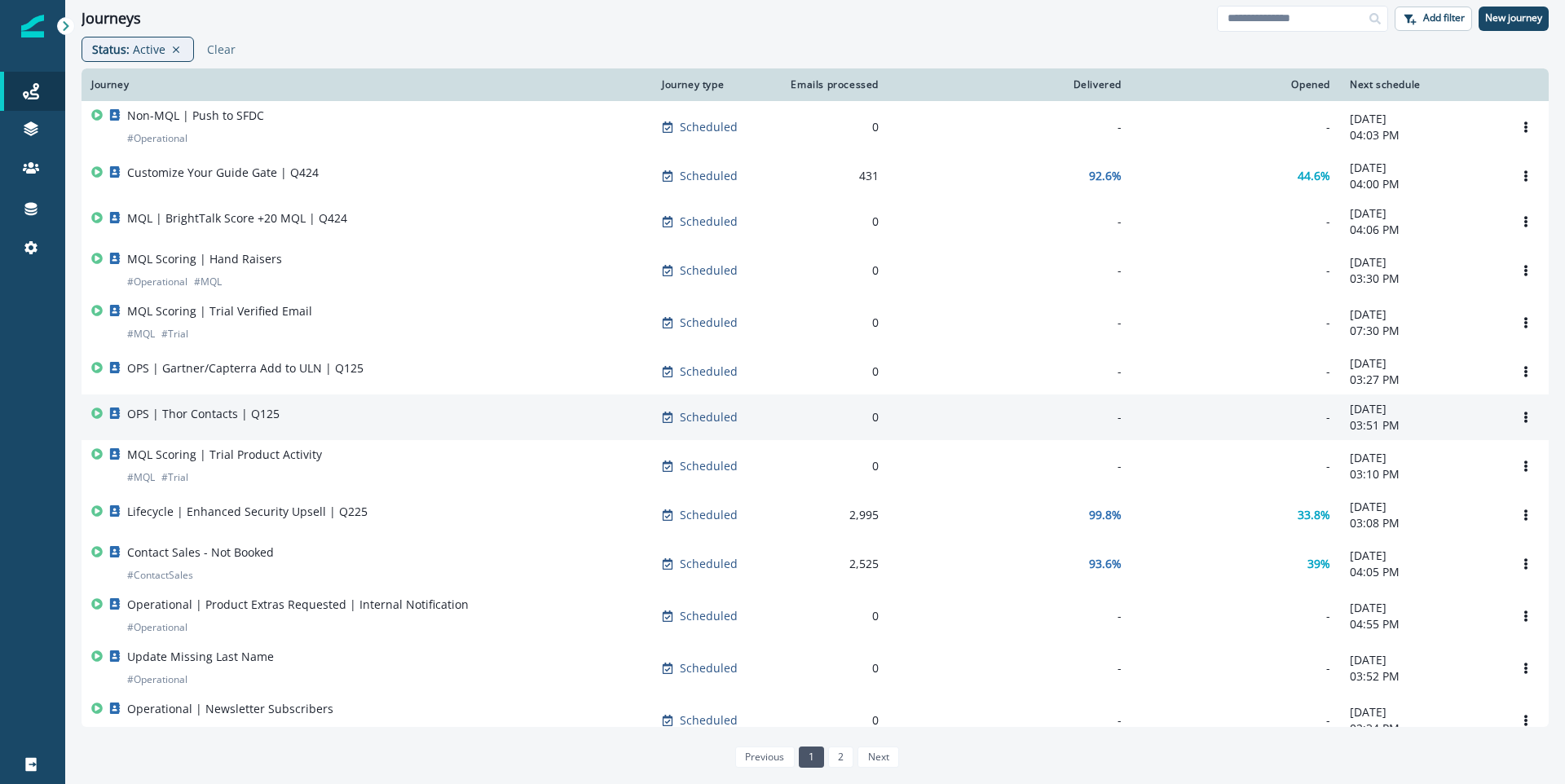
click at [494, 423] on div "OPS | Thor Contacts | Q125" at bounding box center [366, 417] width 551 height 23
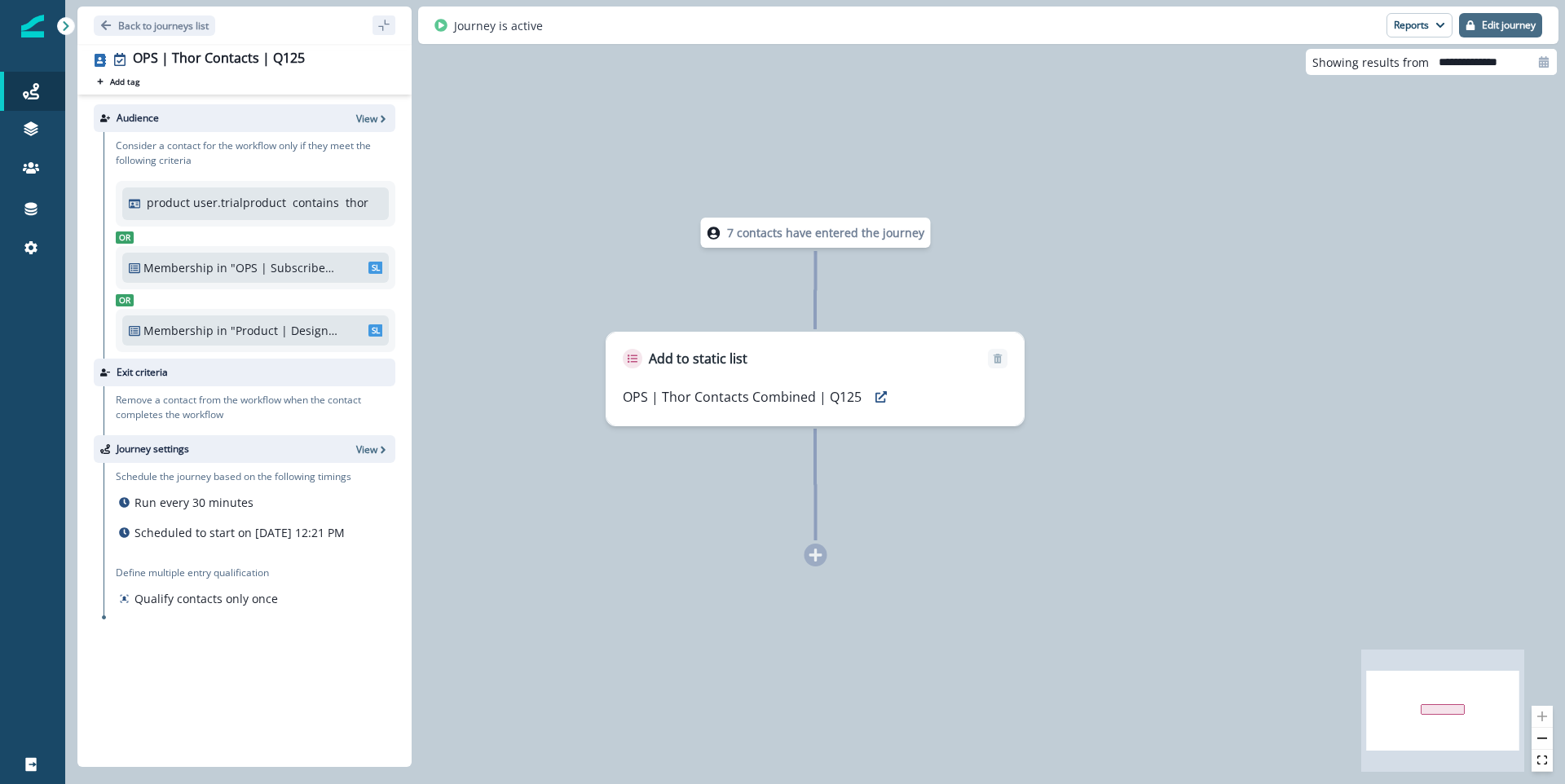
click at [1482, 30] on p "Edit journey" at bounding box center [1509, 25] width 54 height 11
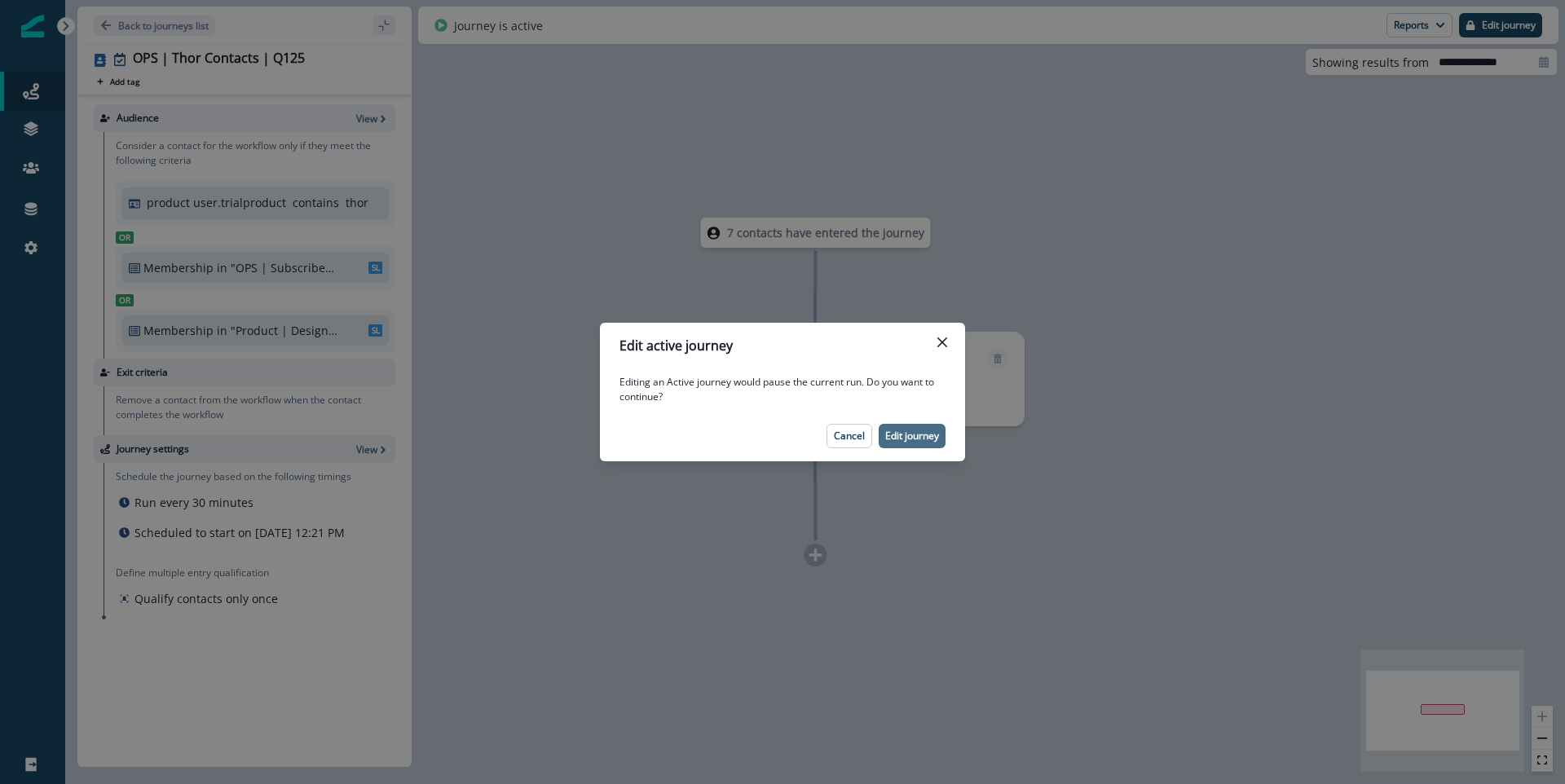
click at [911, 434] on p "Edit journey" at bounding box center [912, 436] width 54 height 11
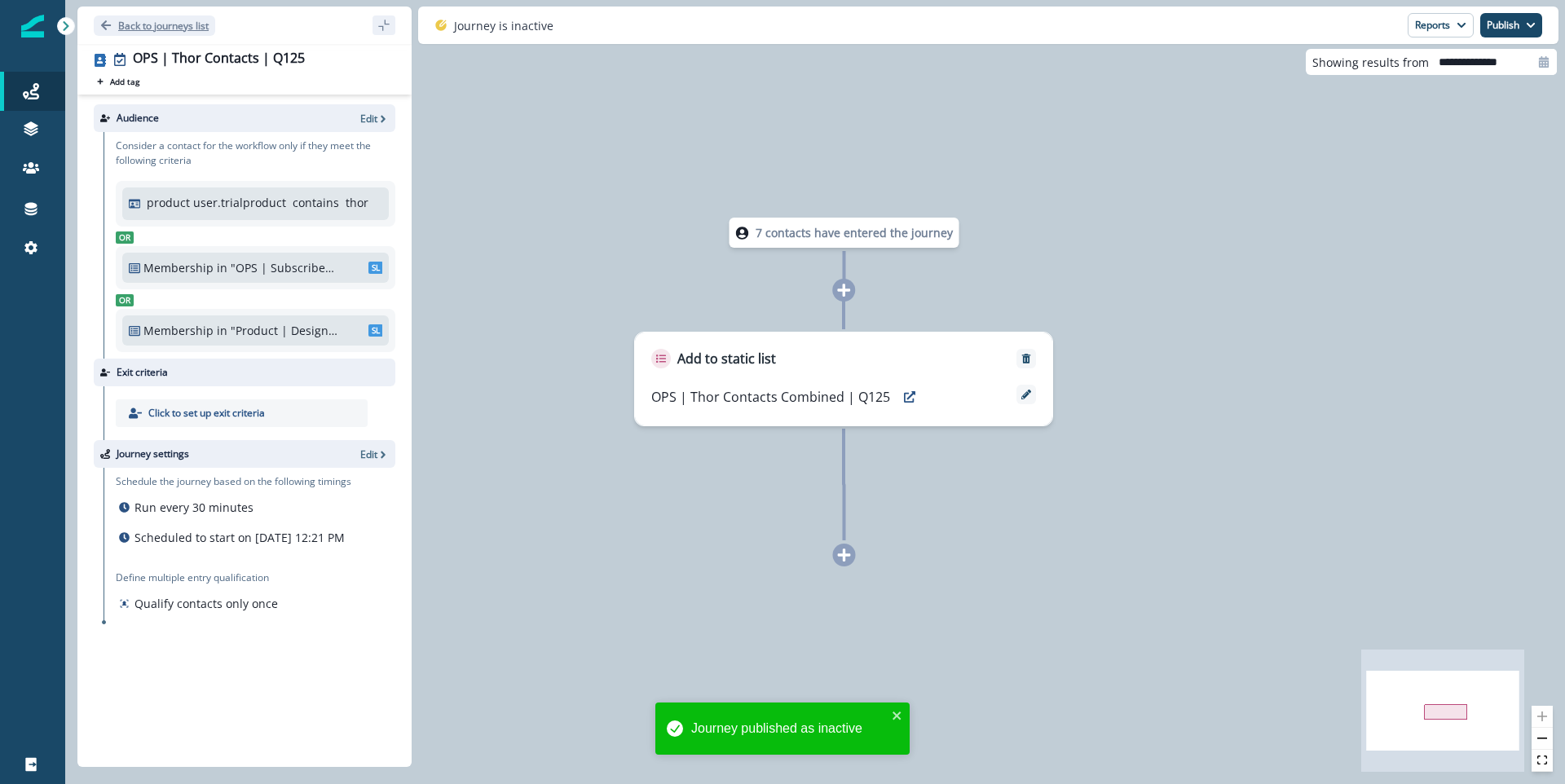
click at [164, 23] on p "Back to journeys list" at bounding box center [163, 26] width 90 height 14
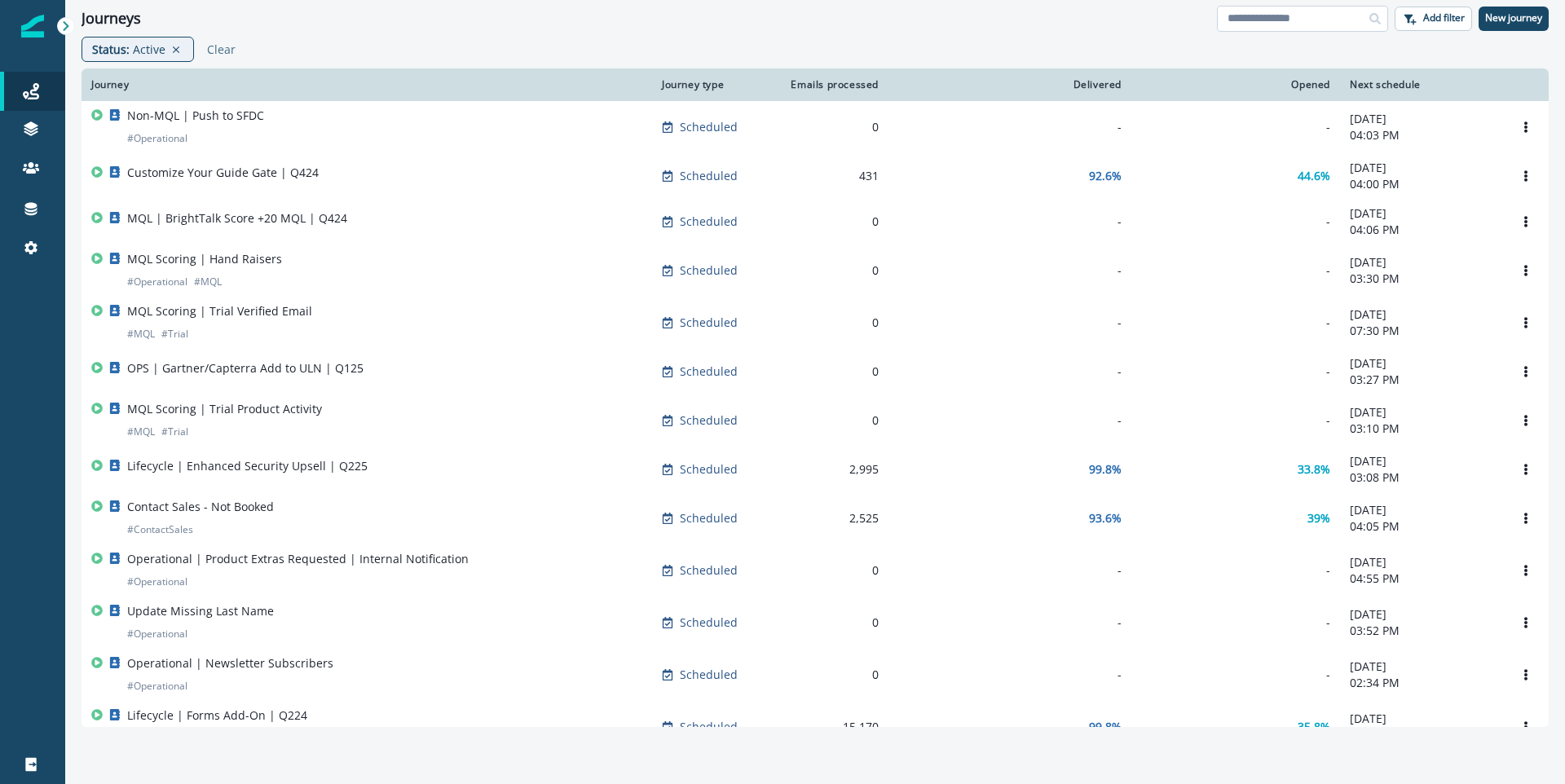
click at [1318, 8] on input at bounding box center [1303, 19] width 171 height 26
type input "*********"
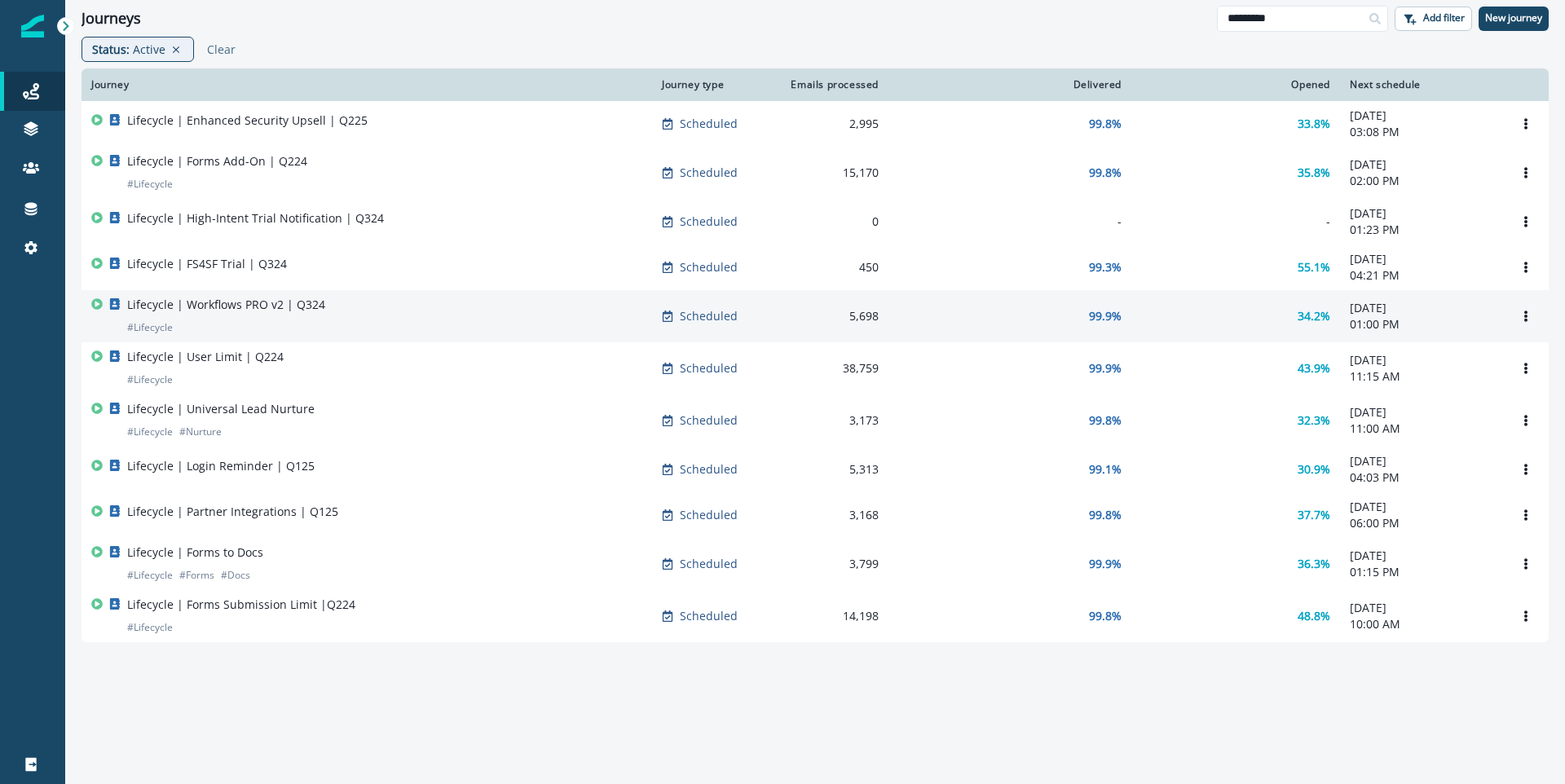
click at [511, 316] on div "Lifecycle | Workflows PRO v2 | Q324 # Lifecycle" at bounding box center [366, 316] width 551 height 40
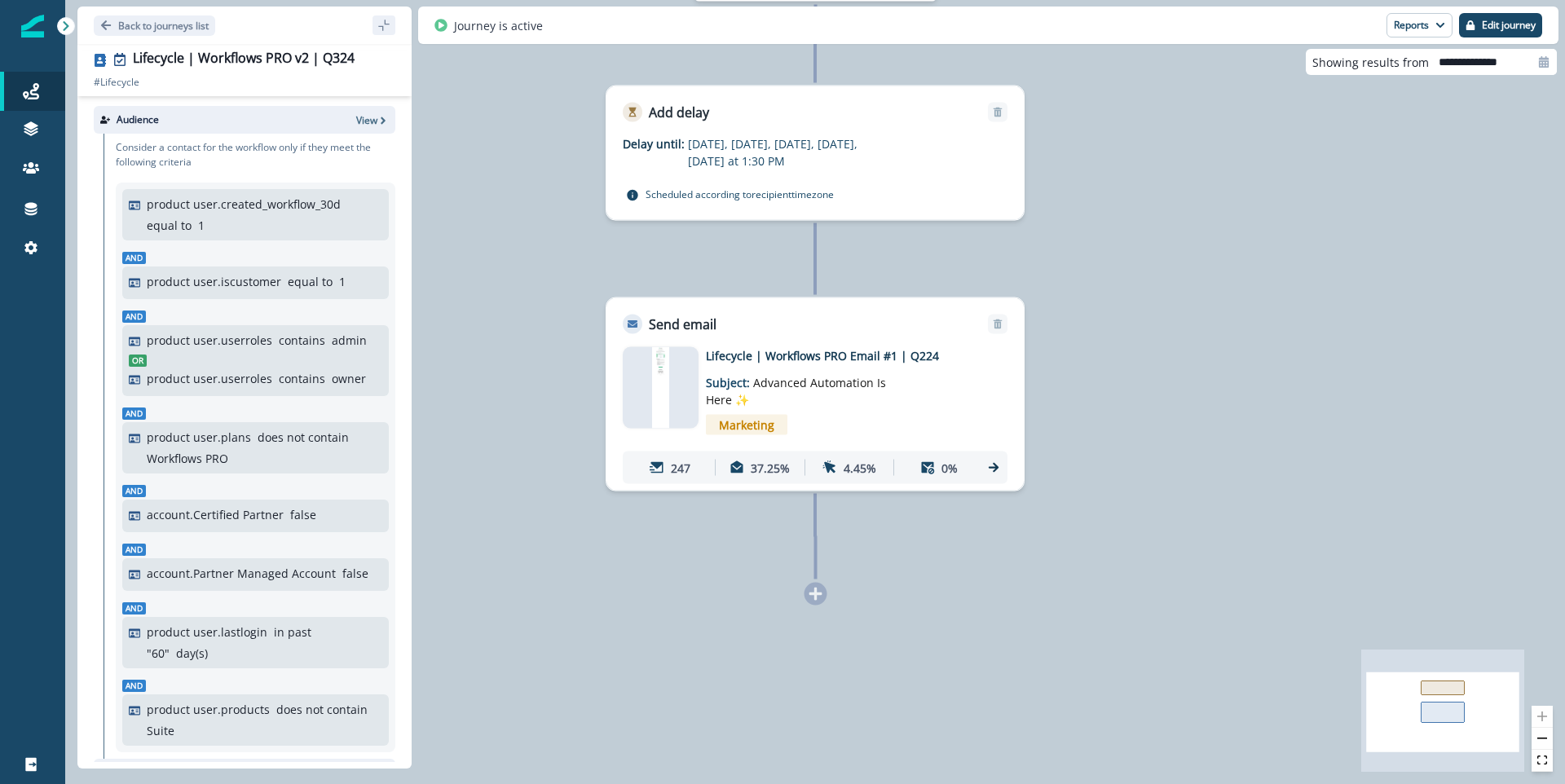
click at [835, 420] on div "Marketing" at bounding box center [839, 425] width 267 height 34
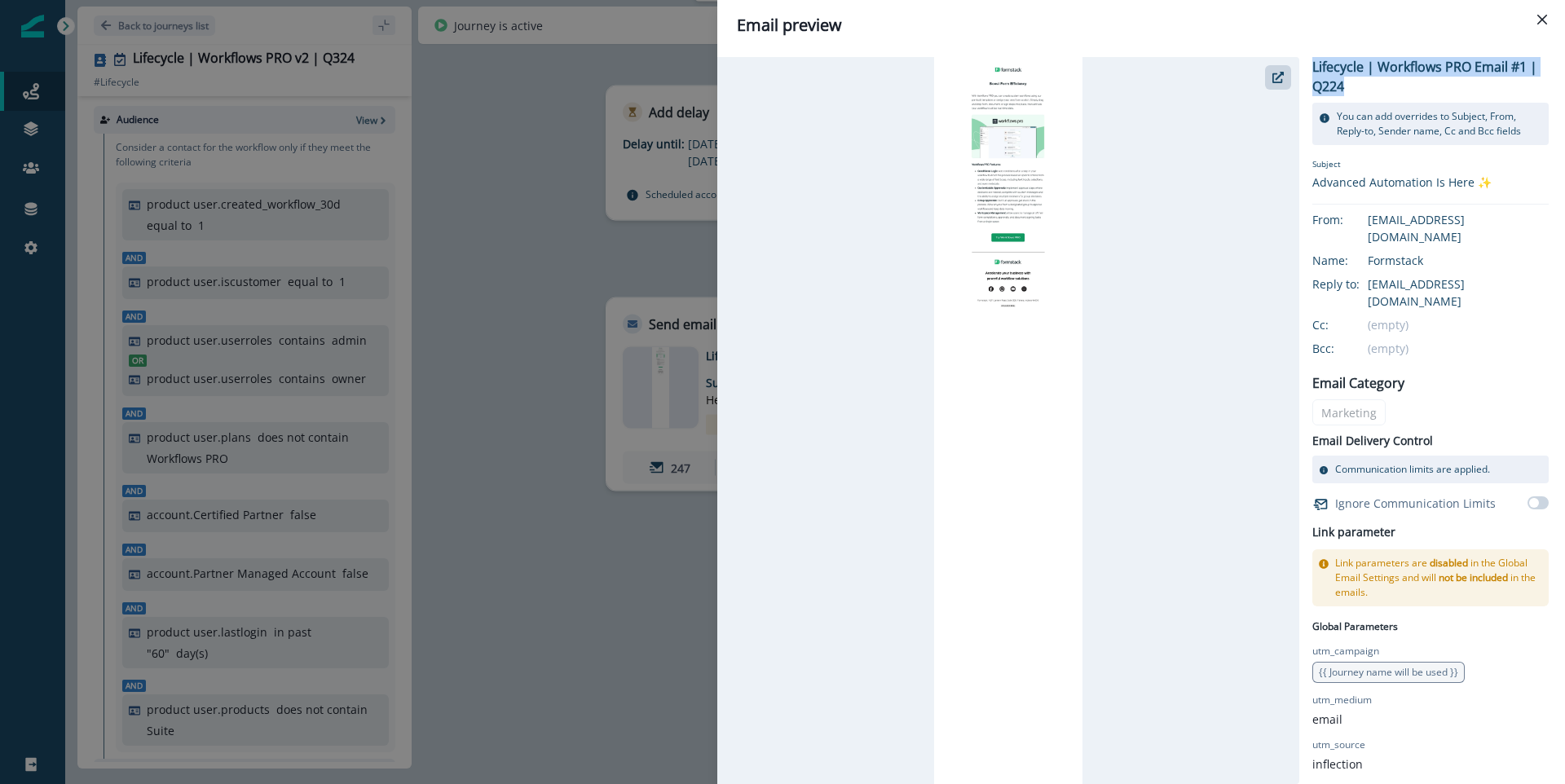
drag, startPoint x: 1374, startPoint y: 92, endPoint x: 1313, endPoint y: 70, distance: 64.8
click at [1313, 70] on p "Lifecycle | Workflows PRO Email #1 | Q224" at bounding box center [1430, 77] width 236 height 40
copy p "Lifecycle | Workflows PRO Email #1 | Q224"
click at [580, 202] on div "Email preview Lifecycle | Workflows PRO Email #1 | Q224 You can add overrides t…" at bounding box center [782, 392] width 1565 height 784
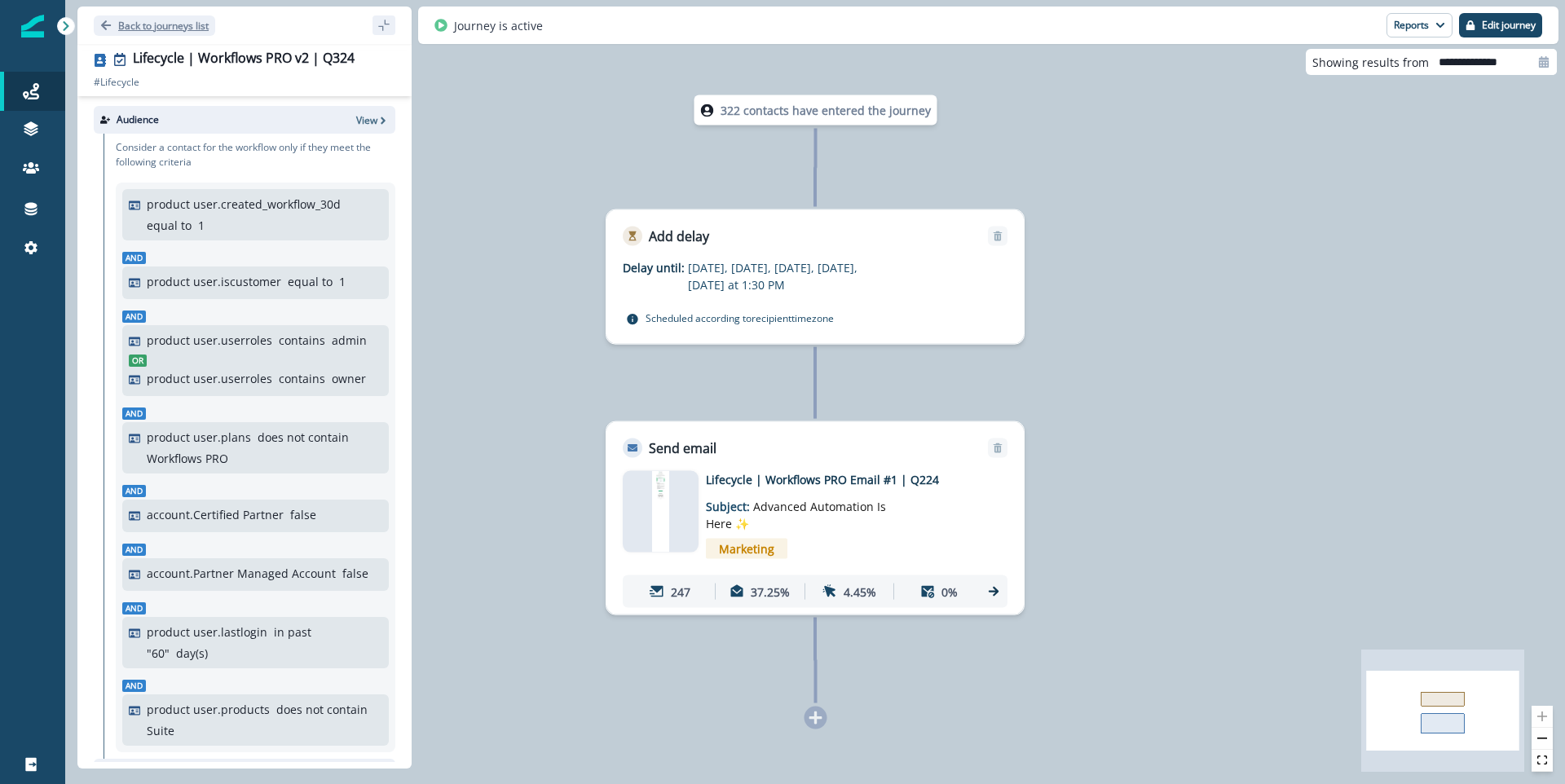
click at [183, 20] on p "Back to journeys list" at bounding box center [163, 26] width 90 height 14
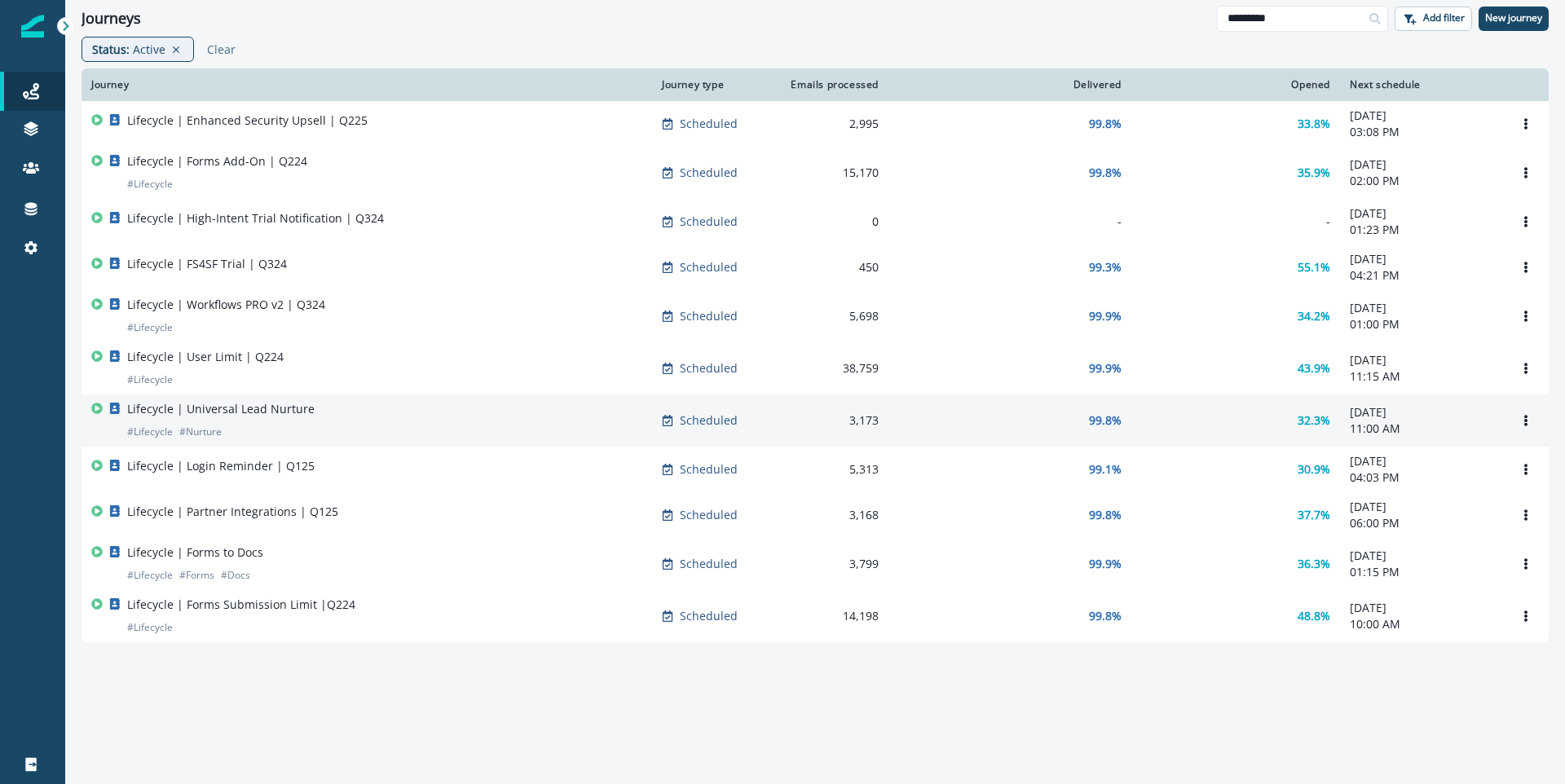
click at [445, 433] on div "Lifecycle | Universal Lead Nurture # Lifecycle # Nurture" at bounding box center [366, 420] width 551 height 40
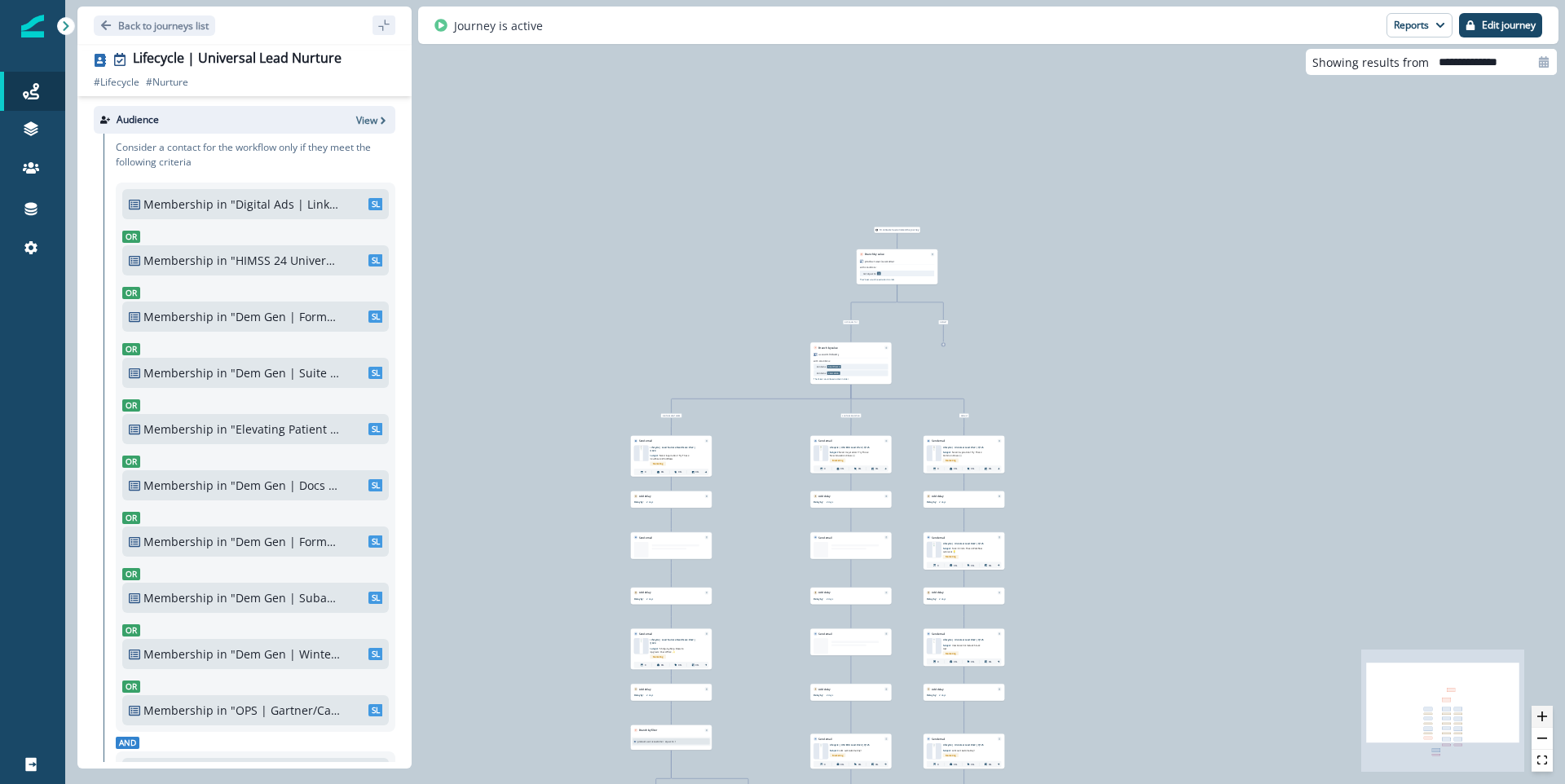
click at [1538, 720] on icon "zoom in" at bounding box center [1542, 716] width 9 height 9
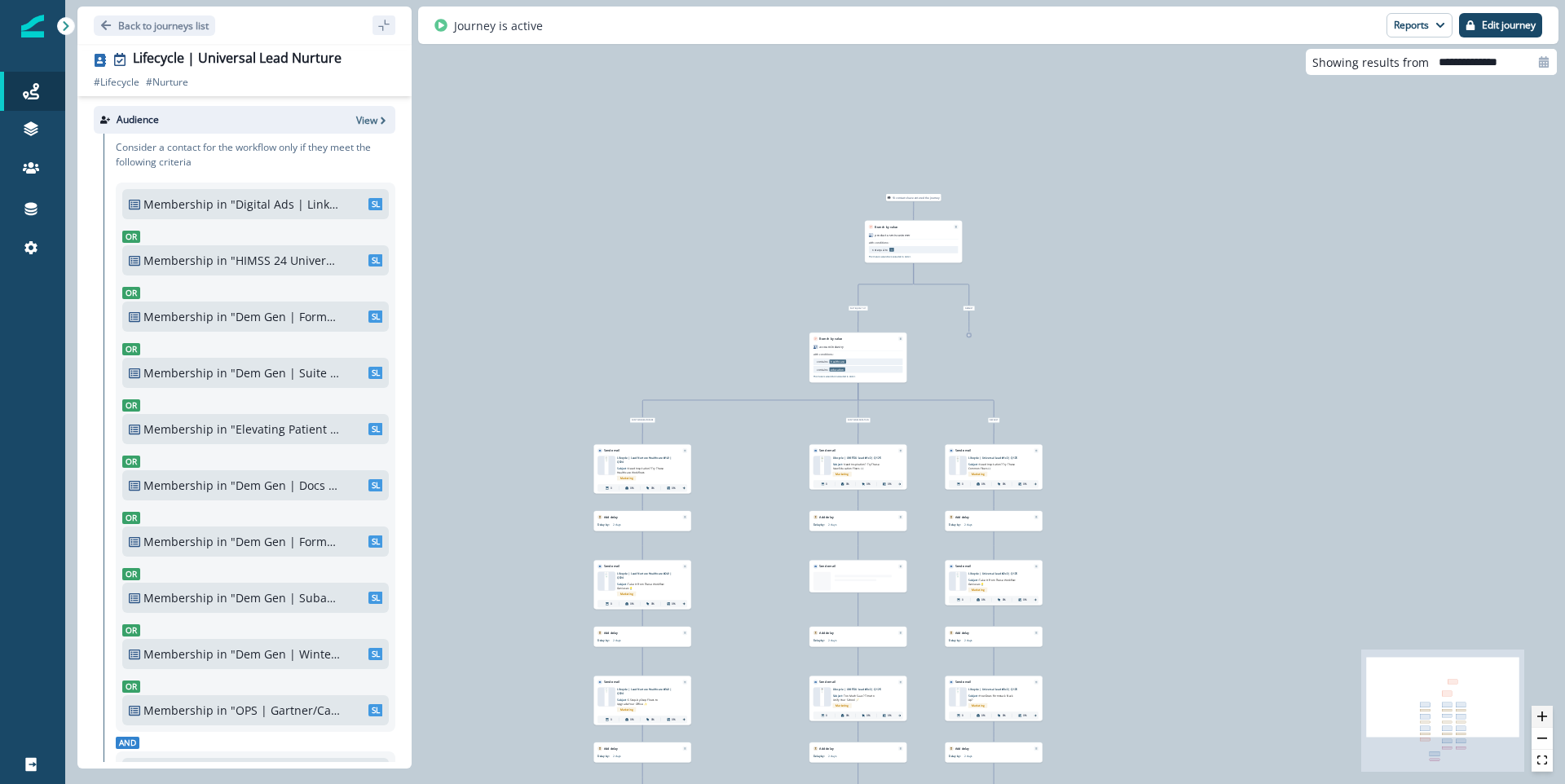
click at [1538, 720] on icon "zoom in" at bounding box center [1542, 716] width 9 height 9
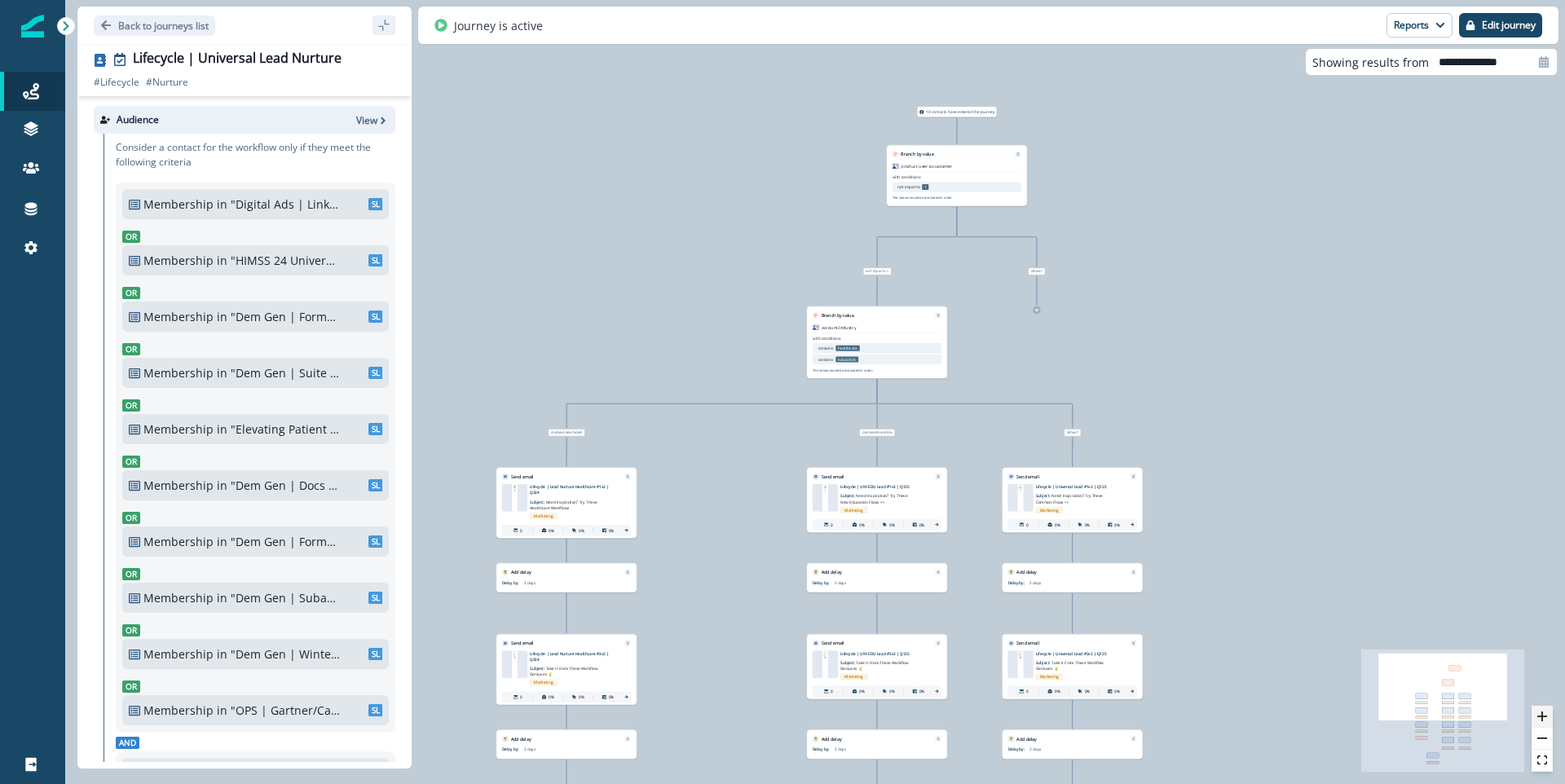
click at [1538, 720] on icon "zoom in" at bounding box center [1542, 716] width 9 height 9
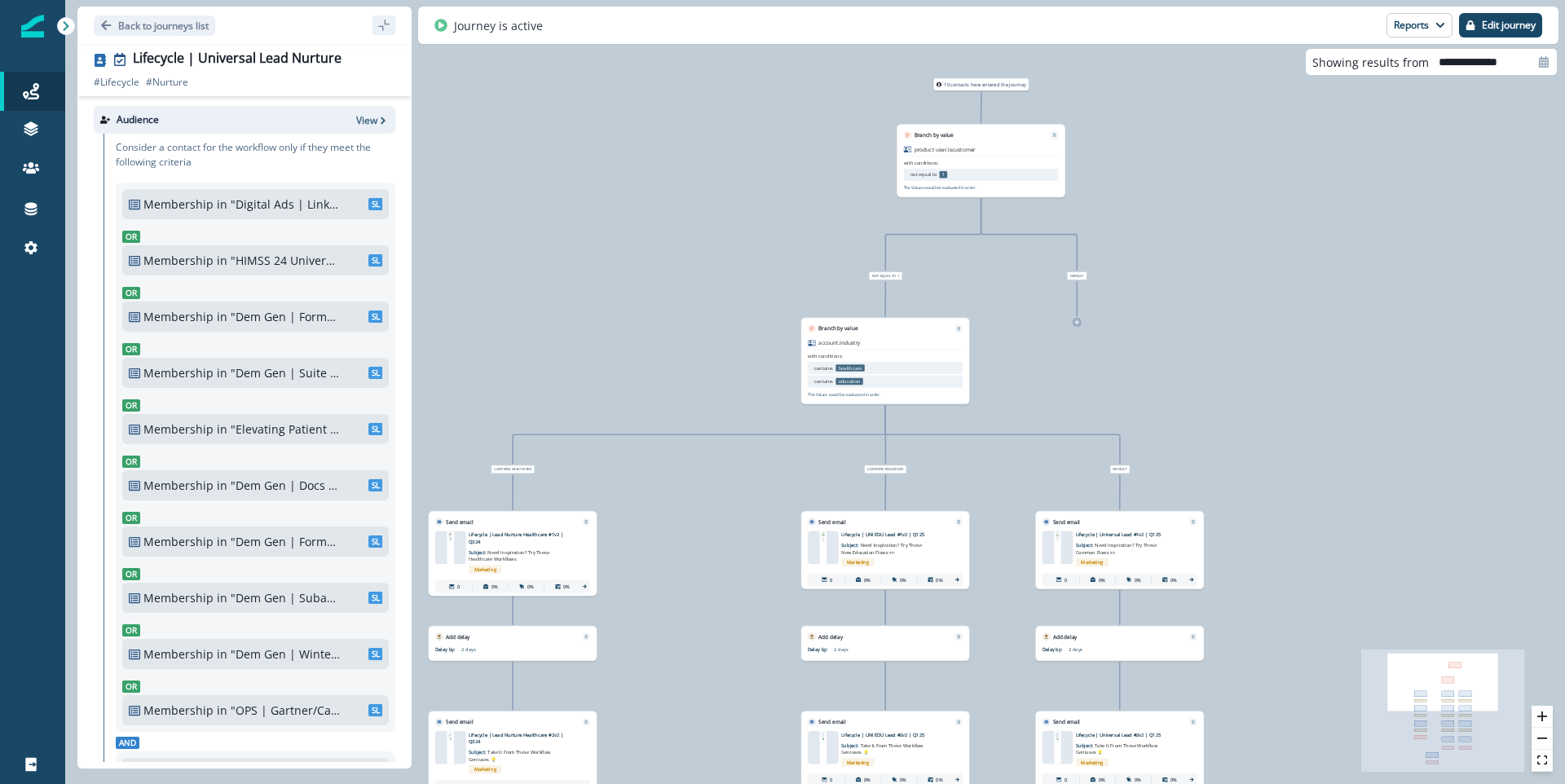
drag, startPoint x: 1286, startPoint y: 391, endPoint x: 1282, endPoint y: 420, distance: 29.3
click at [1282, 420] on div "10 contacts have entered the journey Branch by value product user.iscustomer wi…" at bounding box center [815, 392] width 1501 height 784
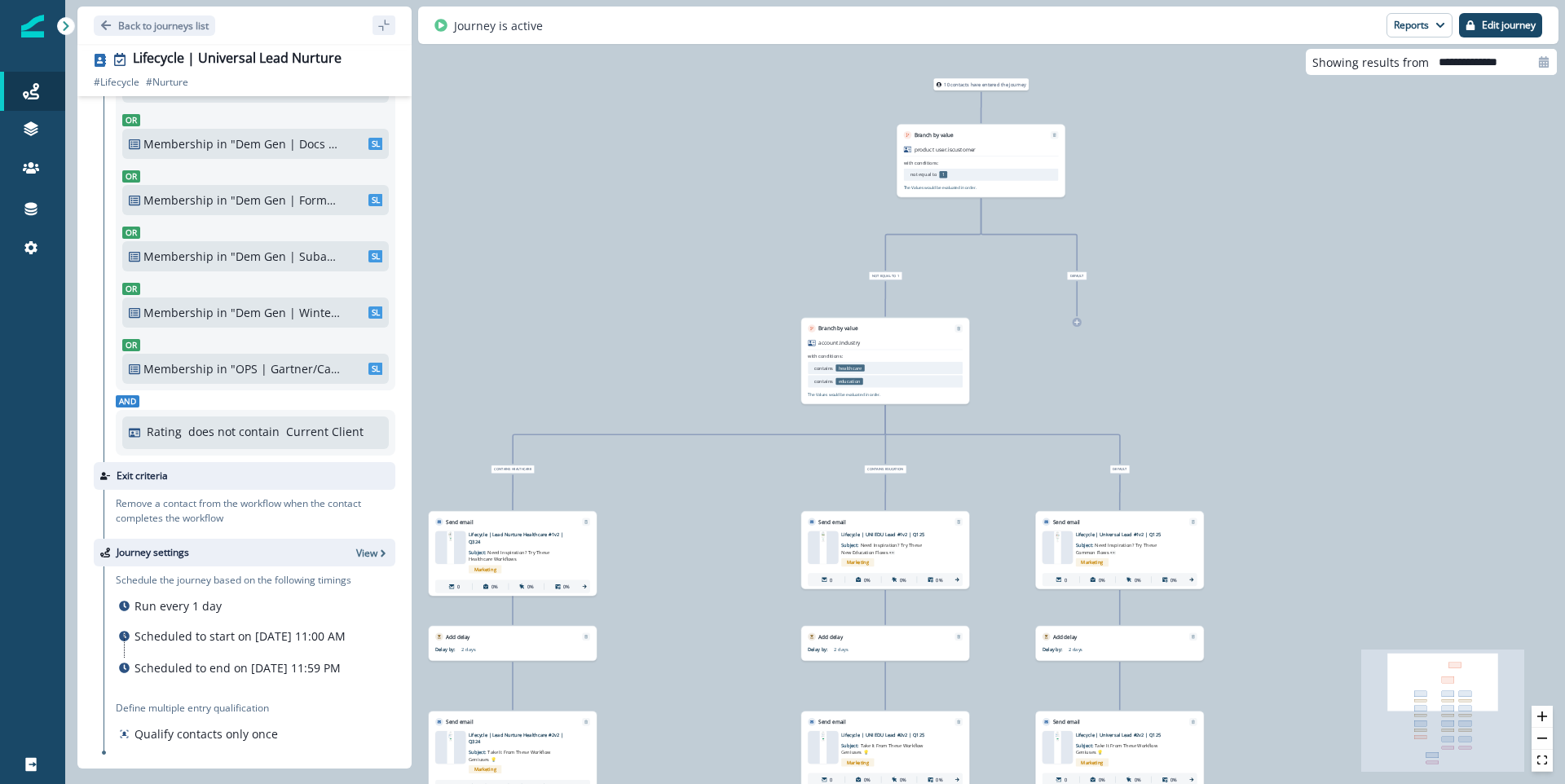
scroll to position [376, 0]
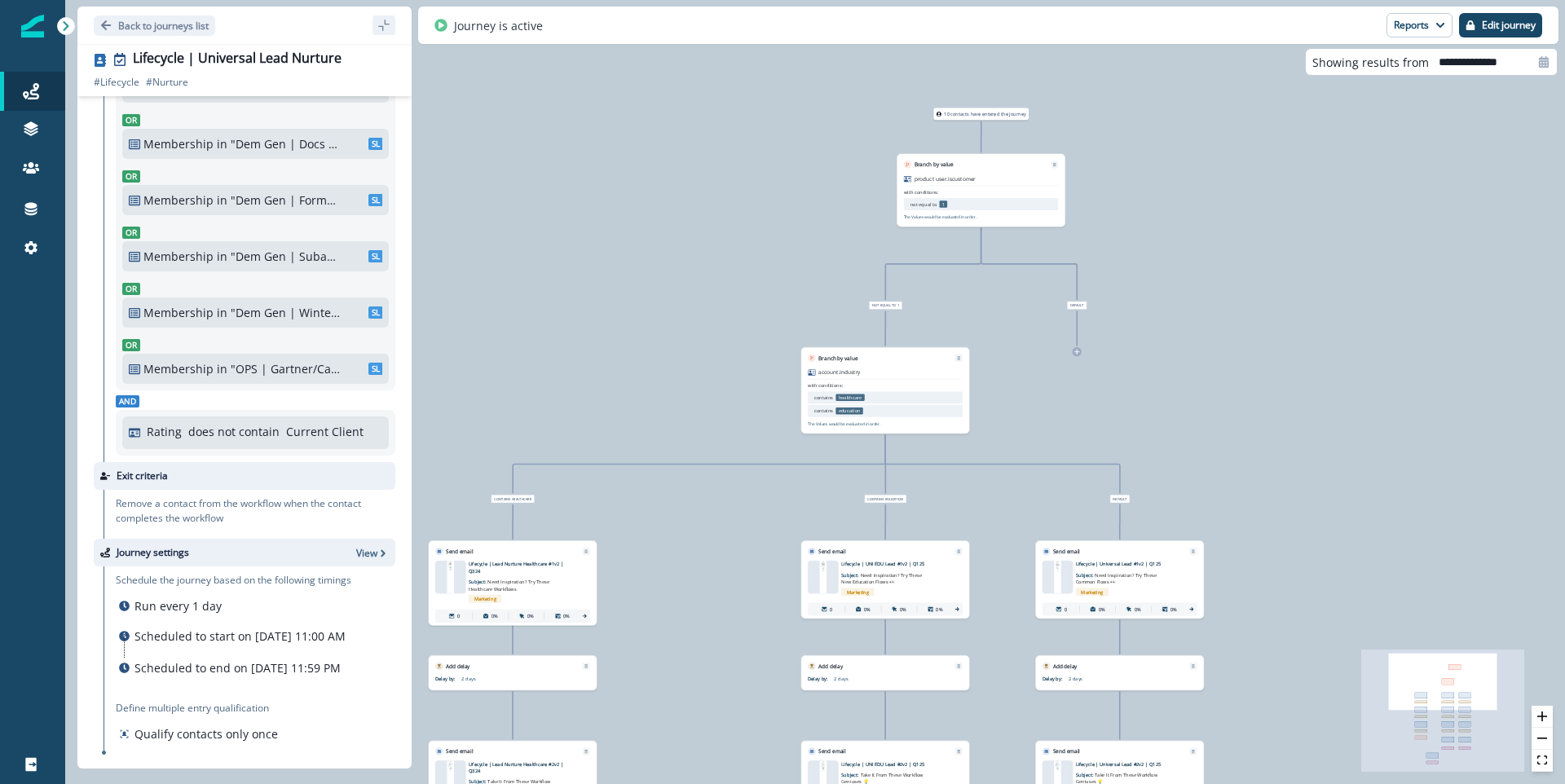
click at [1430, 75] on div "10 contacts have entered the journey Branch by value product user.iscustomer wi…" at bounding box center [815, 392] width 1501 height 784
click at [1432, 64] on input "**********" at bounding box center [1493, 62] width 128 height 26
select select "*"
select select "****"
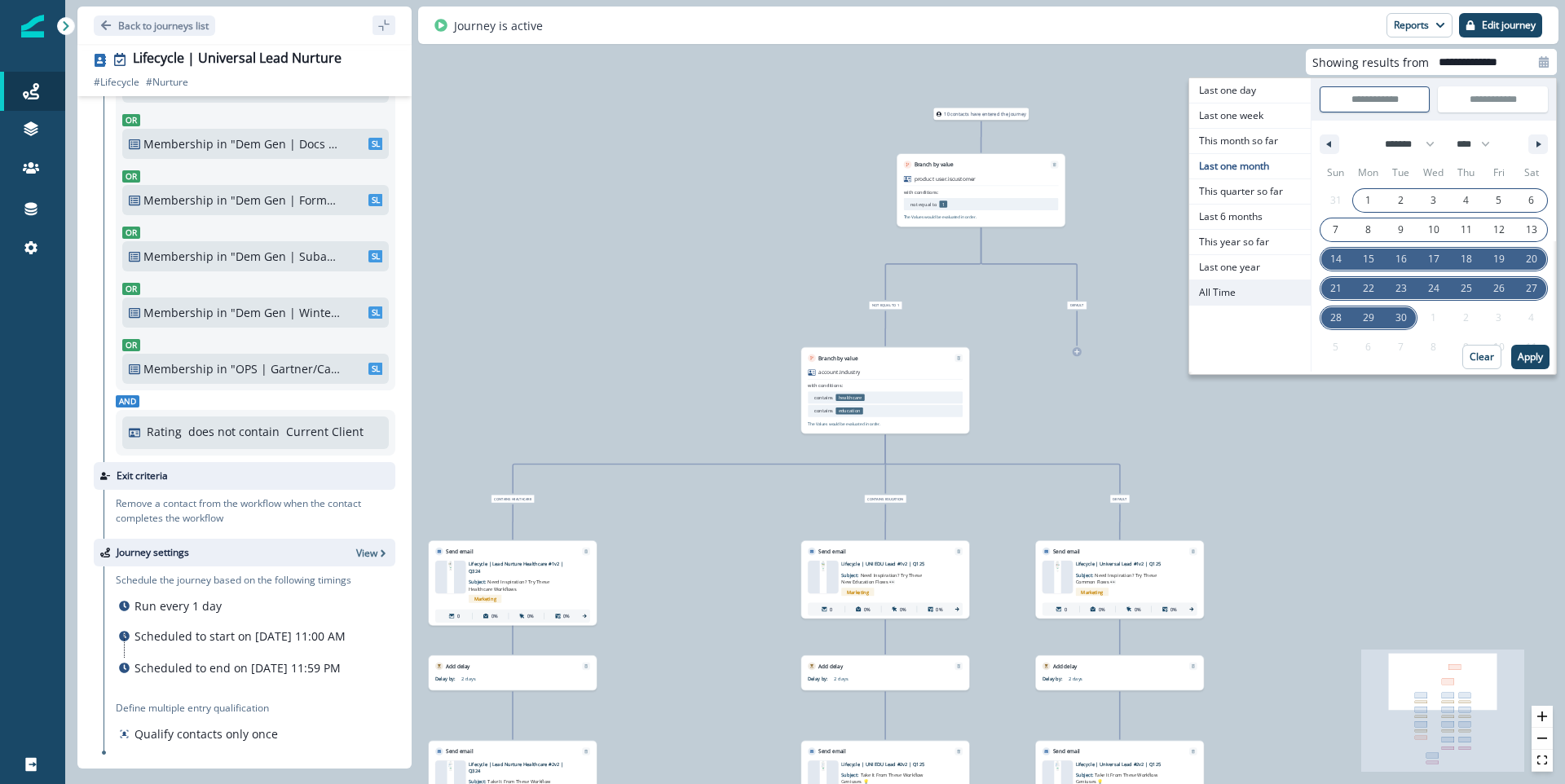
drag, startPoint x: 1245, startPoint y: 287, endPoint x: 1284, endPoint y: 296, distance: 40.0
click at [1244, 287] on span "All Time" at bounding box center [1249, 292] width 121 height 24
type input "********"
type input "**********"
select select "**"
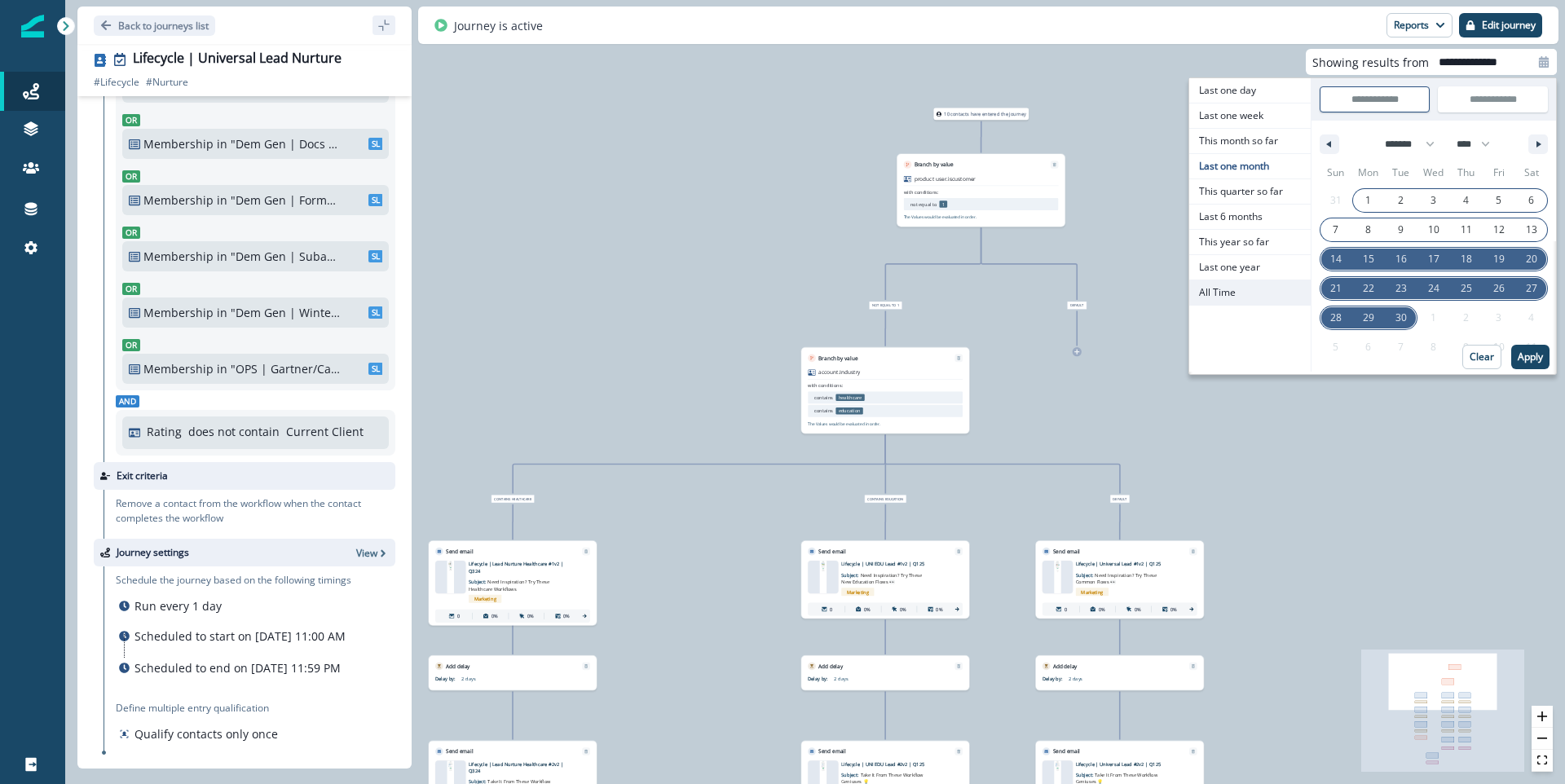
select select "****"
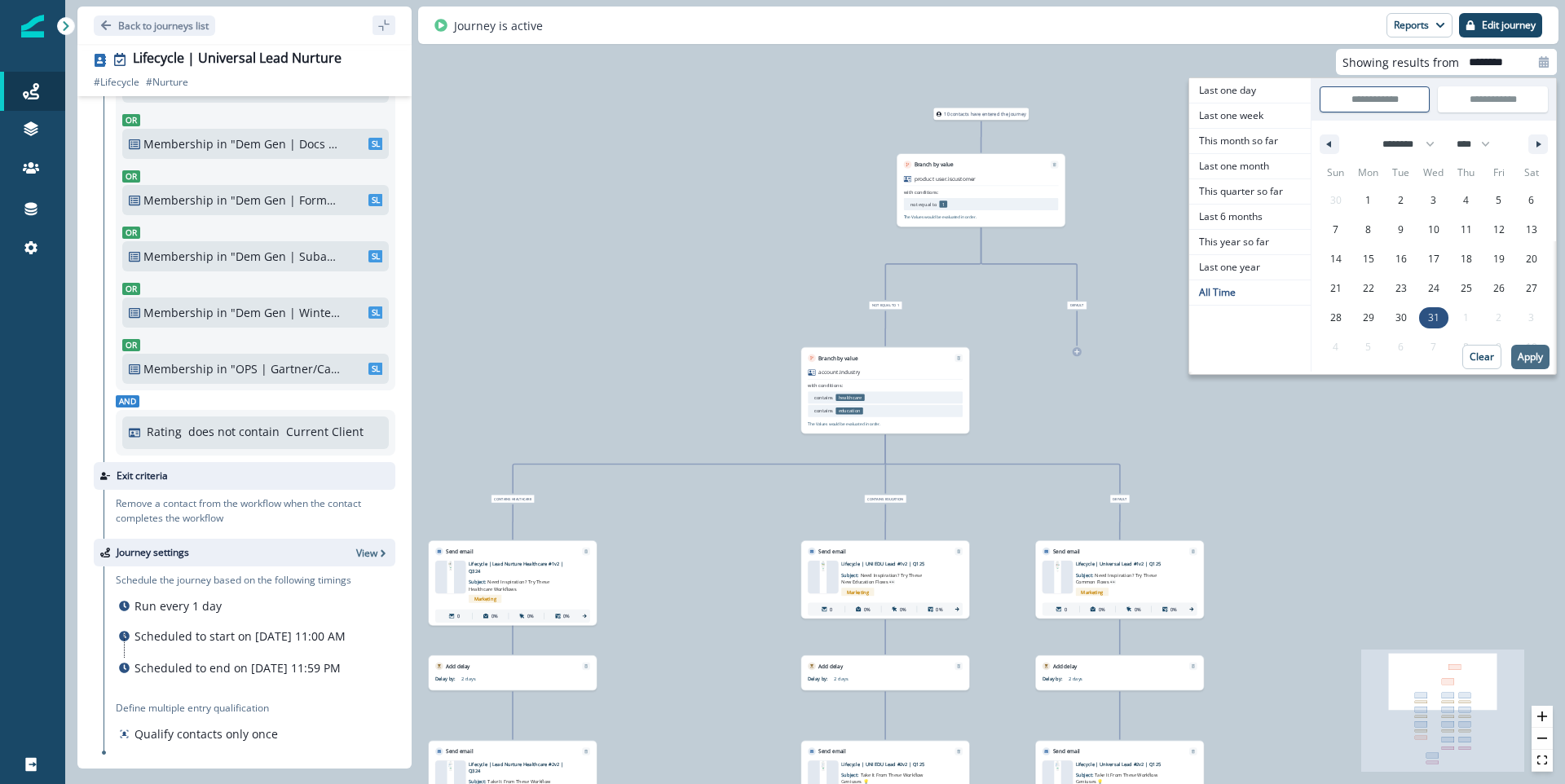
click at [1522, 362] on p "Apply" at bounding box center [1530, 357] width 25 height 11
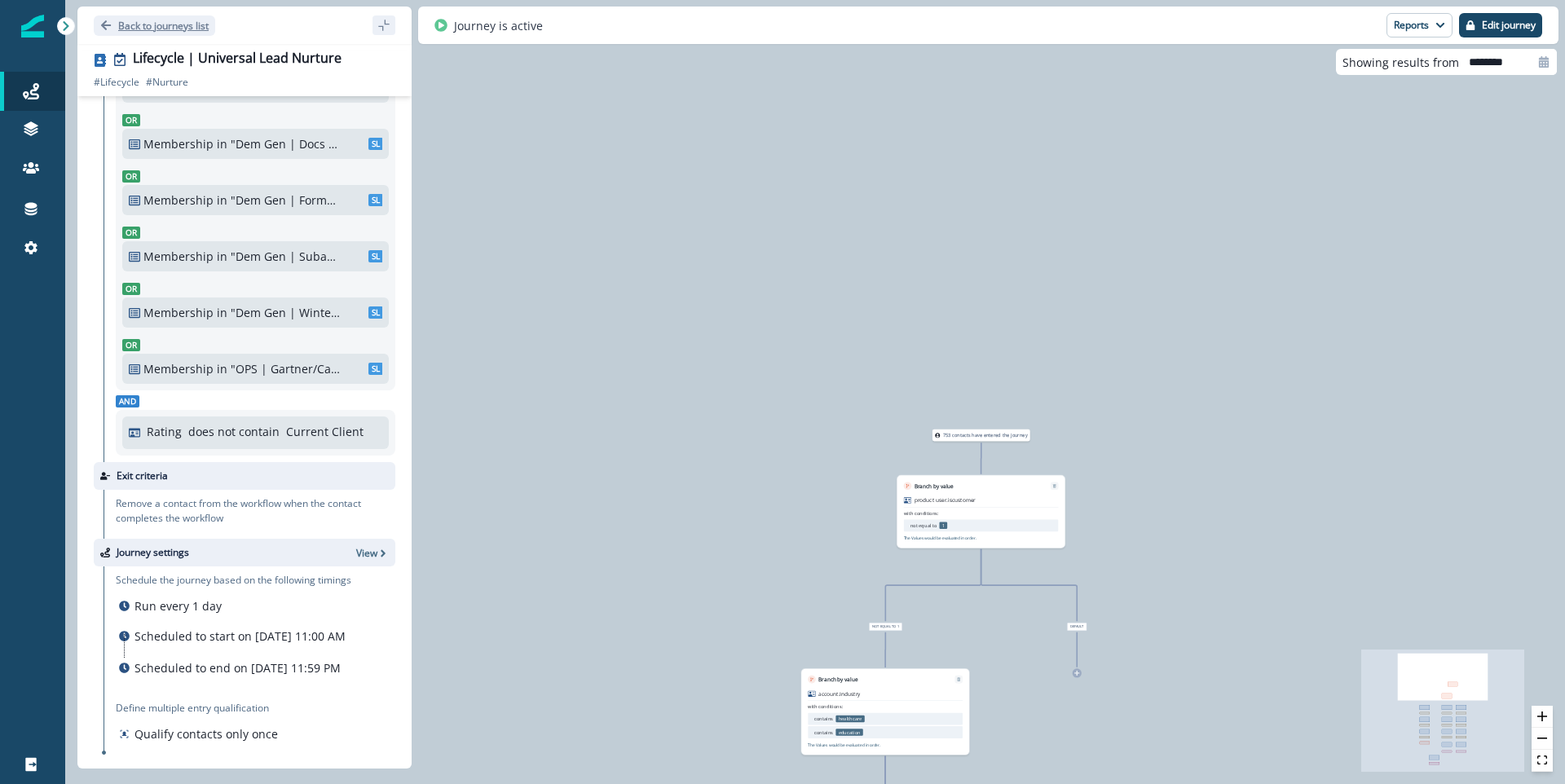
click at [185, 28] on p "Back to journeys list" at bounding box center [163, 26] width 90 height 14
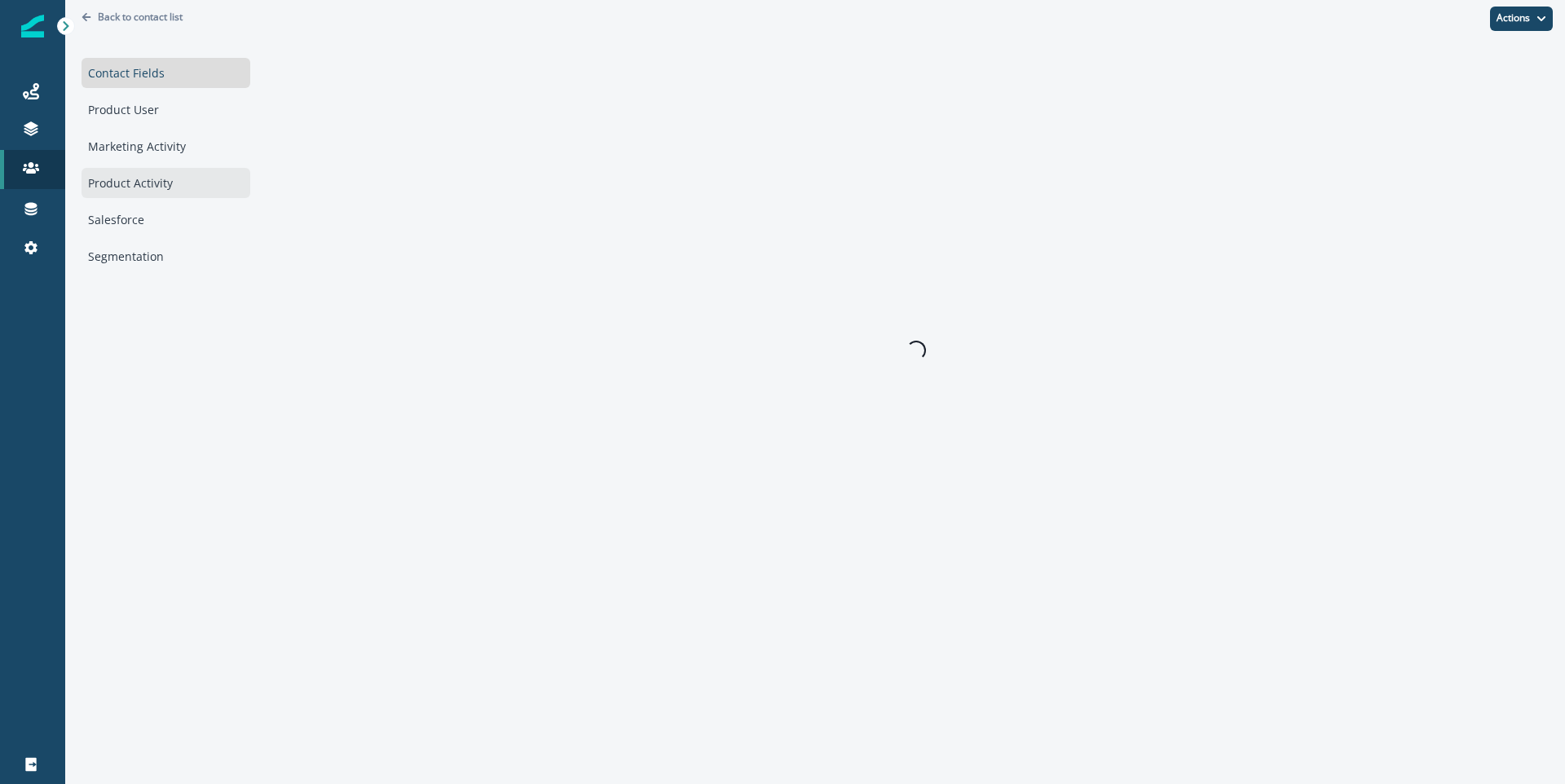
click at [175, 189] on div "Product Activity" at bounding box center [166, 182] width 169 height 30
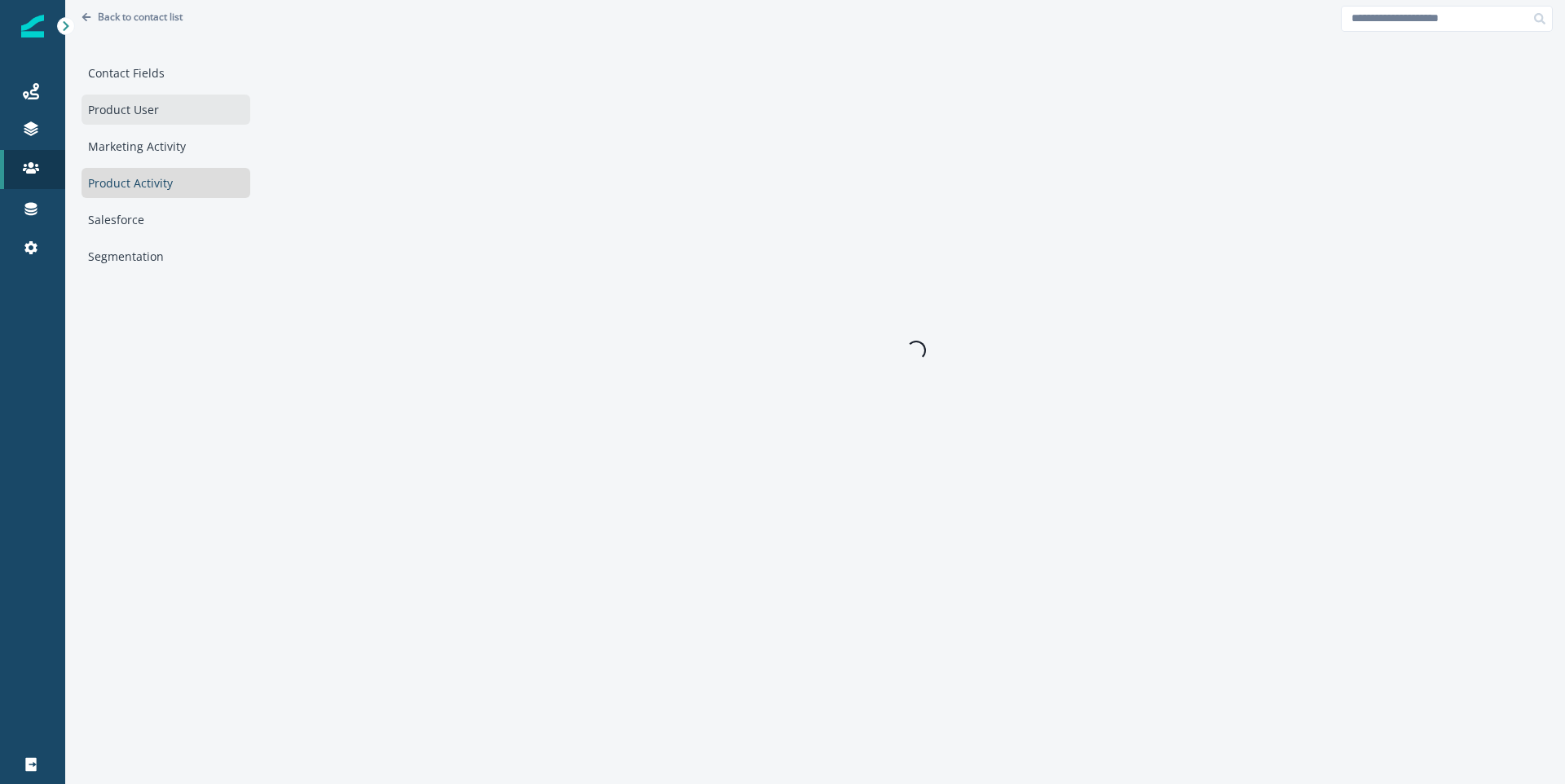
click at [156, 110] on div "Product User" at bounding box center [166, 109] width 169 height 30
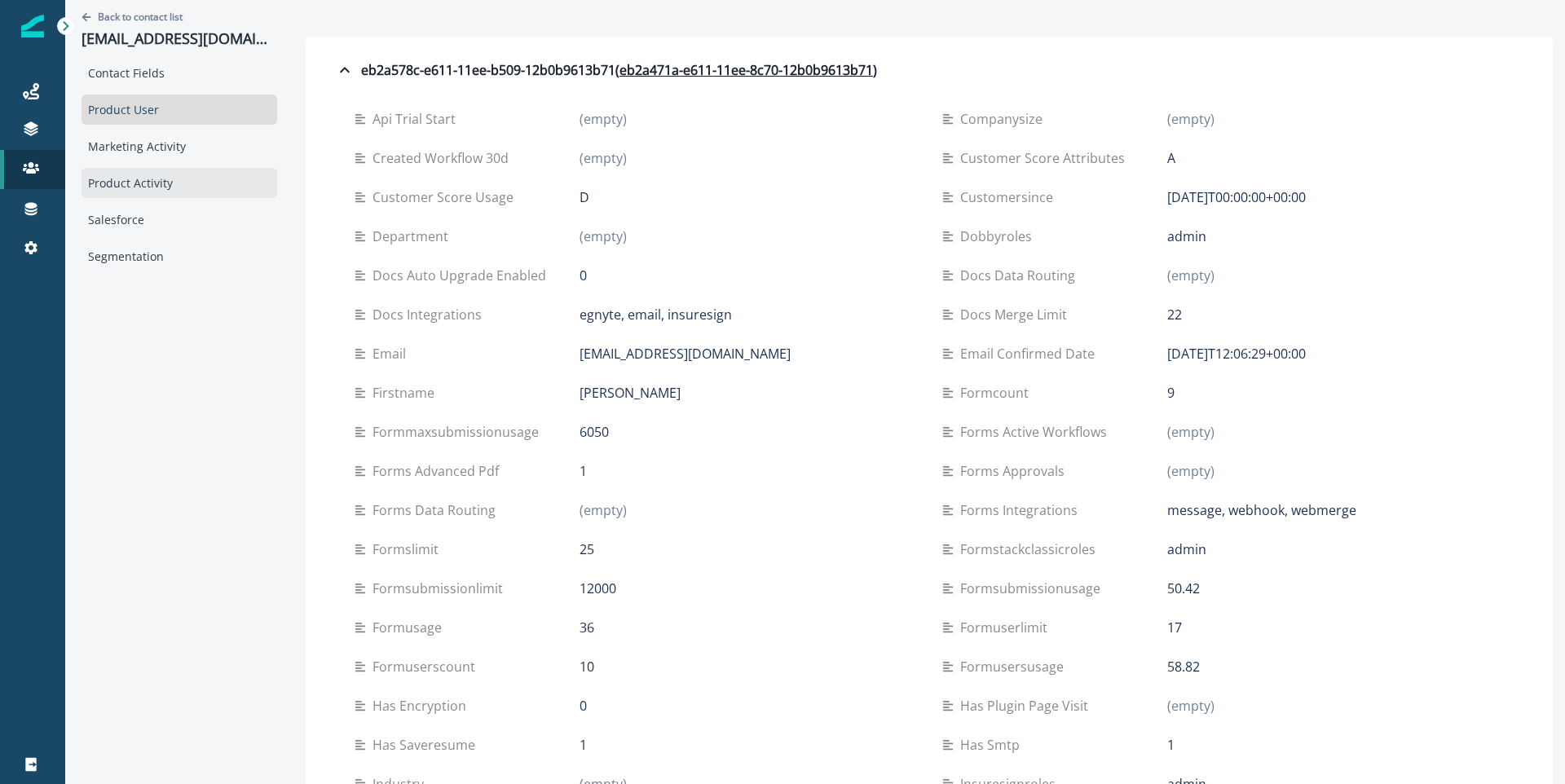
click at [149, 176] on div "Product Activity" at bounding box center [180, 182] width 196 height 30
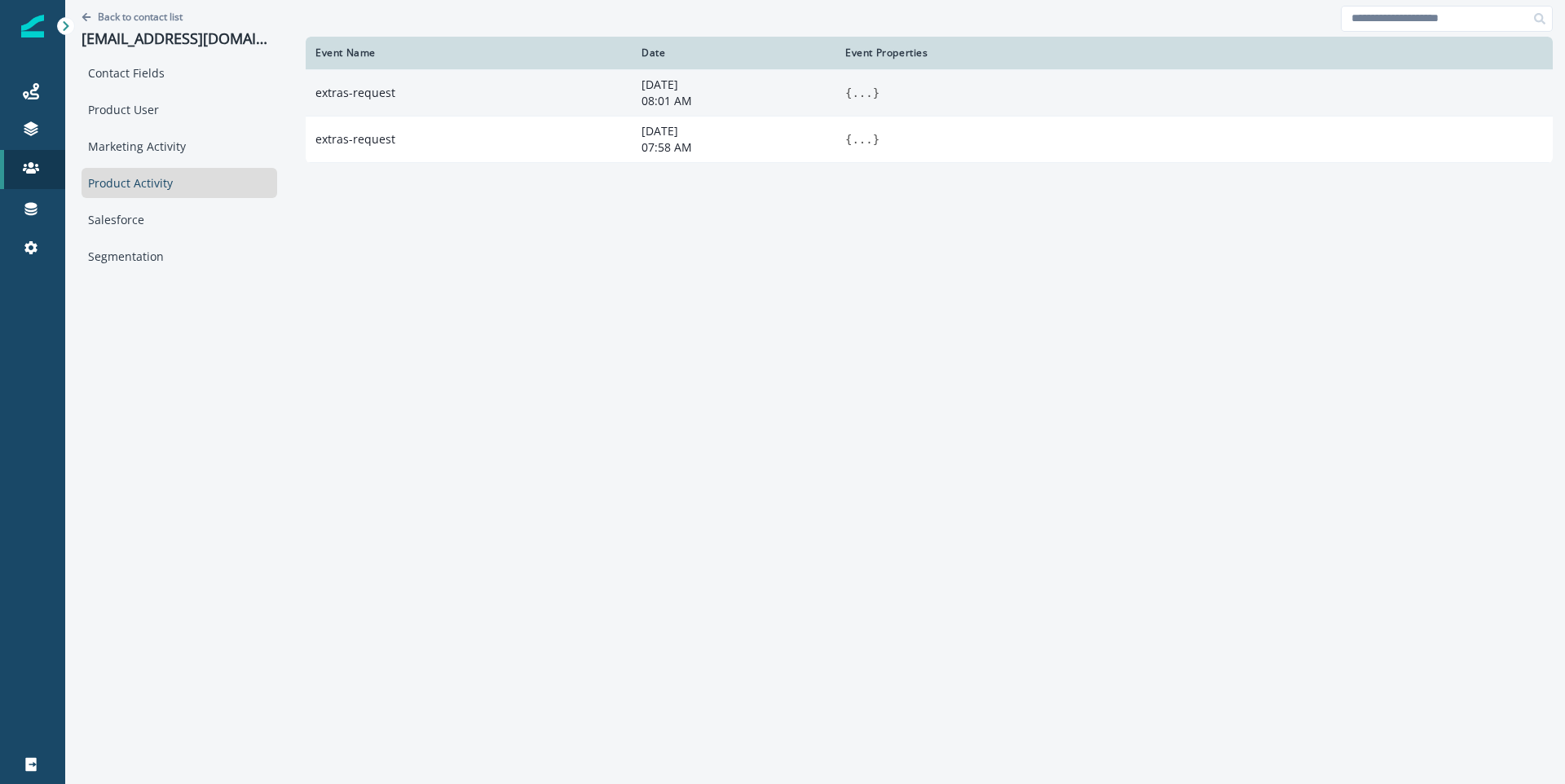
click at [873, 88] on span "}" at bounding box center [876, 92] width 7 height 13
click at [852, 97] on button "..." at bounding box center [862, 93] width 21 height 16
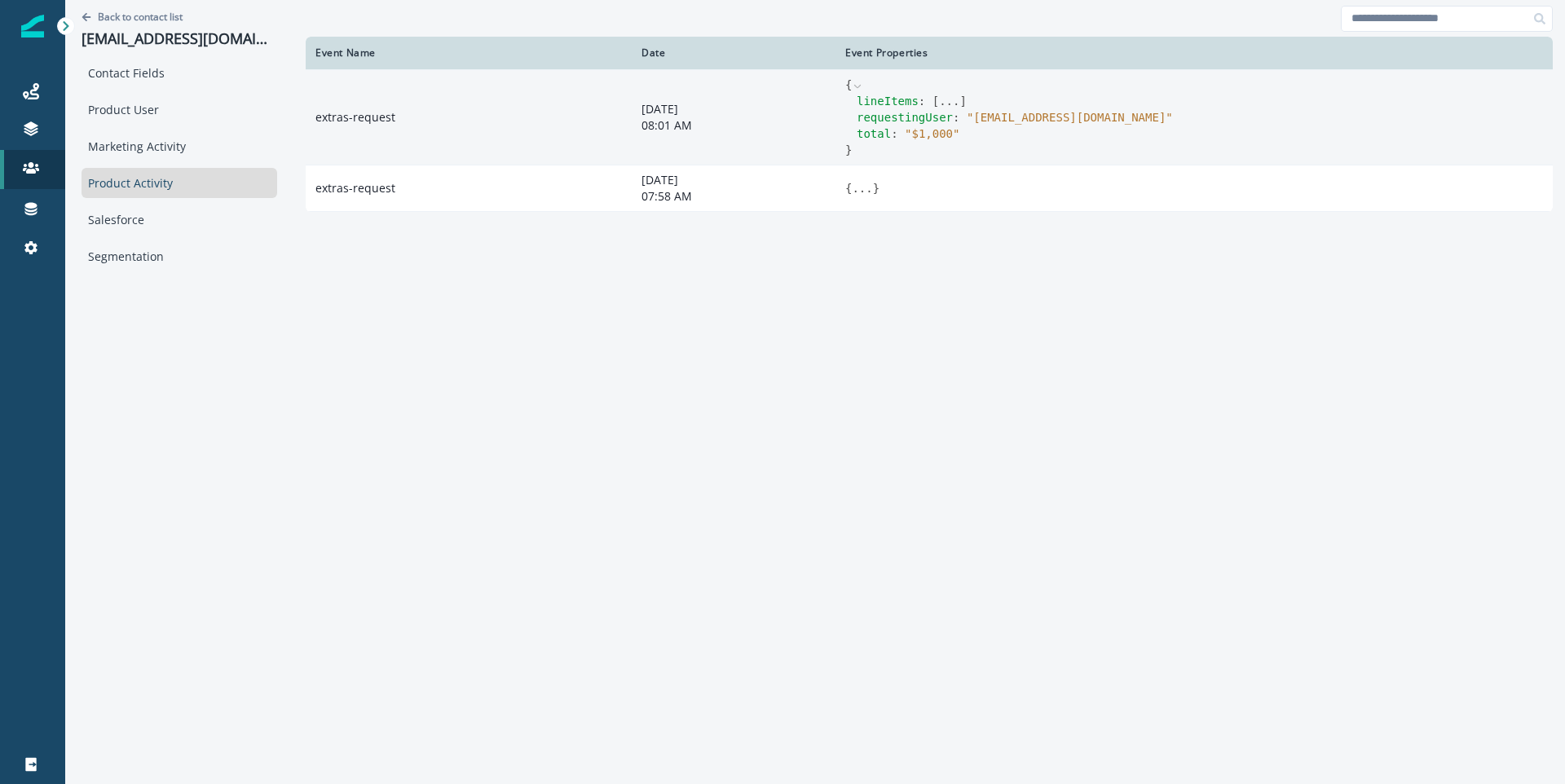
click at [852, 82] on icon at bounding box center [857, 86] width 11 height 11
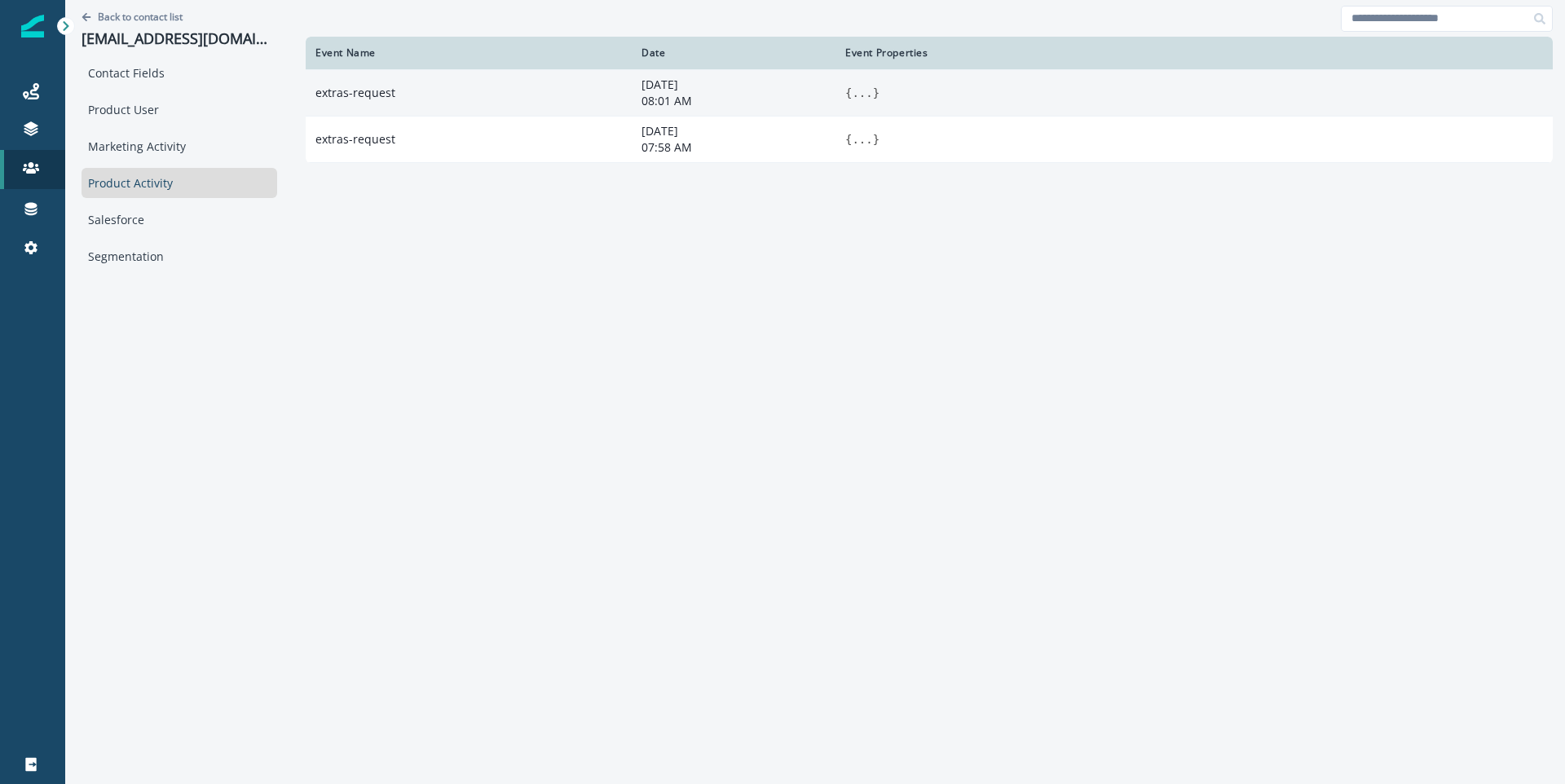
click at [852, 87] on button "..." at bounding box center [862, 93] width 21 height 16
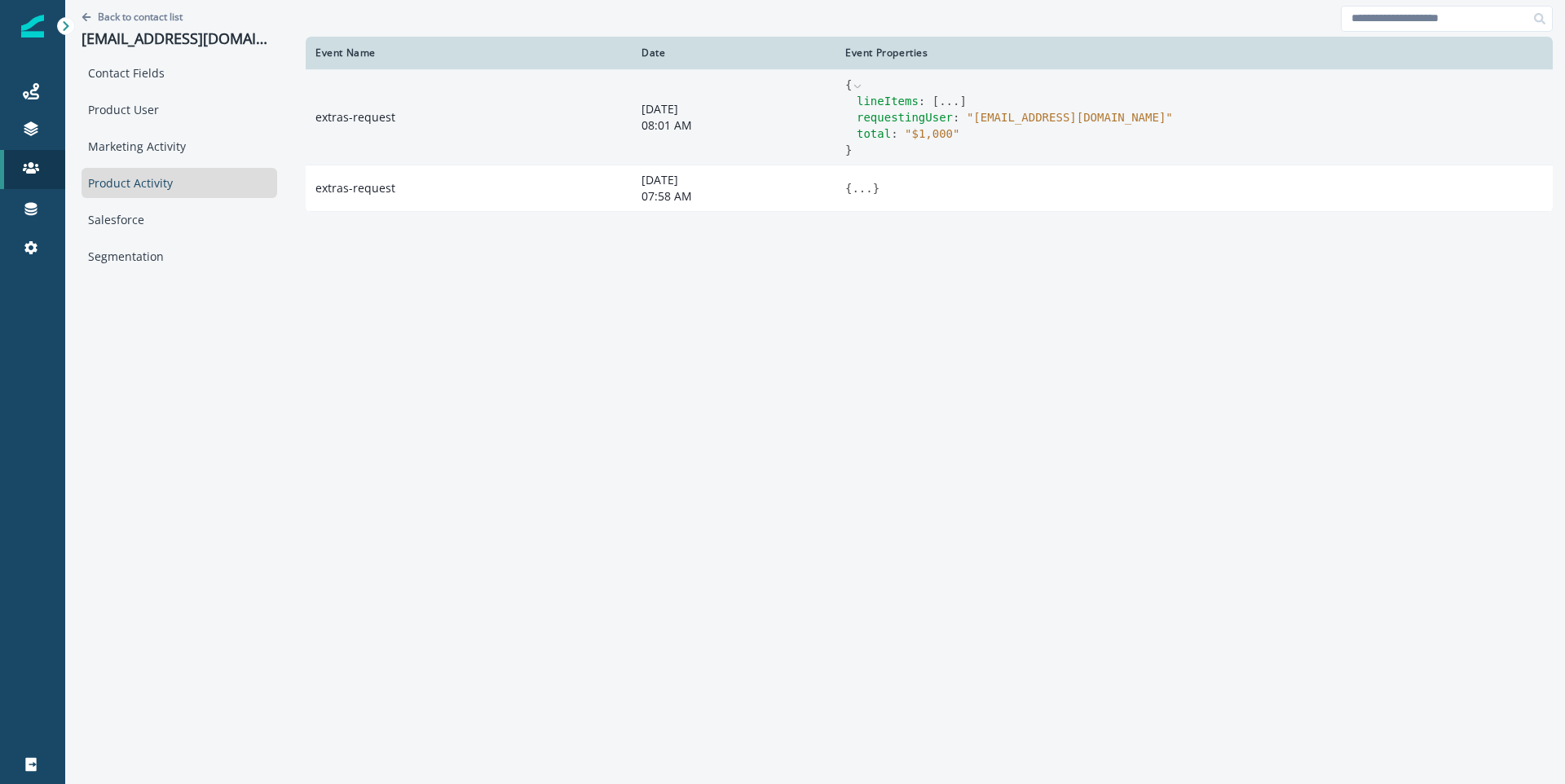
click at [852, 83] on icon at bounding box center [857, 86] width 11 height 11
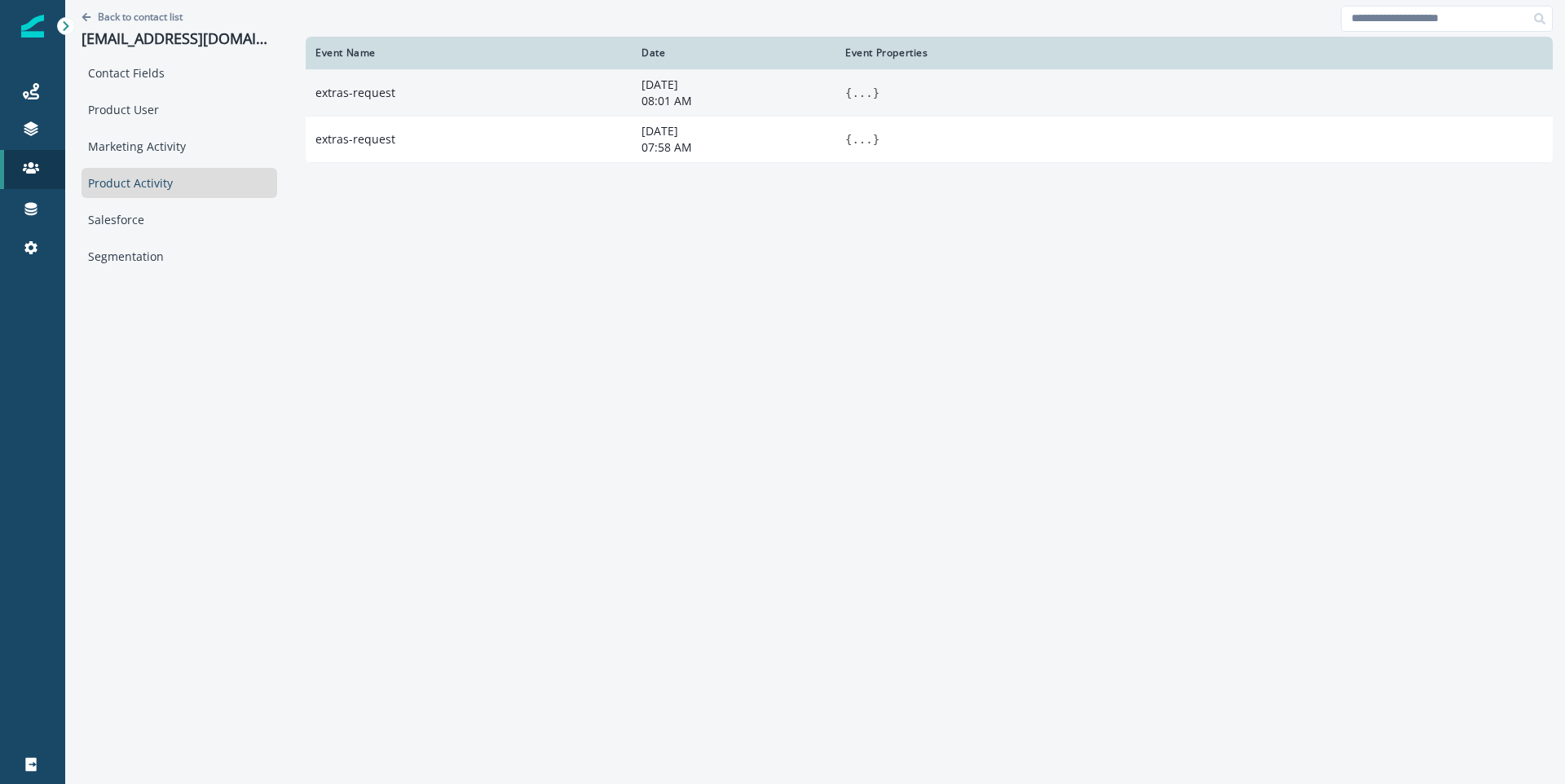
click at [852, 100] on button "..." at bounding box center [862, 93] width 21 height 16
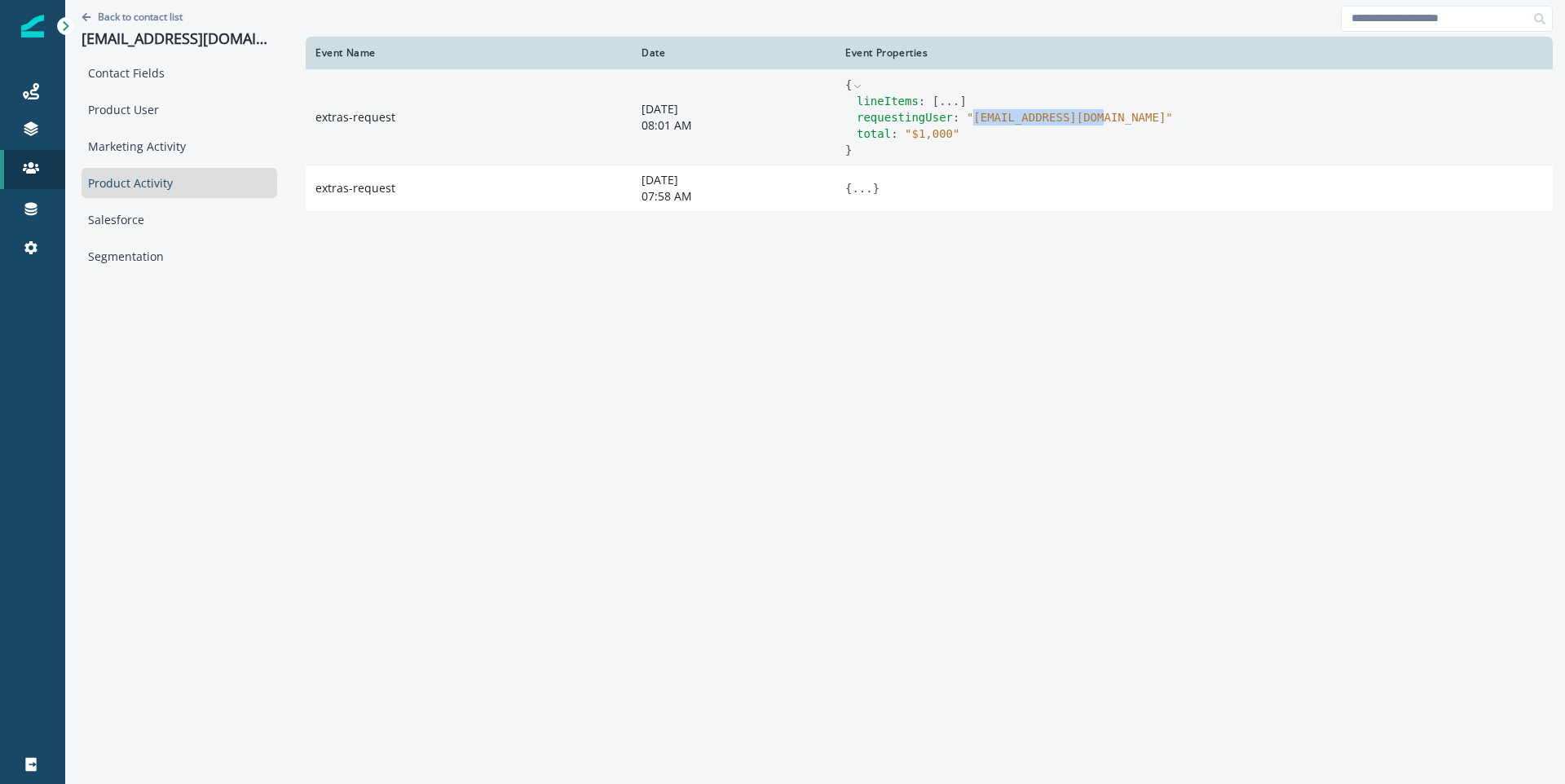
drag, startPoint x: 1078, startPoint y: 116, endPoint x: 949, endPoint y: 118, distance: 129.0
click at [967, 118] on span "" CEvans@cyberteam.us "" at bounding box center [1070, 117] width 206 height 13
copy span "CEvans@cyberteam.us"
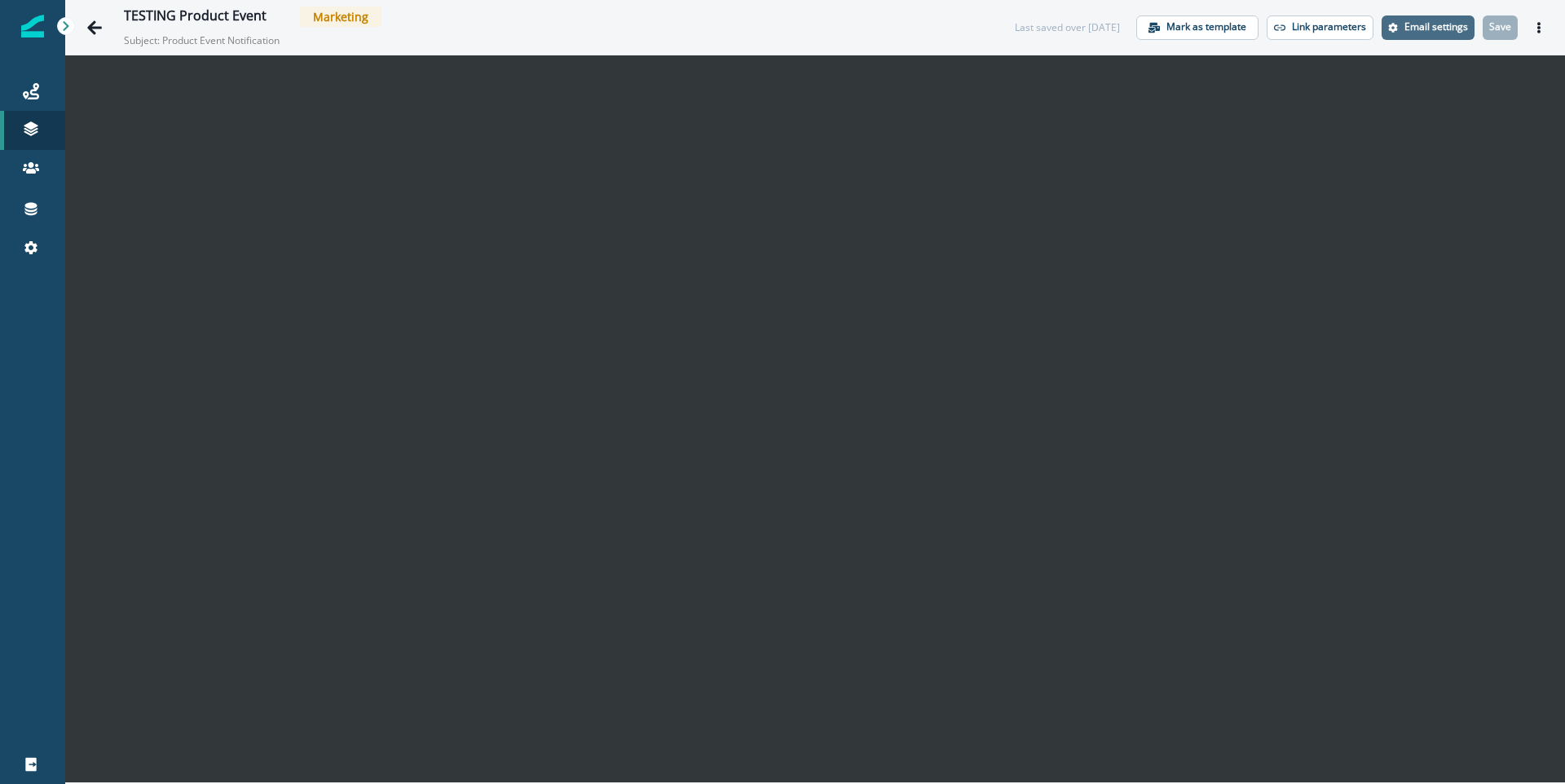
click at [1428, 28] on p "Email settings" at bounding box center [1437, 27] width 64 height 11
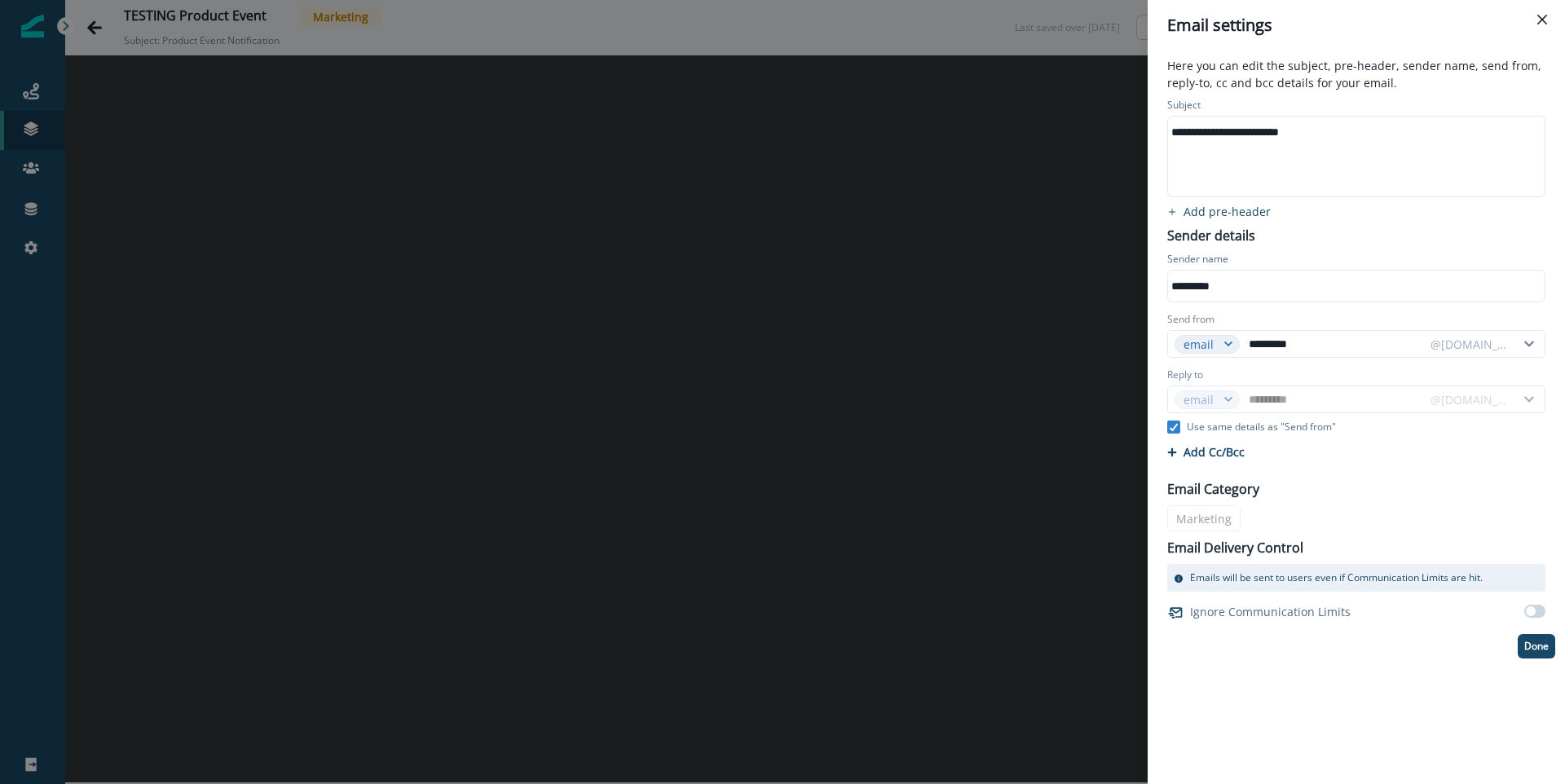
click at [974, 185] on div "**********" at bounding box center [782, 392] width 1565 height 784
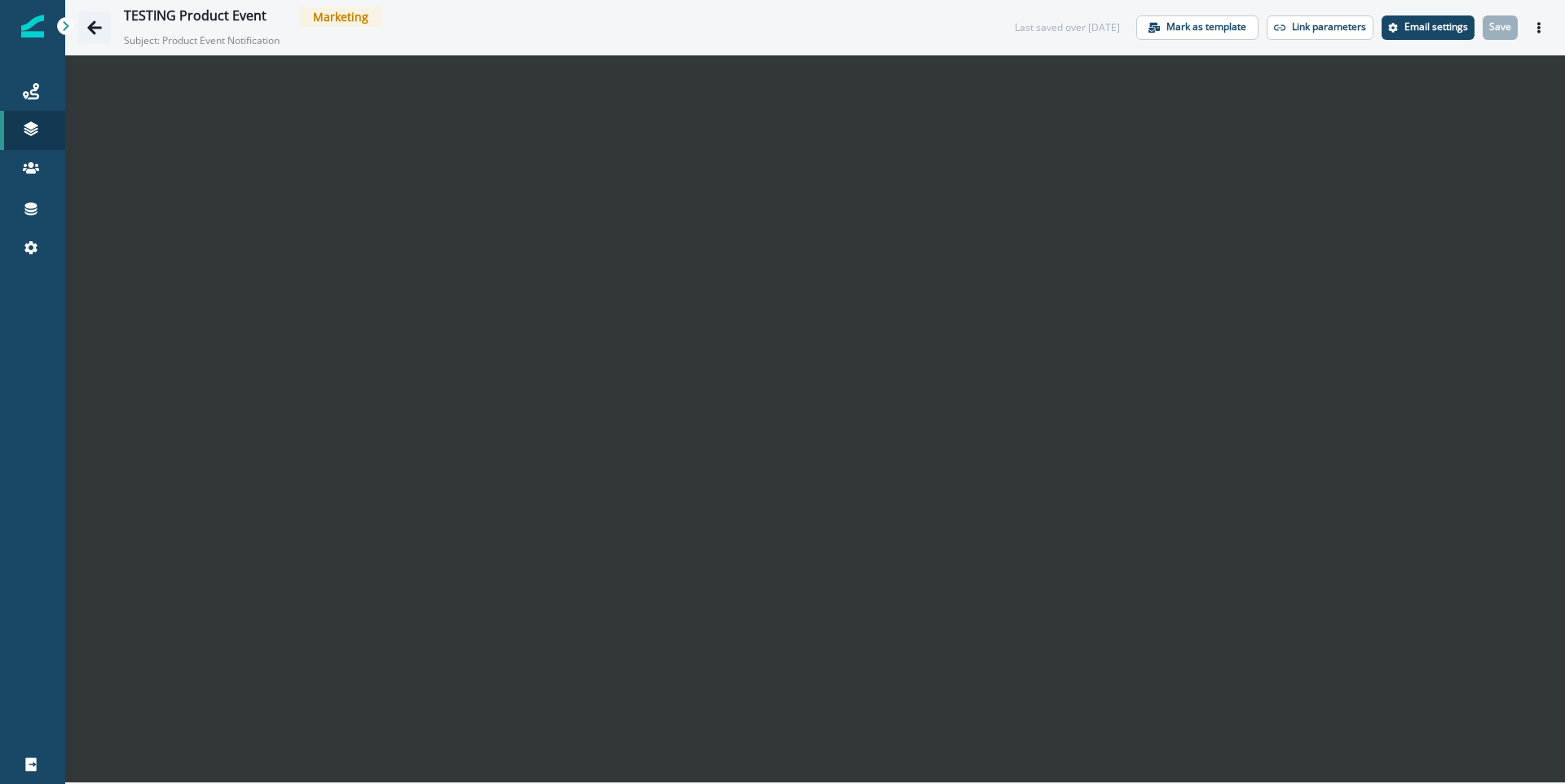
click at [98, 23] on icon "Go back" at bounding box center [94, 28] width 16 height 16
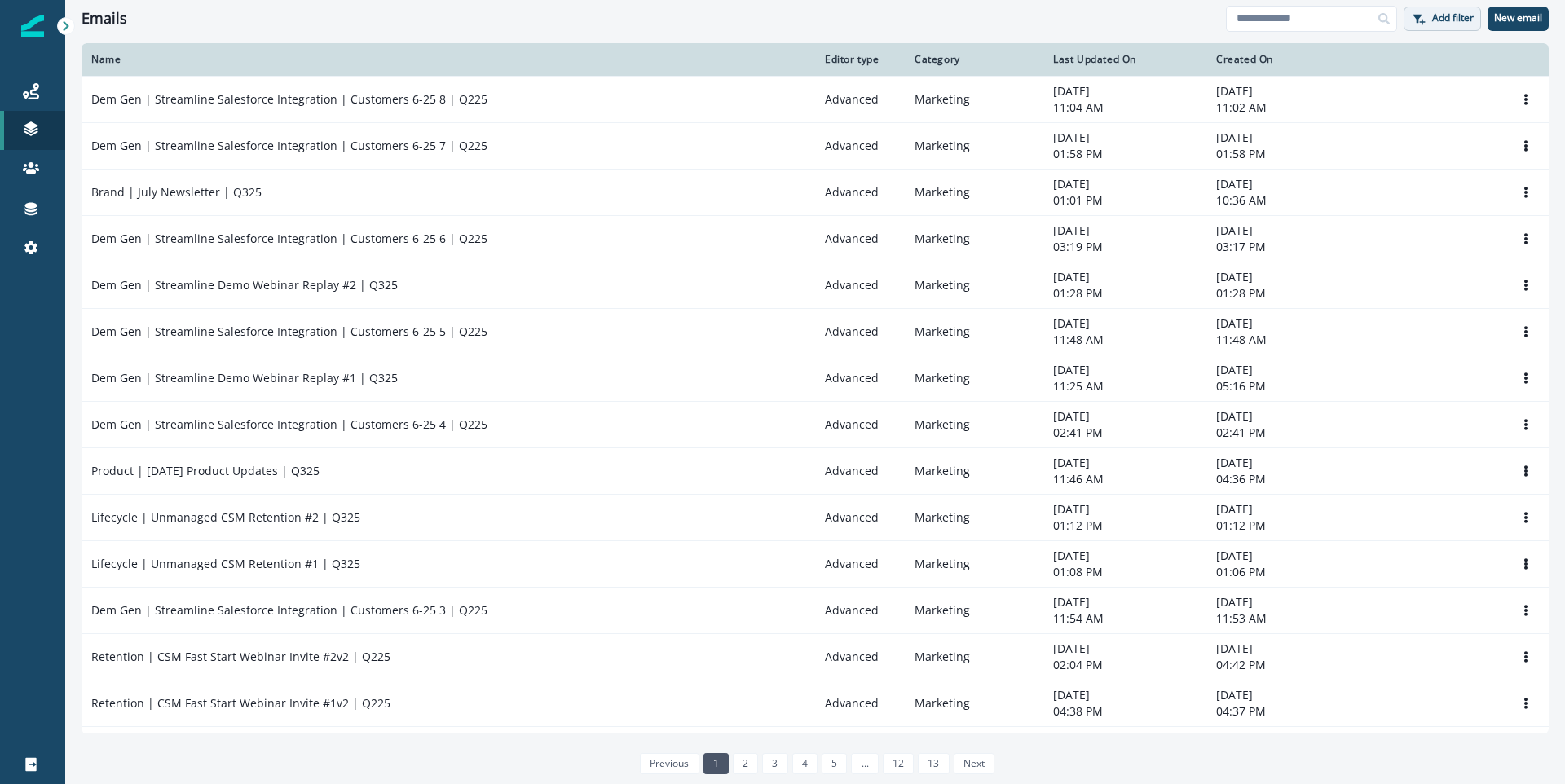
click at [1420, 10] on button "Add filter" at bounding box center [1443, 19] width 77 height 24
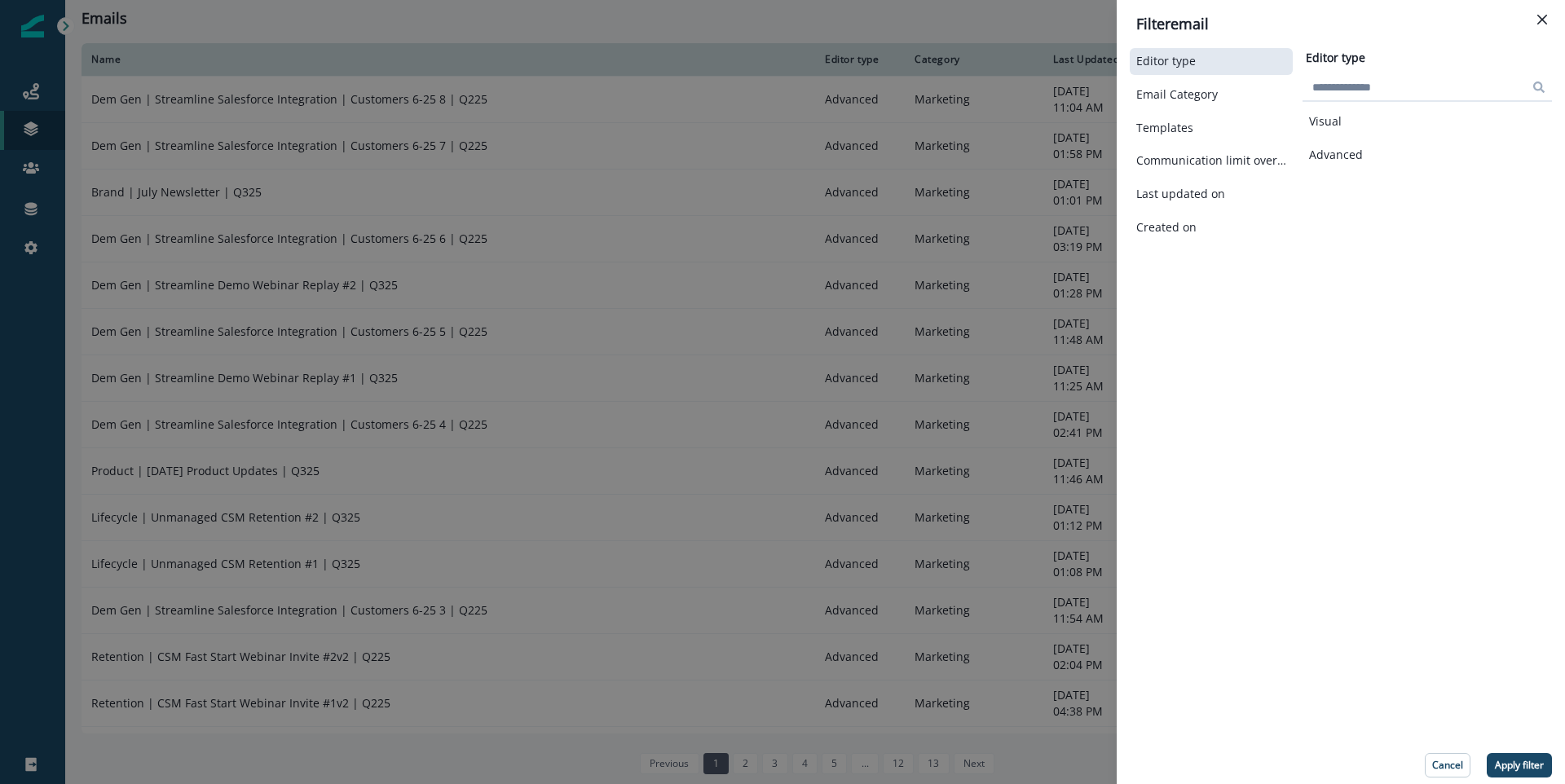
click at [1003, 12] on div "Filter email Editor type Email Category Templates Communication limit overrides…" at bounding box center [782, 392] width 1565 height 784
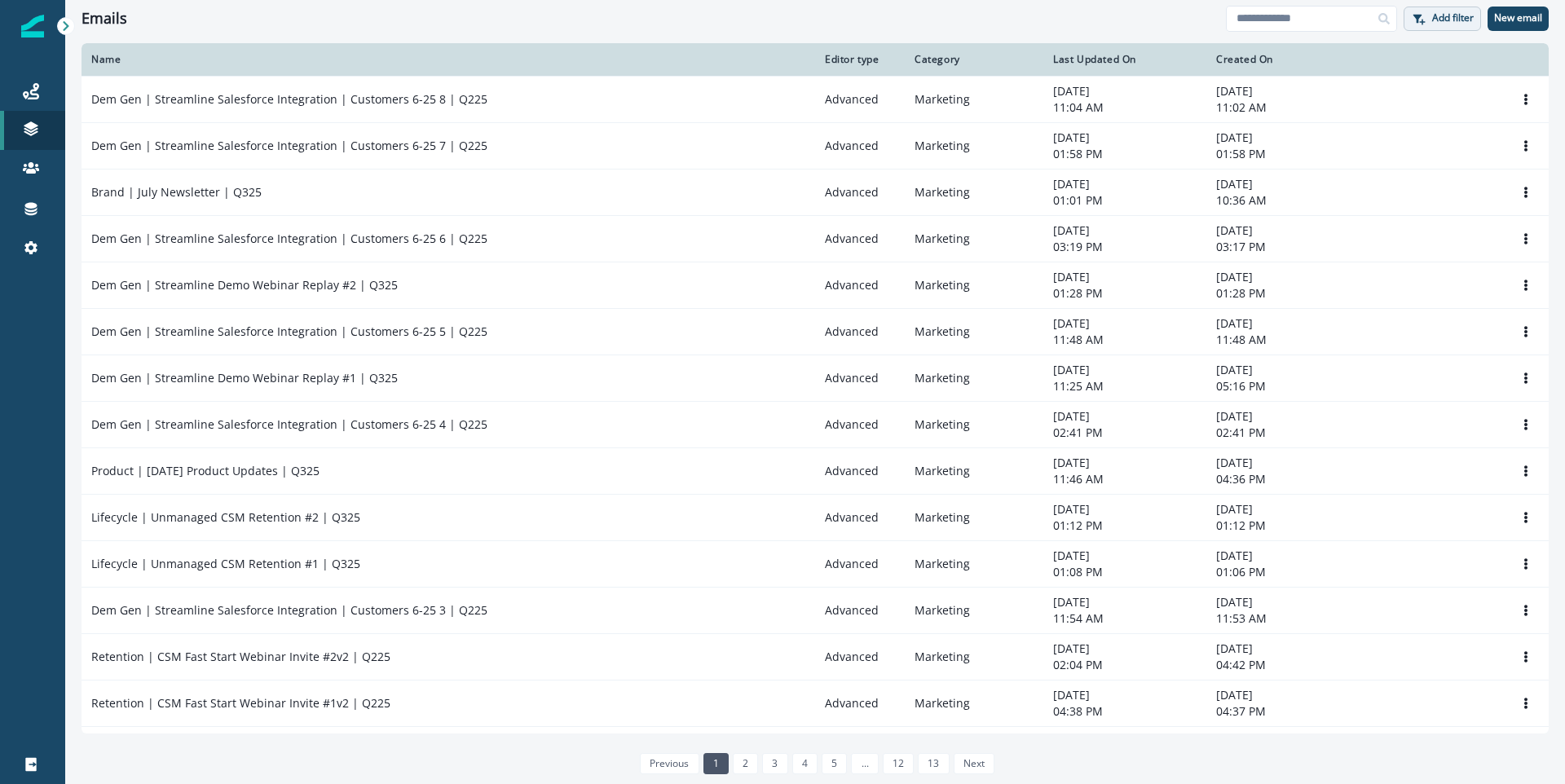
click at [1420, 12] on icon "button" at bounding box center [1417, 18] width 13 height 13
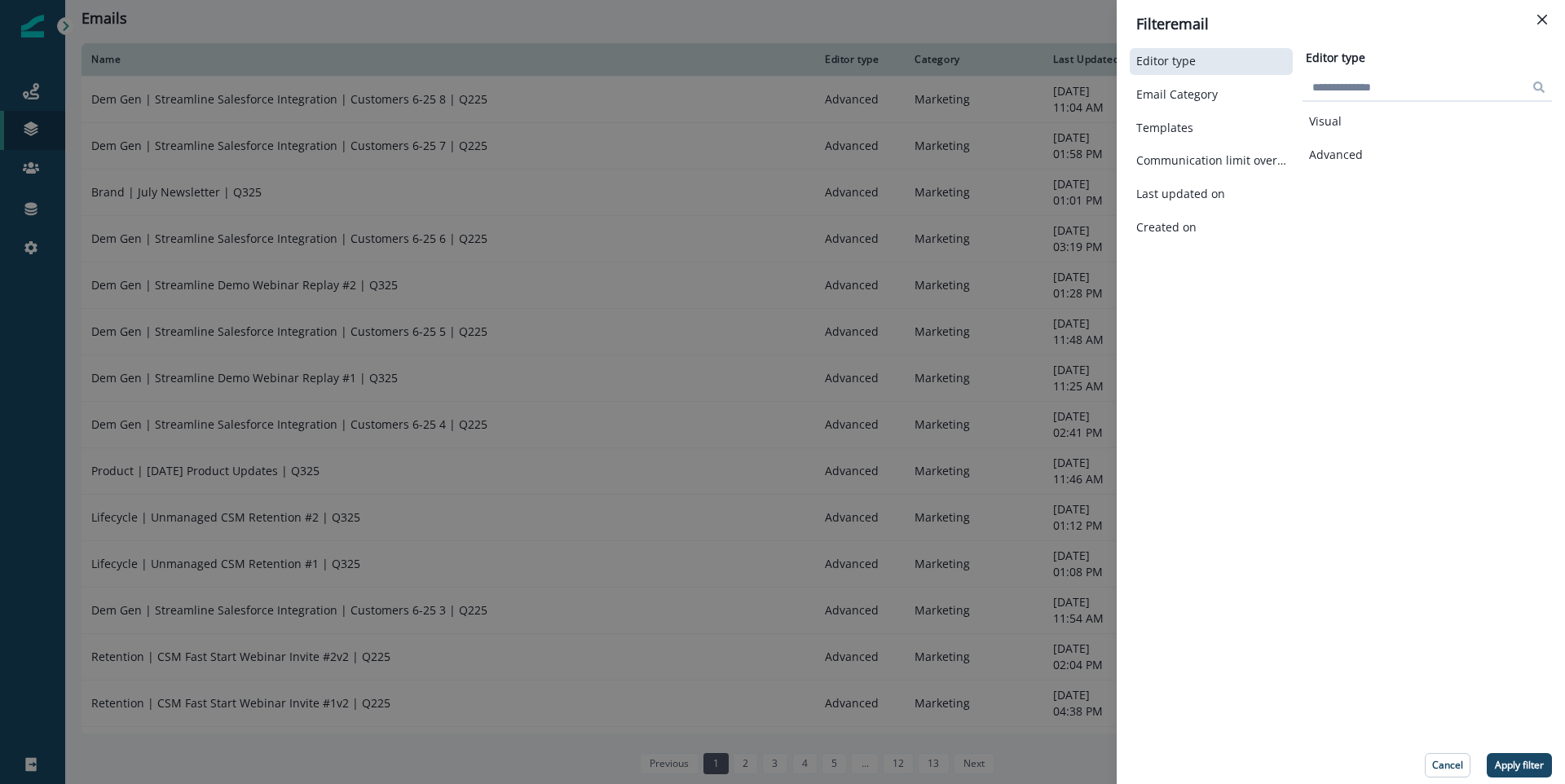
click at [1013, 29] on div "Filter email Editor type Email Category Templates Communication limit overrides…" at bounding box center [782, 392] width 1565 height 784
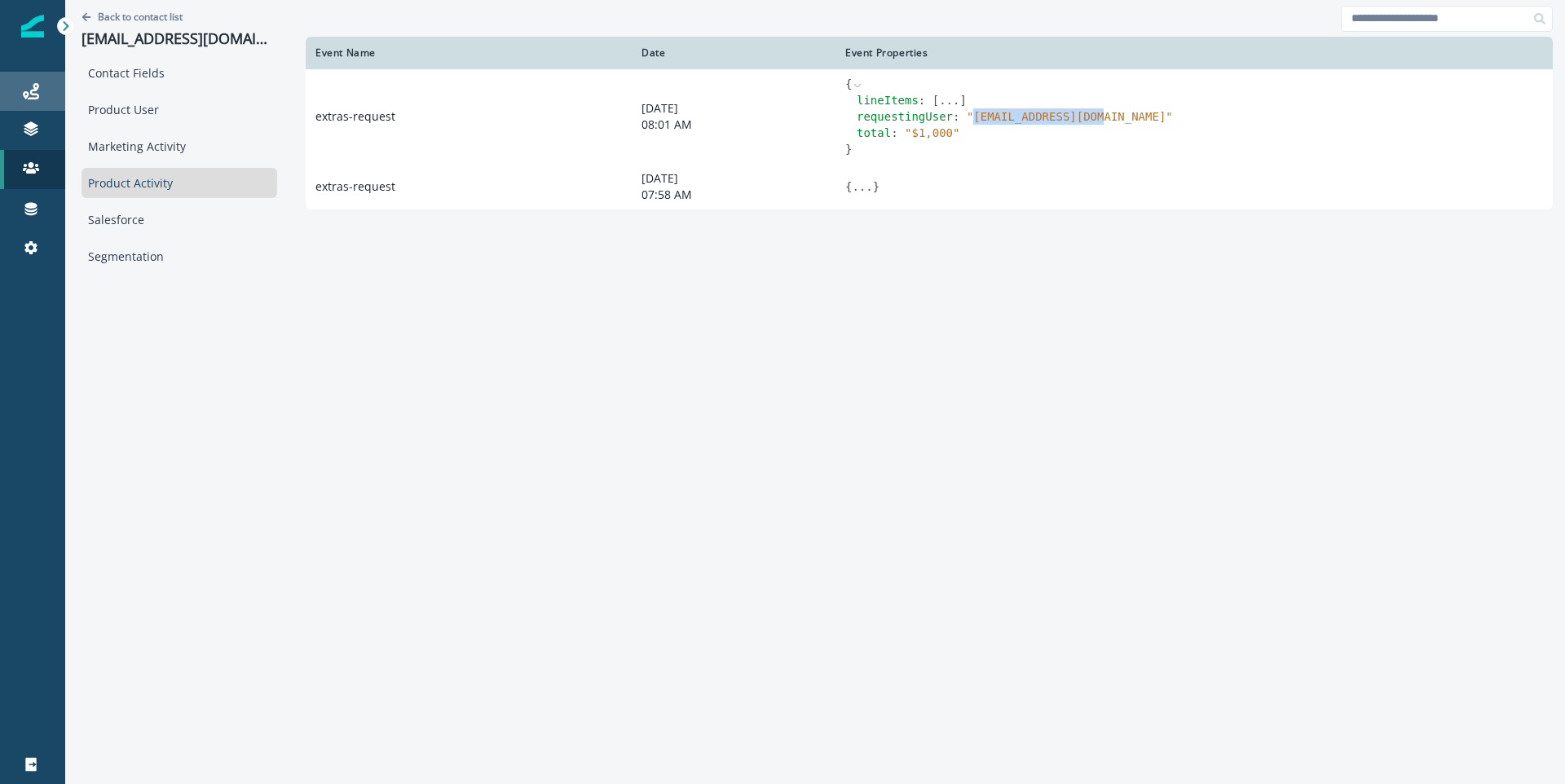
click at [41, 100] on div "Journeys" at bounding box center [33, 91] width 52 height 20
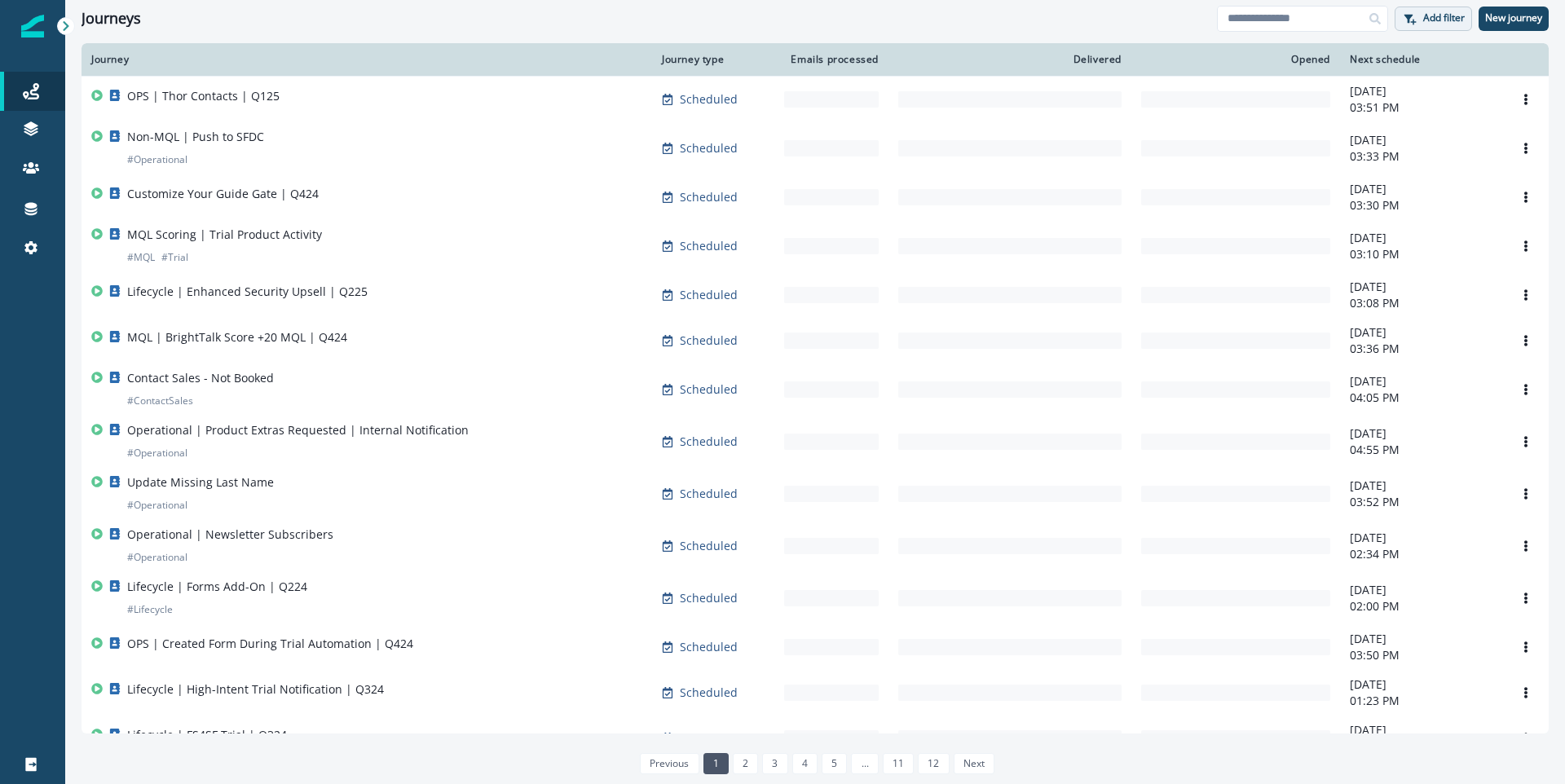
click at [1420, 15] on button "Add filter" at bounding box center [1433, 19] width 77 height 24
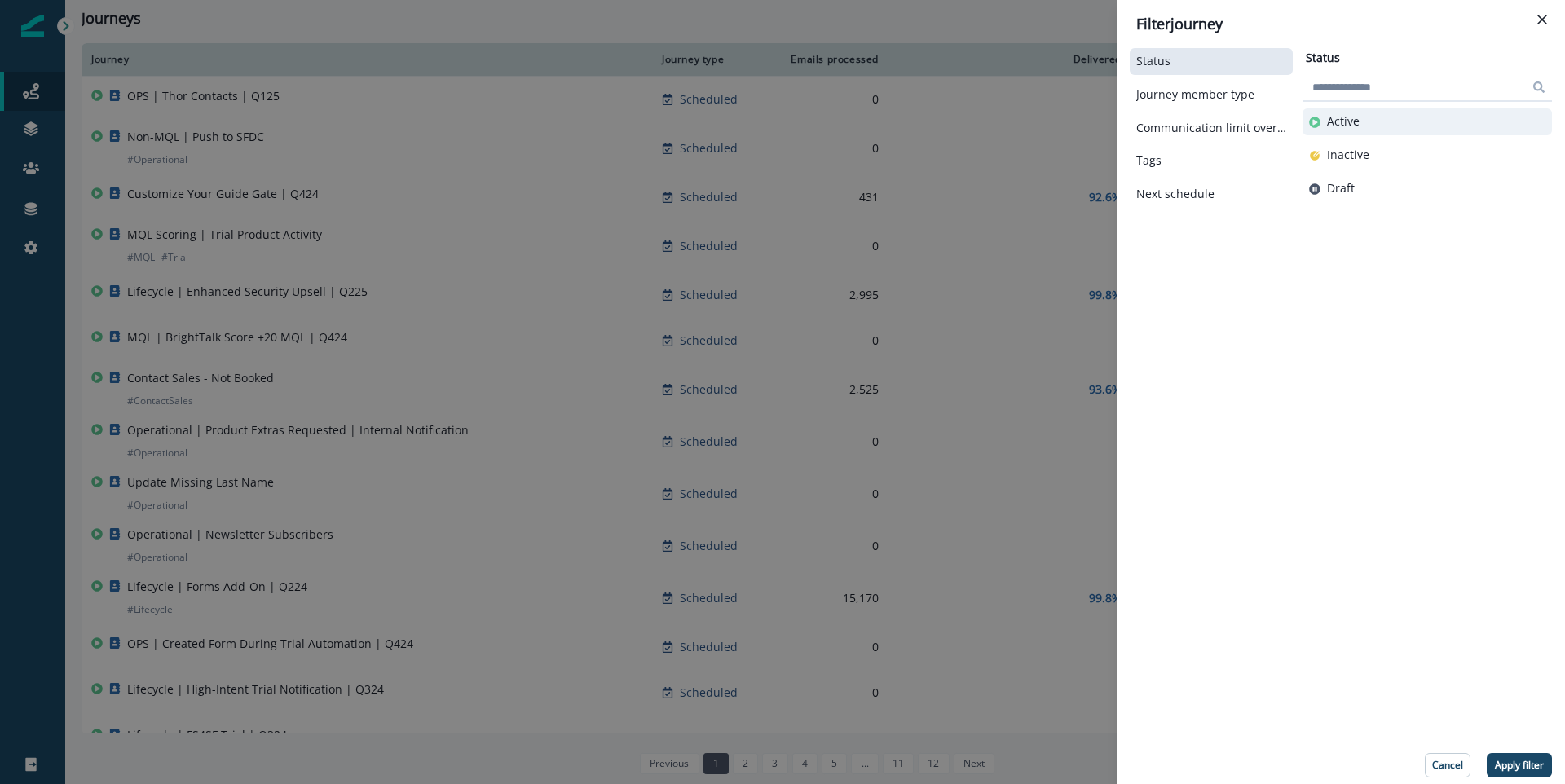
click at [1357, 124] on p "Active" at bounding box center [1344, 122] width 33 height 14
click at [1509, 767] on p "Apply filter" at bounding box center [1519, 765] width 49 height 11
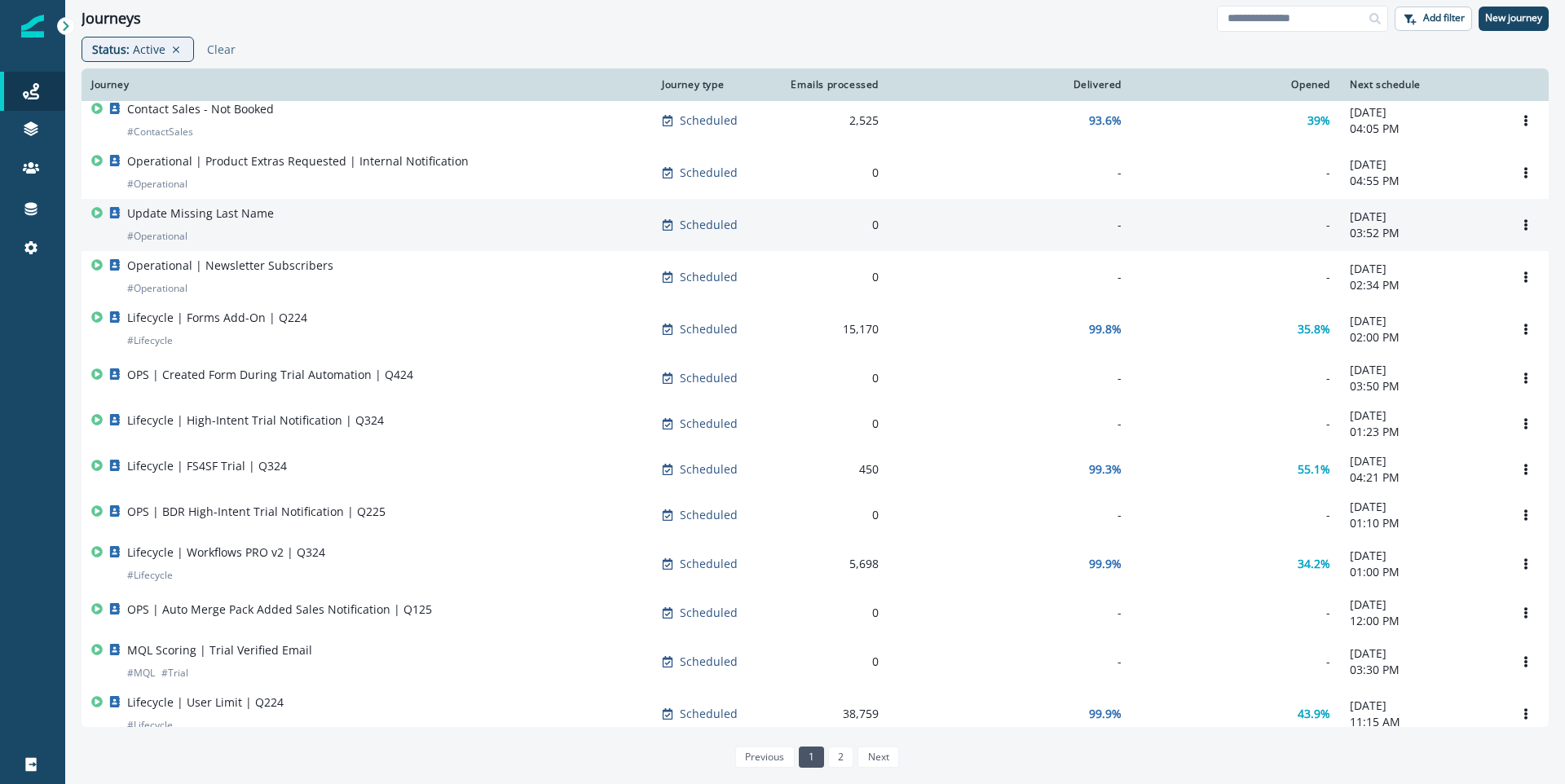
scroll to position [39, 0]
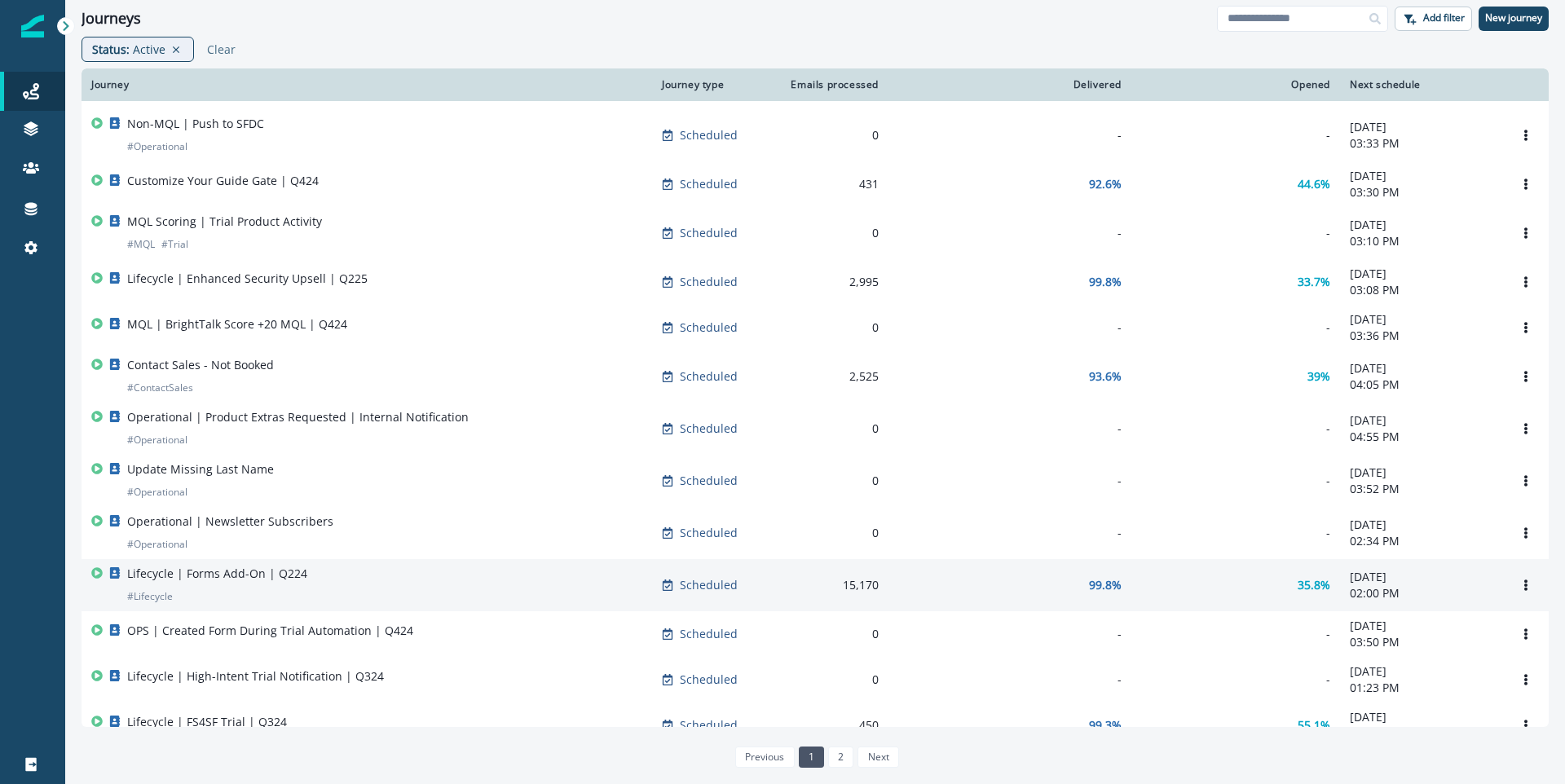
click at [498, 585] on div "Lifecycle | Forms Add-On | Q224 # Lifecycle" at bounding box center [366, 585] width 551 height 40
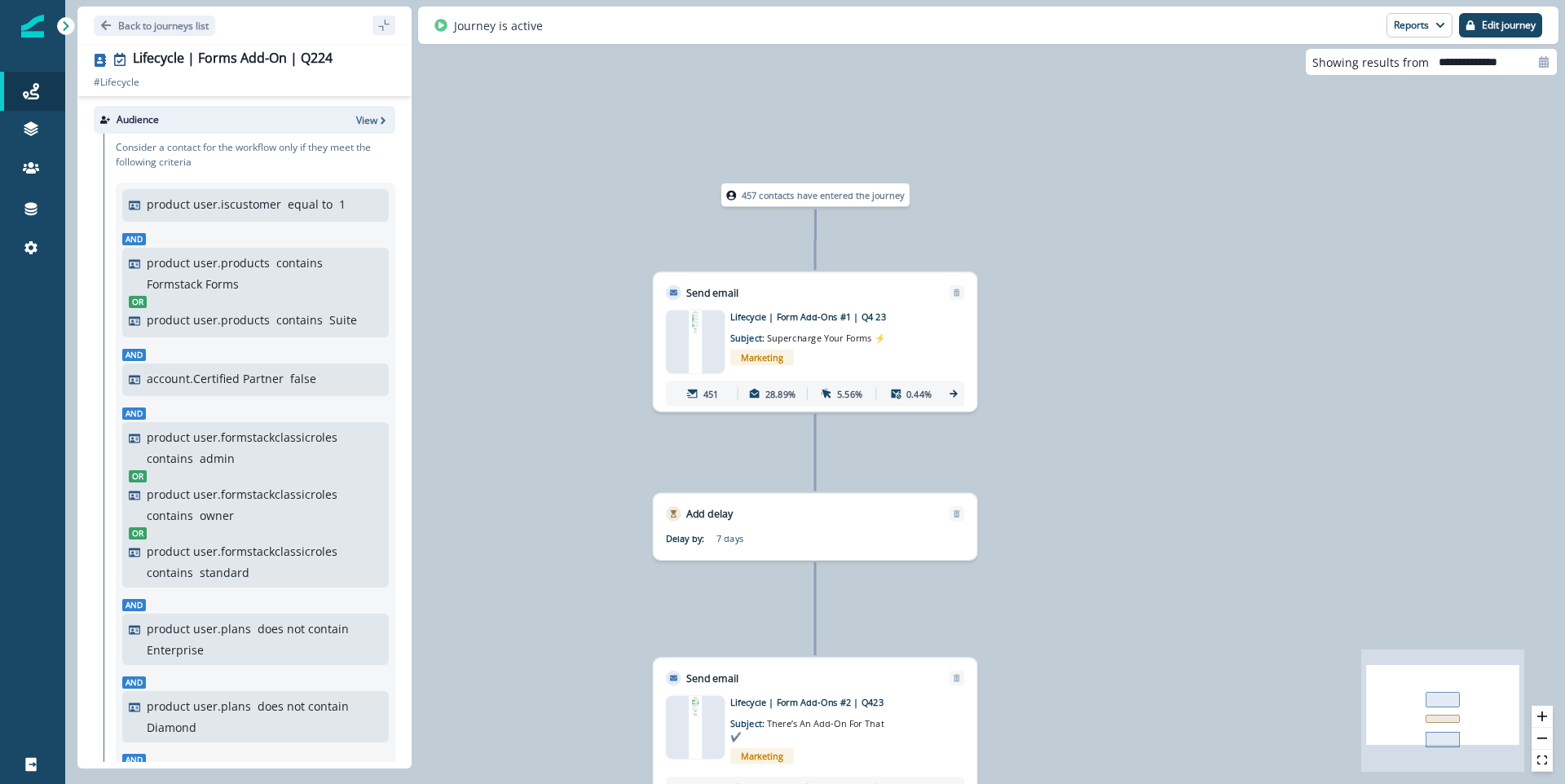
drag, startPoint x: 890, startPoint y: 310, endPoint x: 732, endPoint y: 309, distance: 158.0
click at [732, 310] on p "Lifecycle | Form Add-Ons #1 | Q4 23" at bounding box center [831, 316] width 202 height 13
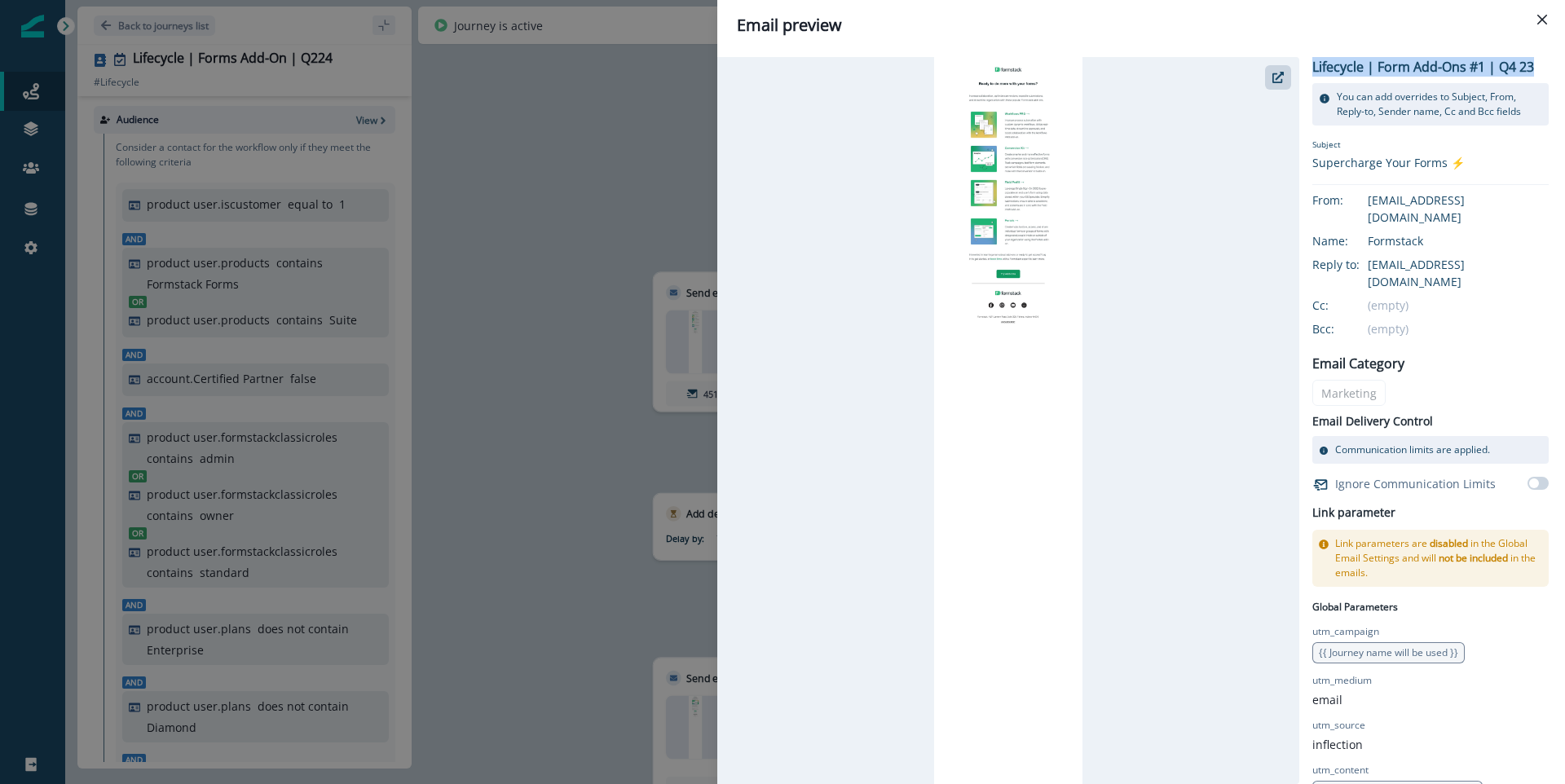
drag, startPoint x: 1311, startPoint y: 67, endPoint x: 1537, endPoint y: 70, distance: 226.0
click at [1537, 70] on div "Lifecycle | Form Add-Ons #1 | Q4 23 You can add overrides to Subject, From, Rep…" at bounding box center [1132, 420] width 832 height 727
copy p "Lifecycle | Form Add-Ons #1 | Q4 23"
click at [547, 285] on div "Email preview Lifecycle | Form Add-Ons #1 | Q4 23 You can add overrides to Subj…" at bounding box center [782, 392] width 1565 height 784
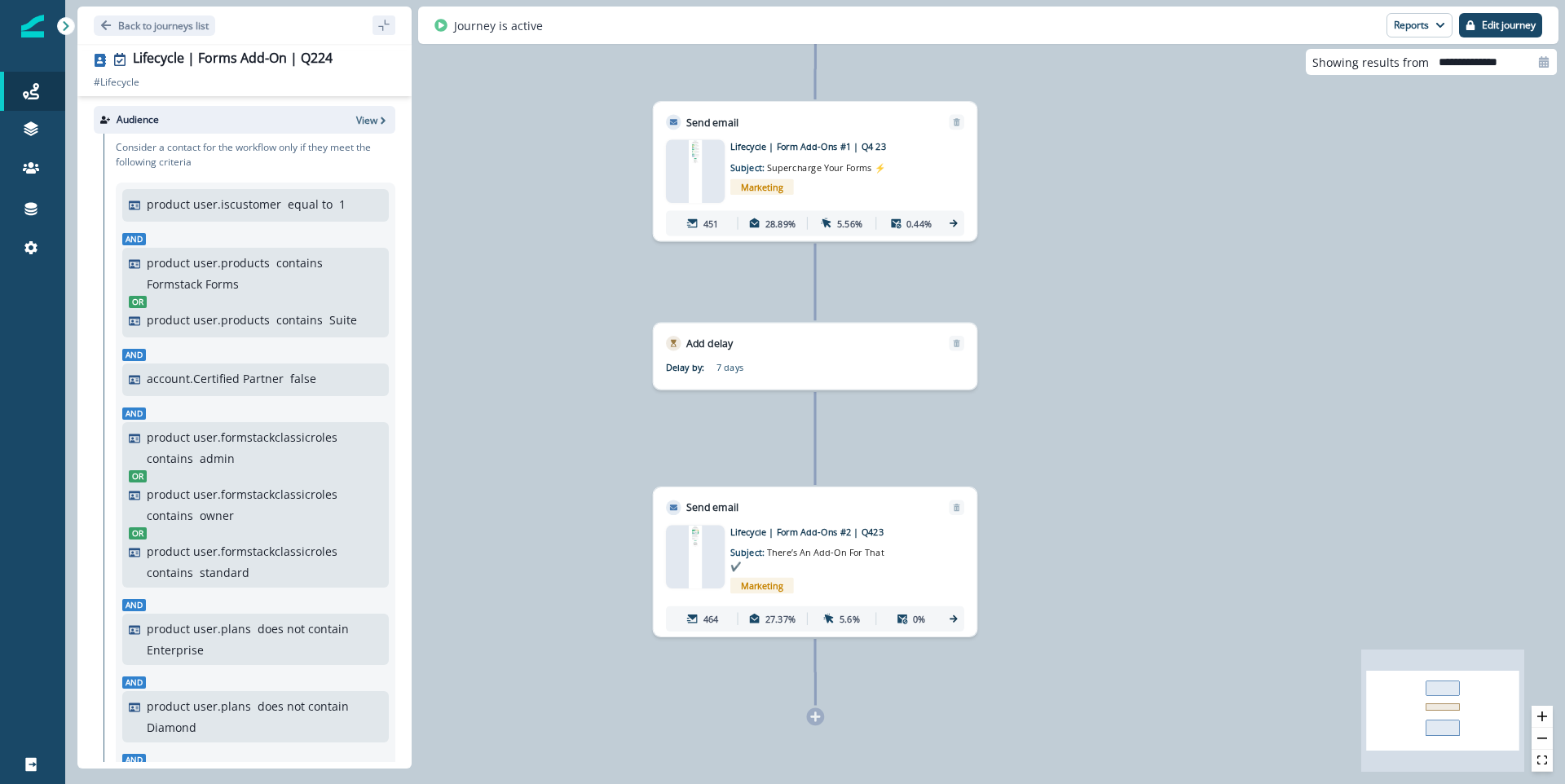
drag, startPoint x: 889, startPoint y: 529, endPoint x: 729, endPoint y: 535, distance: 160.1
click at [729, 535] on div "Lifecycle | Form Add-Ons #2 | Q423 Subject: There’s An Add-On For That ✔️ Marke…" at bounding box center [815, 579] width 298 height 106
click at [901, 555] on div "Lifecycle | Form Add-Ons #2 | Q423 Subject: There’s An Add-On For That ✔️ Marke…" at bounding box center [833, 562] width 207 height 73
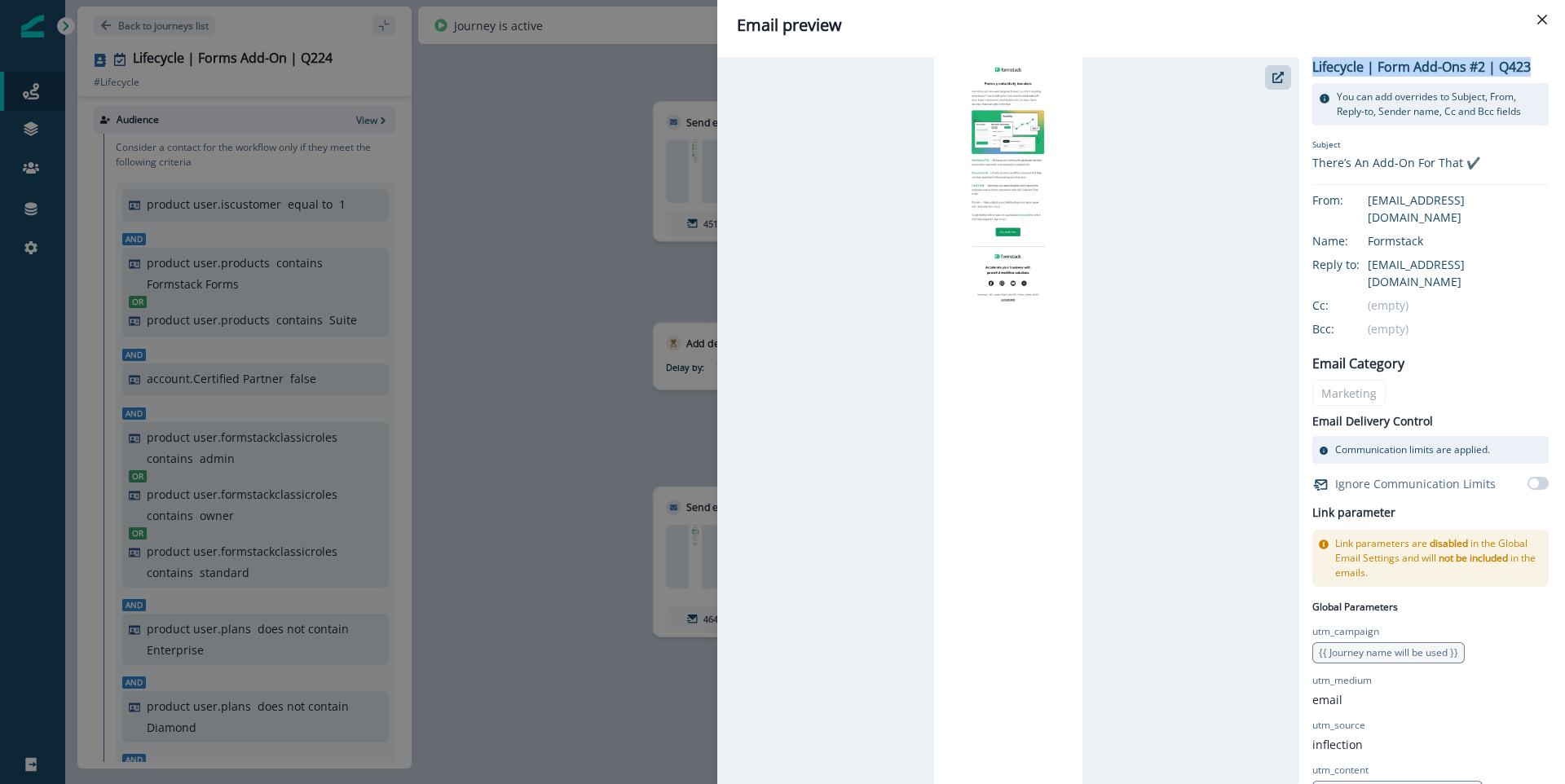
drag, startPoint x: 1310, startPoint y: 68, endPoint x: 1531, endPoint y: 64, distance: 221.0
click at [1531, 64] on div "Lifecycle | Form Add-Ons #2 | Q423 You can add overrides to Subject, From, Repl…" at bounding box center [1132, 420] width 832 height 727
copy p "Lifecycle | Form Add-Ons #2 | Q423"
